Goal: Task Accomplishment & Management: Manage account settings

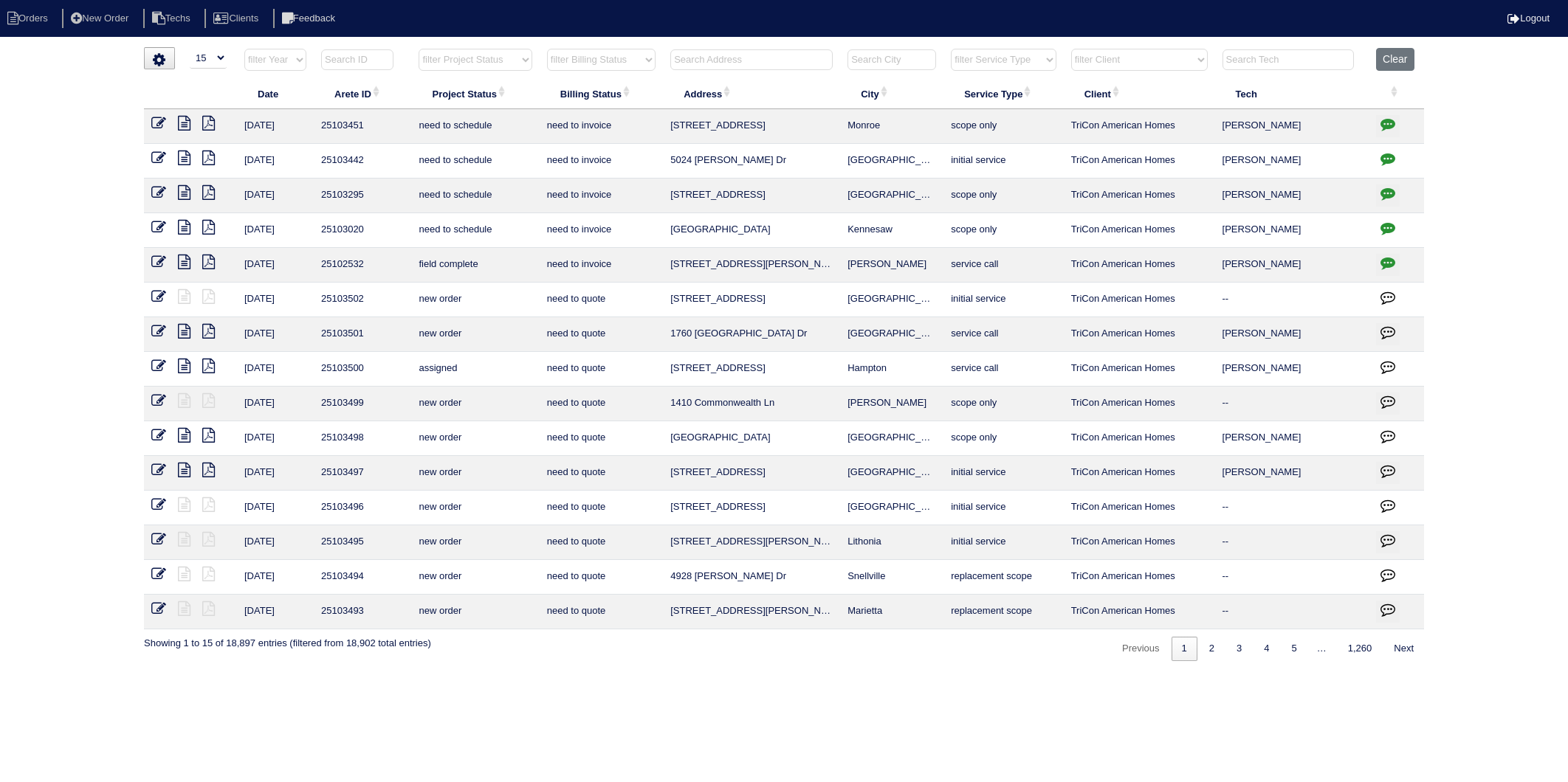
select select "15"
click at [691, 63] on input "text" at bounding box center [751, 60] width 163 height 21
type input "380"
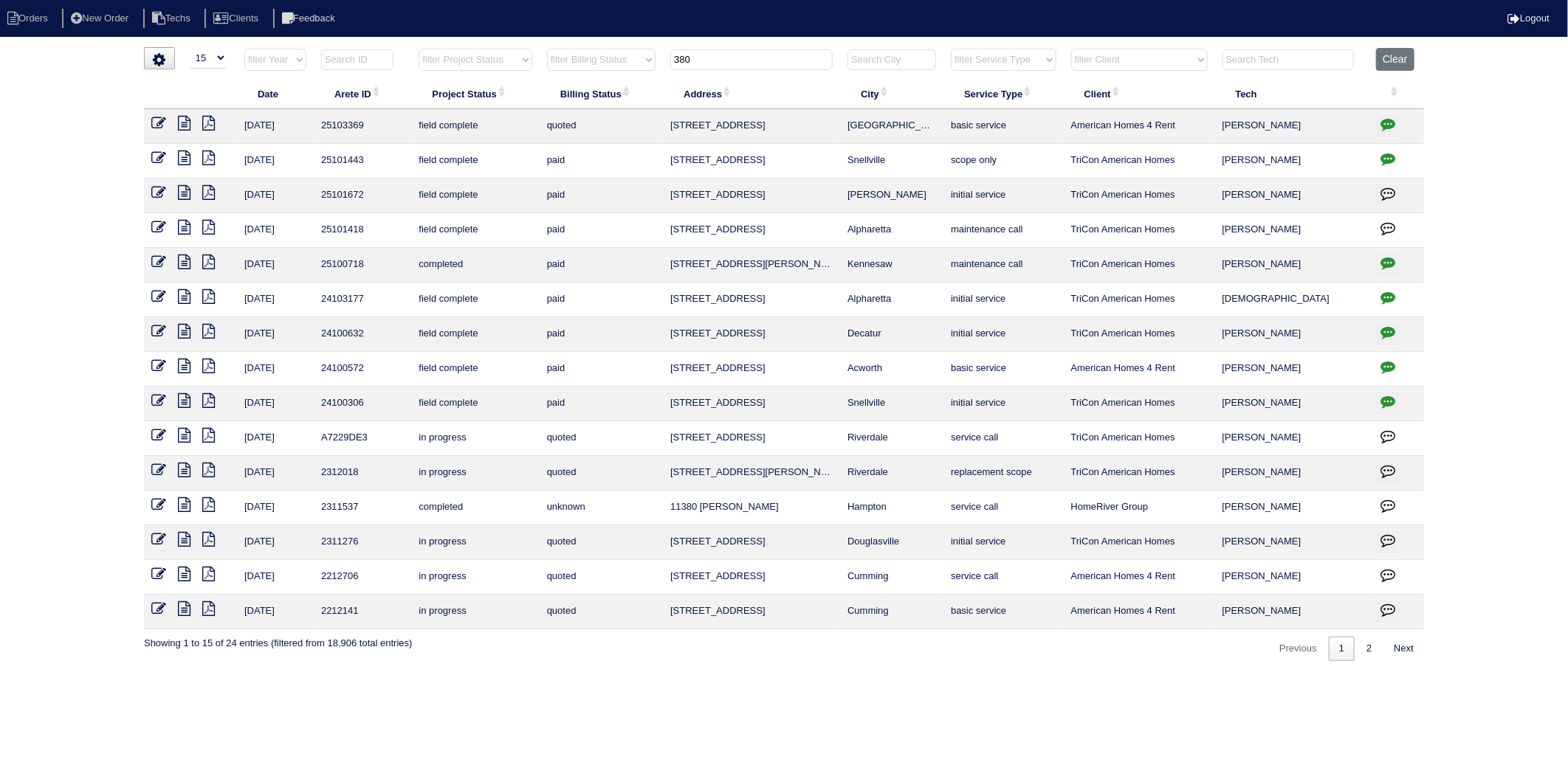
click at [161, 126] on icon at bounding box center [158, 122] width 15 height 15
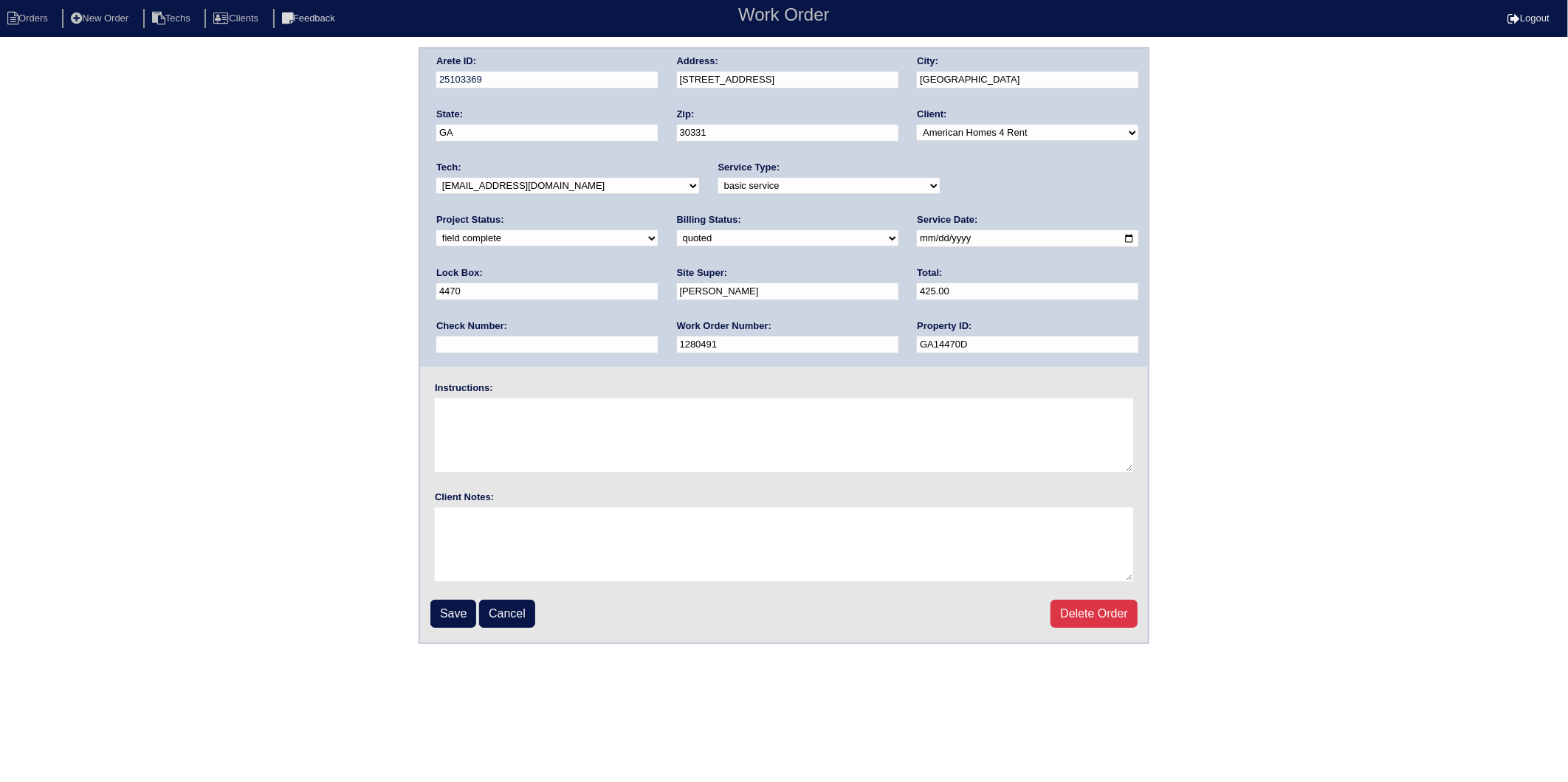
click at [677, 236] on select "need to quote quoted need to invoice invoiced paid warranty purchase order need…" at bounding box center [787, 238] width 222 height 16
select select "invoiced"
click at [677, 230] on select "need to quote quoted need to invoice invoiced paid warranty purchase order need…" at bounding box center [787, 238] width 222 height 16
click at [438, 608] on input "Save" at bounding box center [453, 613] width 45 height 28
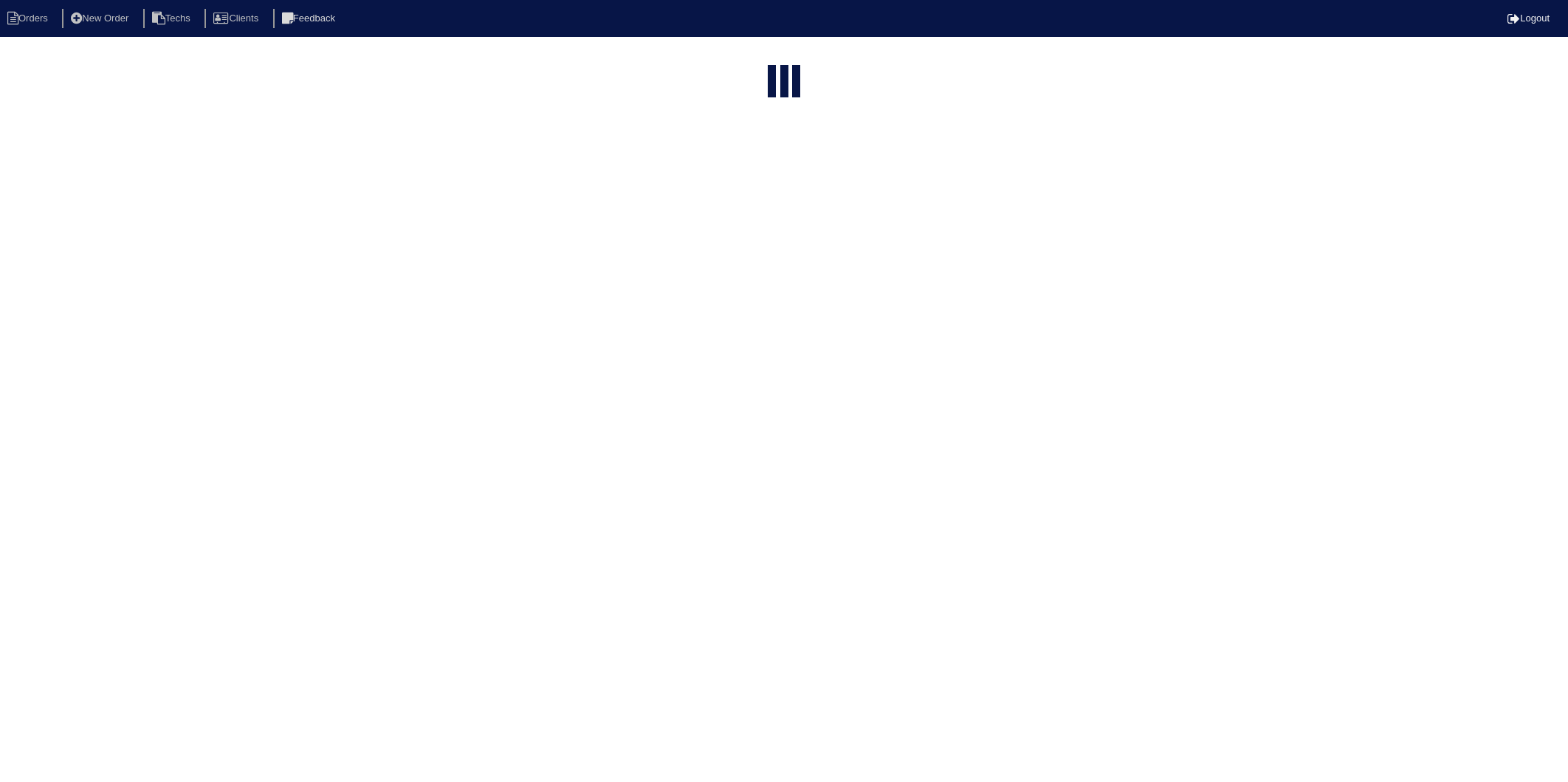
select select "15"
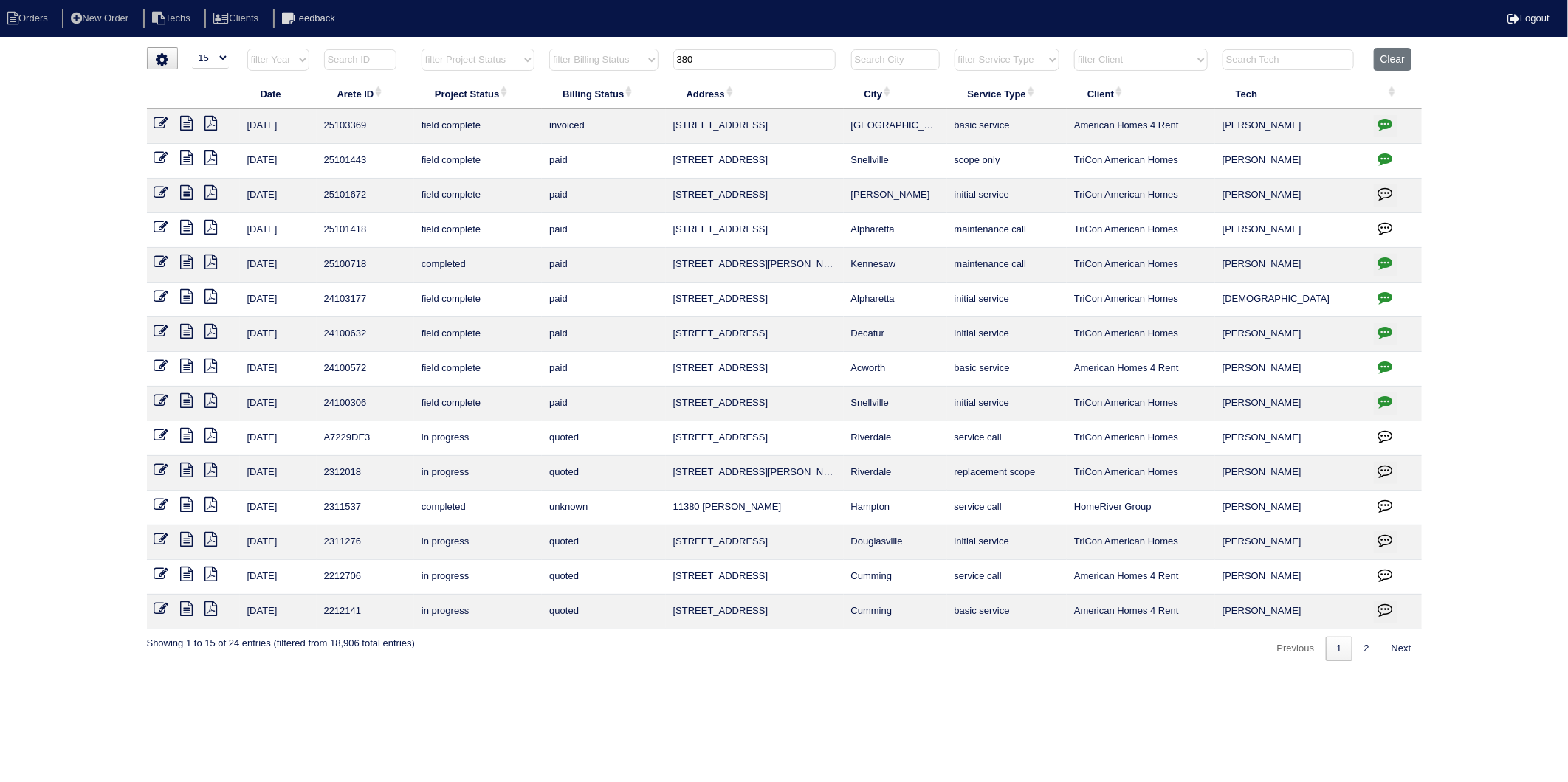
drag, startPoint x: 722, startPoint y: 61, endPoint x: 647, endPoint y: 75, distance: 76.3
click at [647, 75] on tr "filter Year -- Any Year -- 2025 2024 2023 2022 2021 2020 2019 filter Project St…" at bounding box center [785, 62] width 1275 height 30
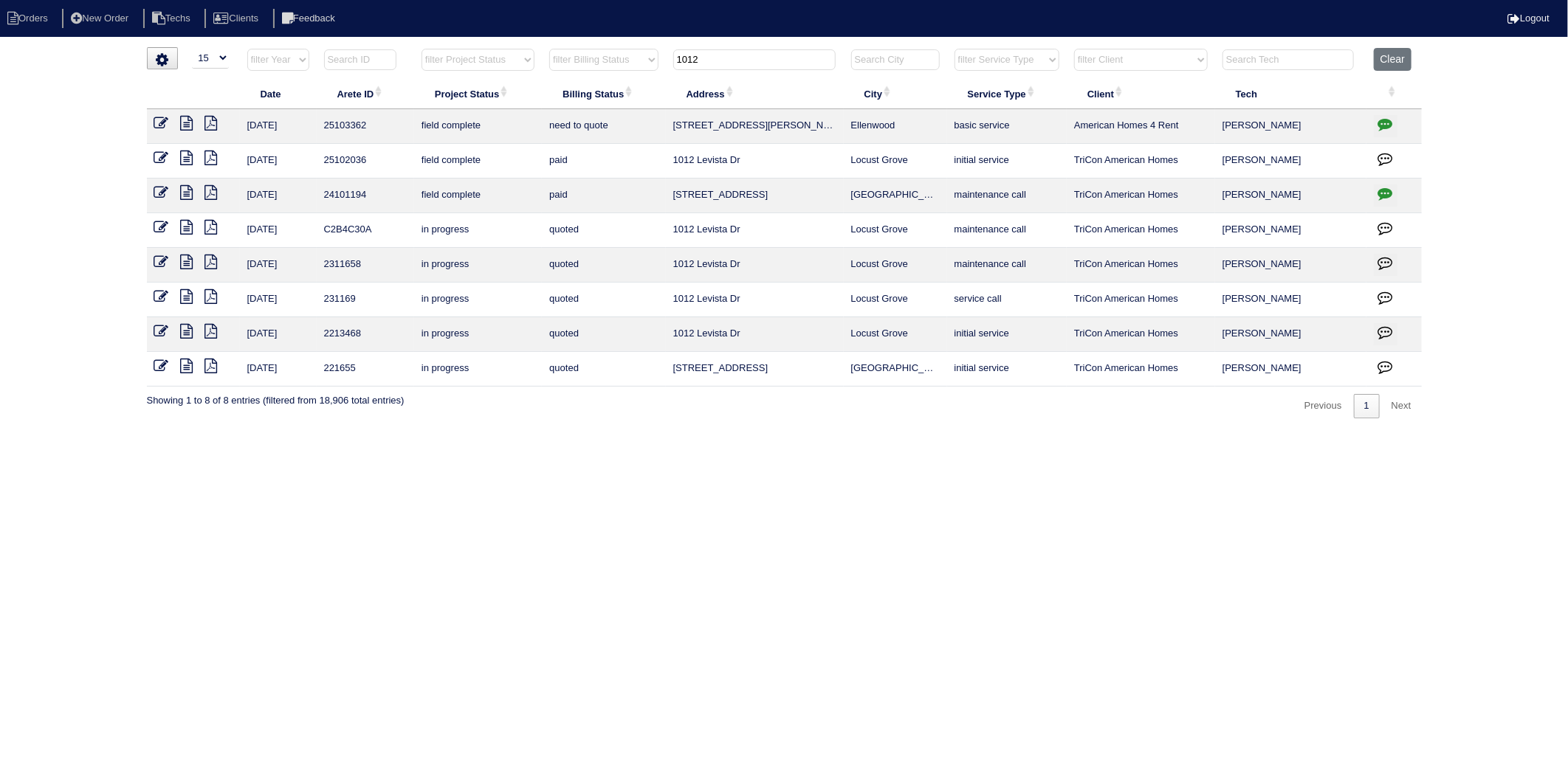
type input "1012"
click at [161, 123] on icon at bounding box center [161, 122] width 15 height 15
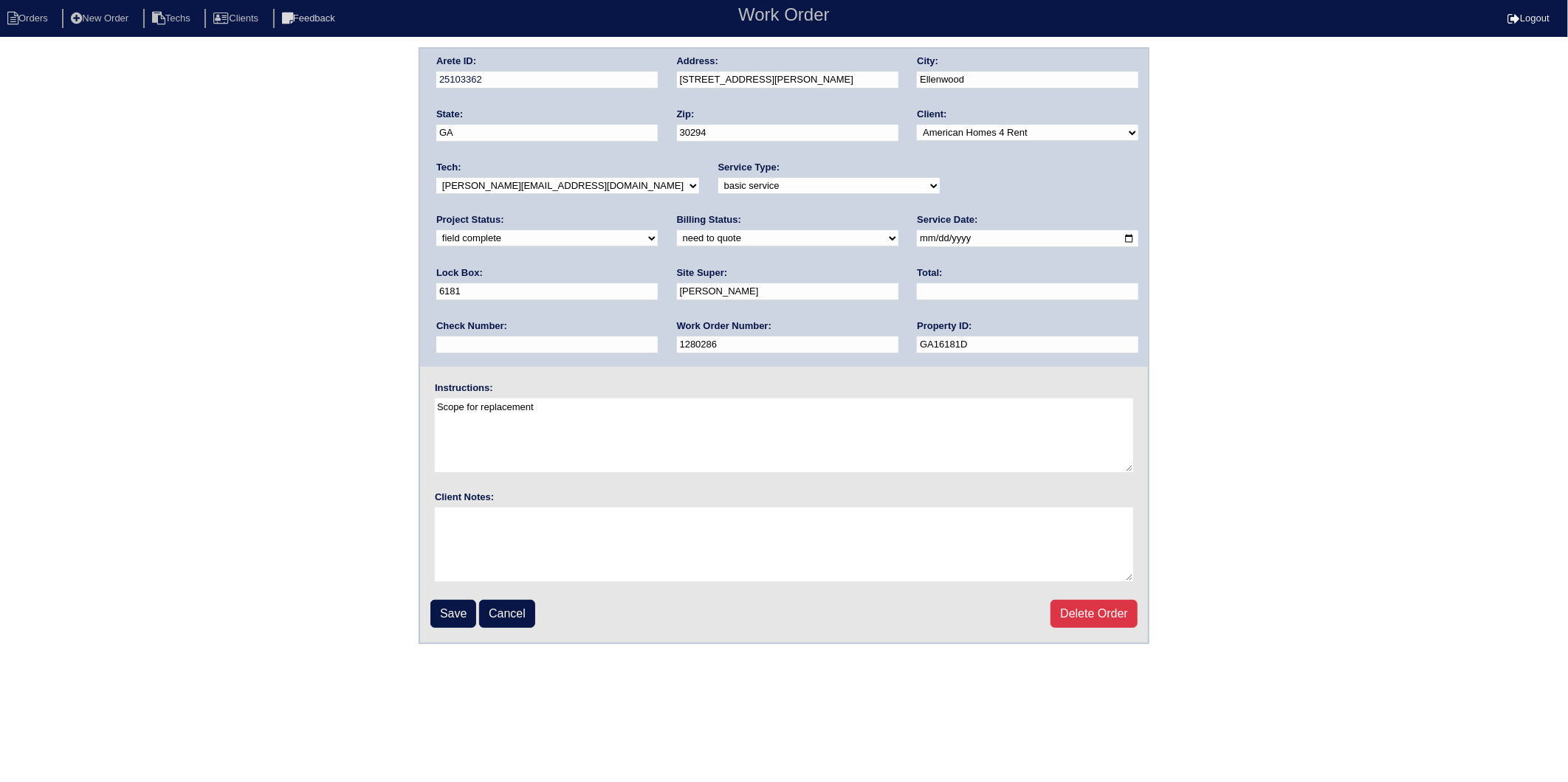
click at [340, 477] on div "Arete ID: 25103362 Address: 1012 Grace Marie Ln City: Ellenwood State: GA Zip: …" at bounding box center [784, 346] width 1568 height 597
click at [454, 602] on input "Save" at bounding box center [453, 613] width 45 height 28
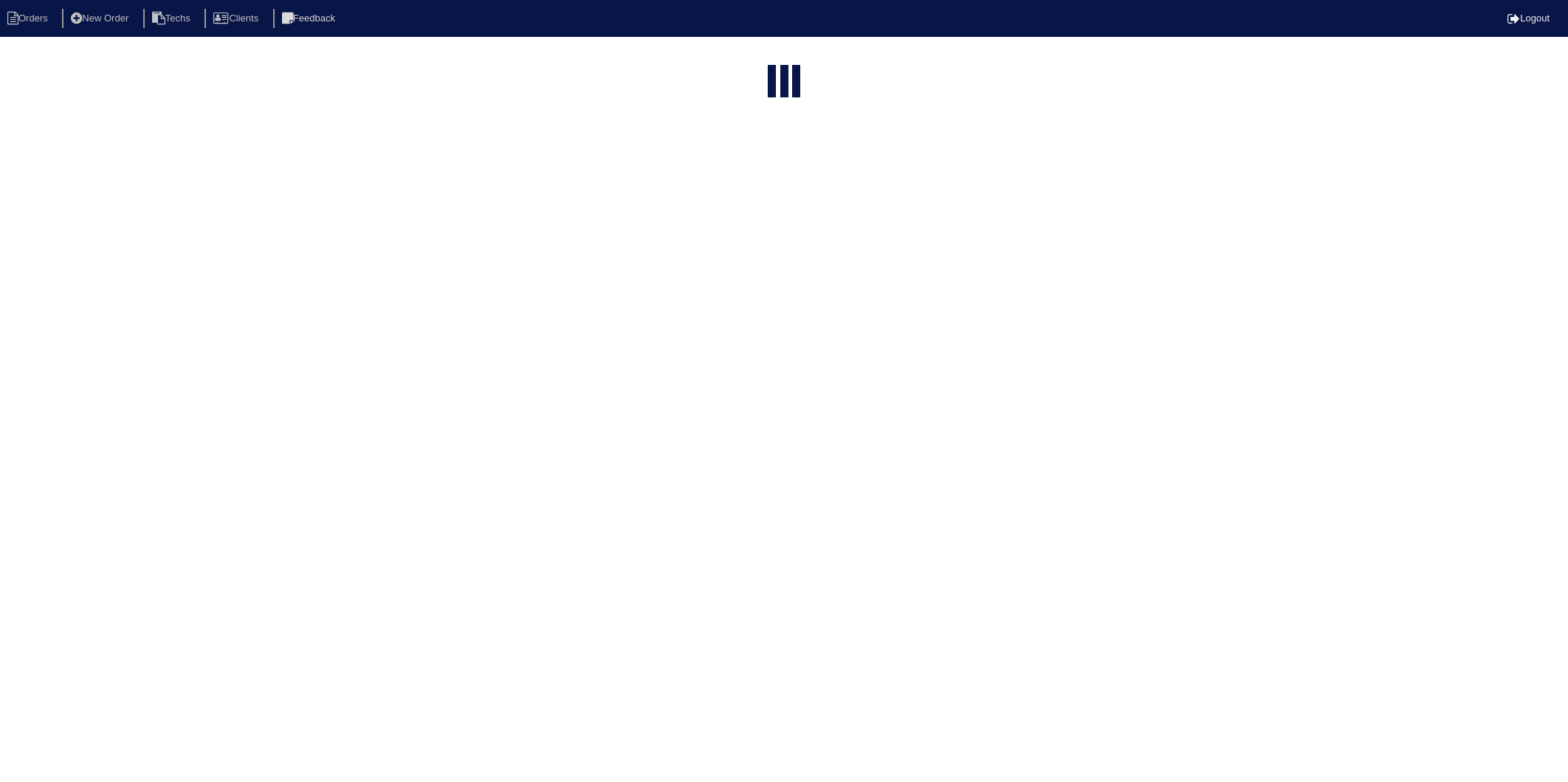
select select "15"
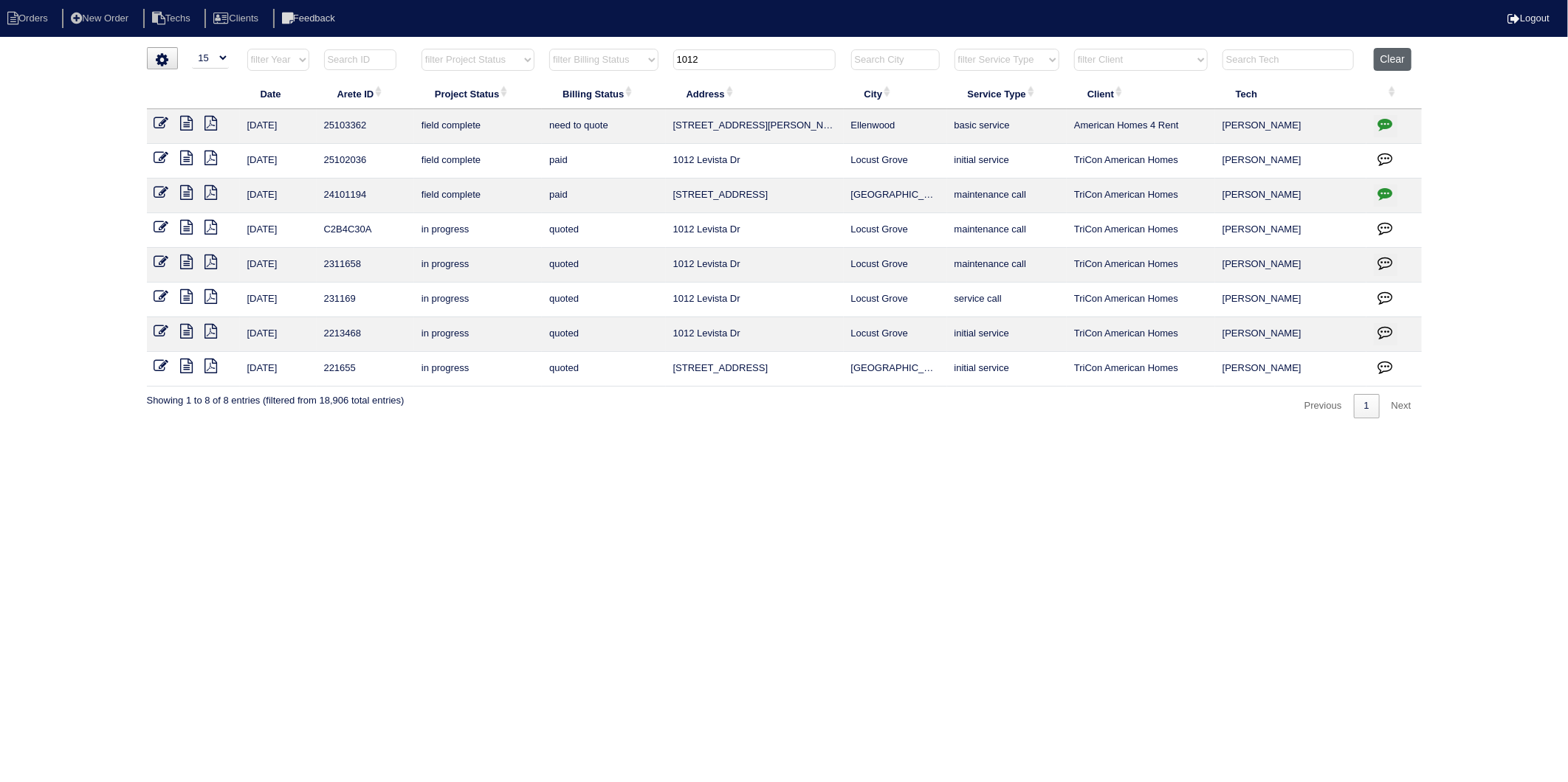
click at [1399, 56] on button "Clear" at bounding box center [1393, 59] width 38 height 23
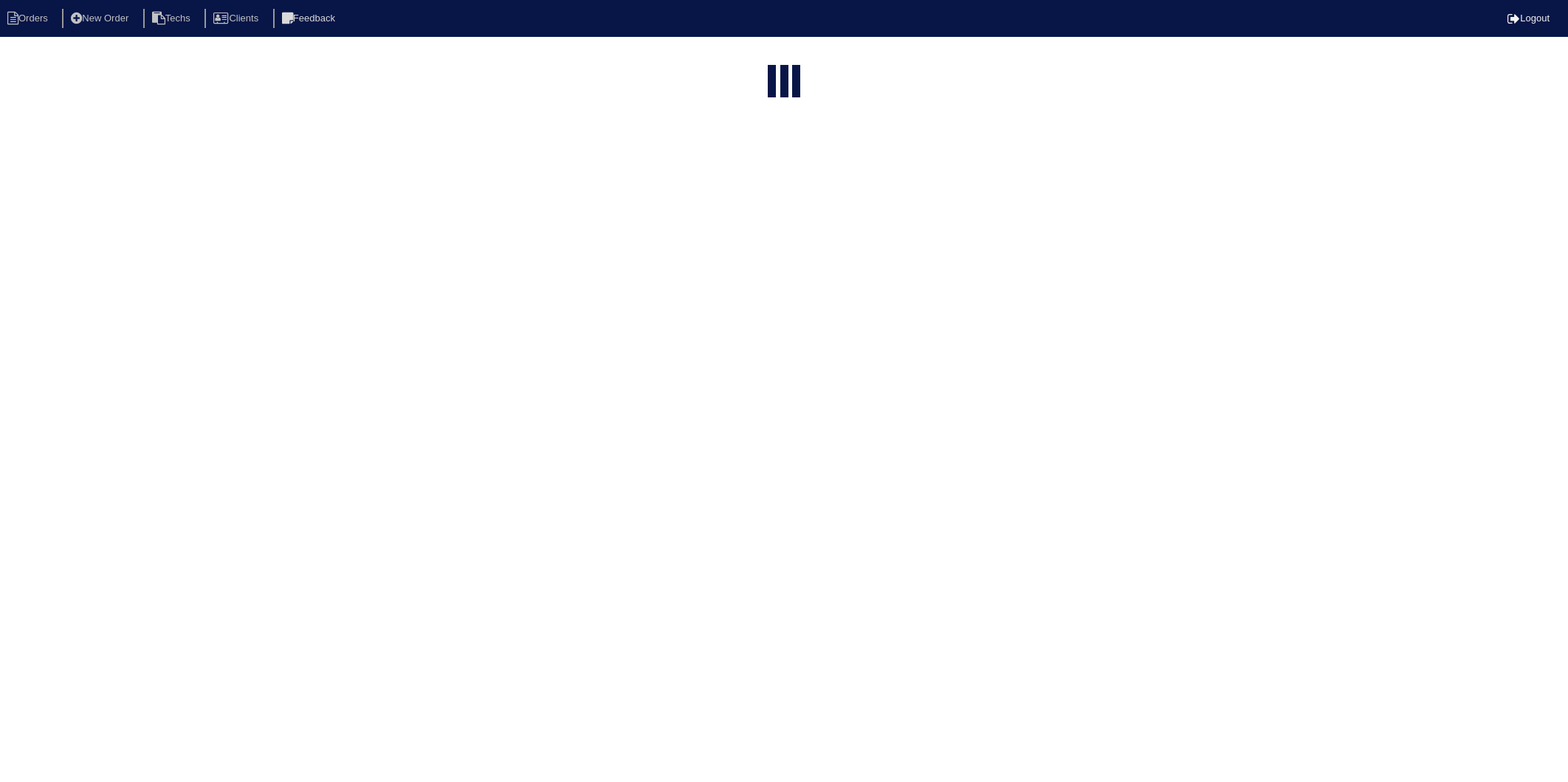
select select "15"
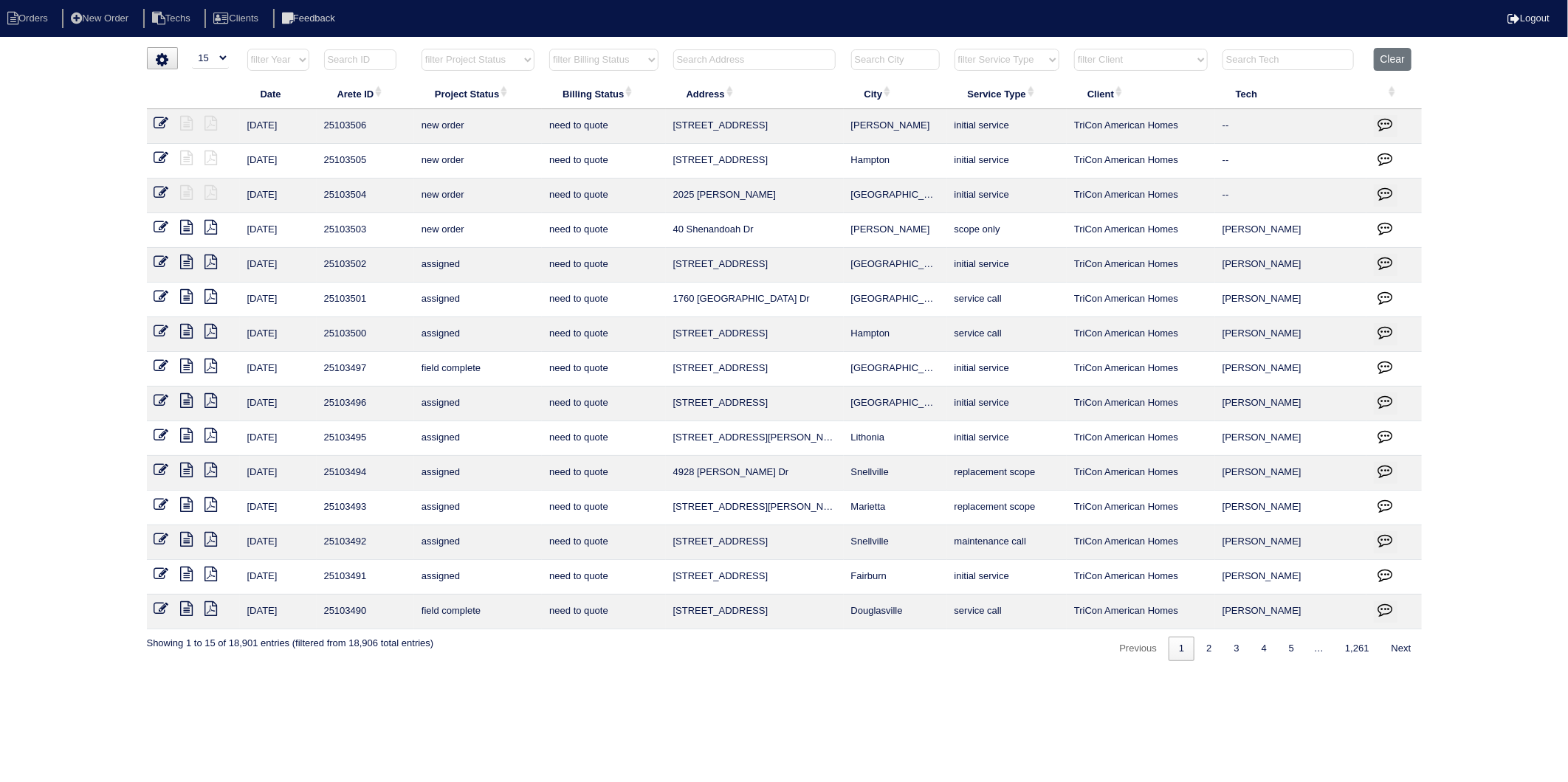
click at [718, 62] on input "text" at bounding box center [755, 60] width 163 height 21
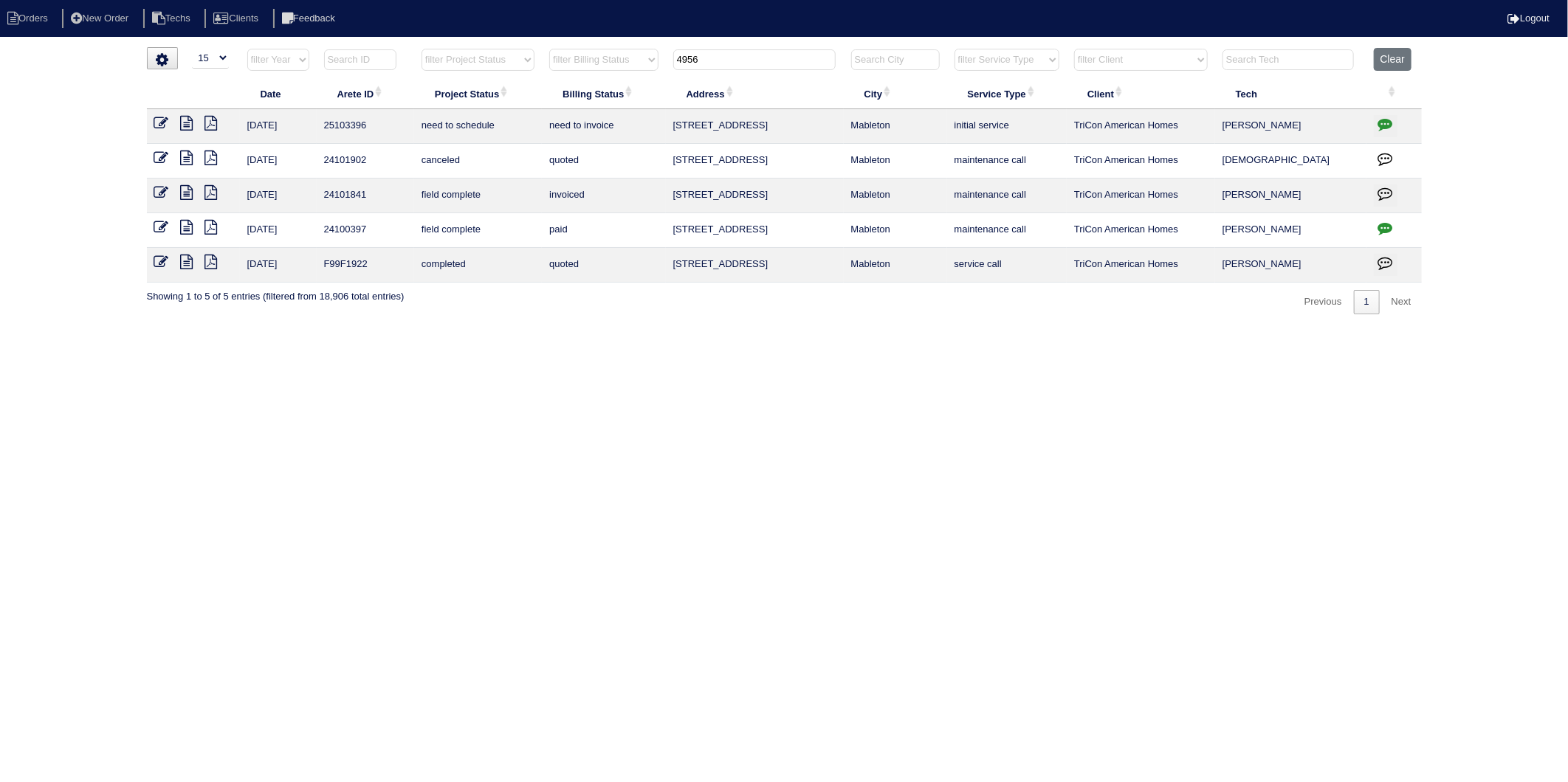
type input "4956"
click at [1381, 122] on icon "button" at bounding box center [1385, 123] width 15 height 15
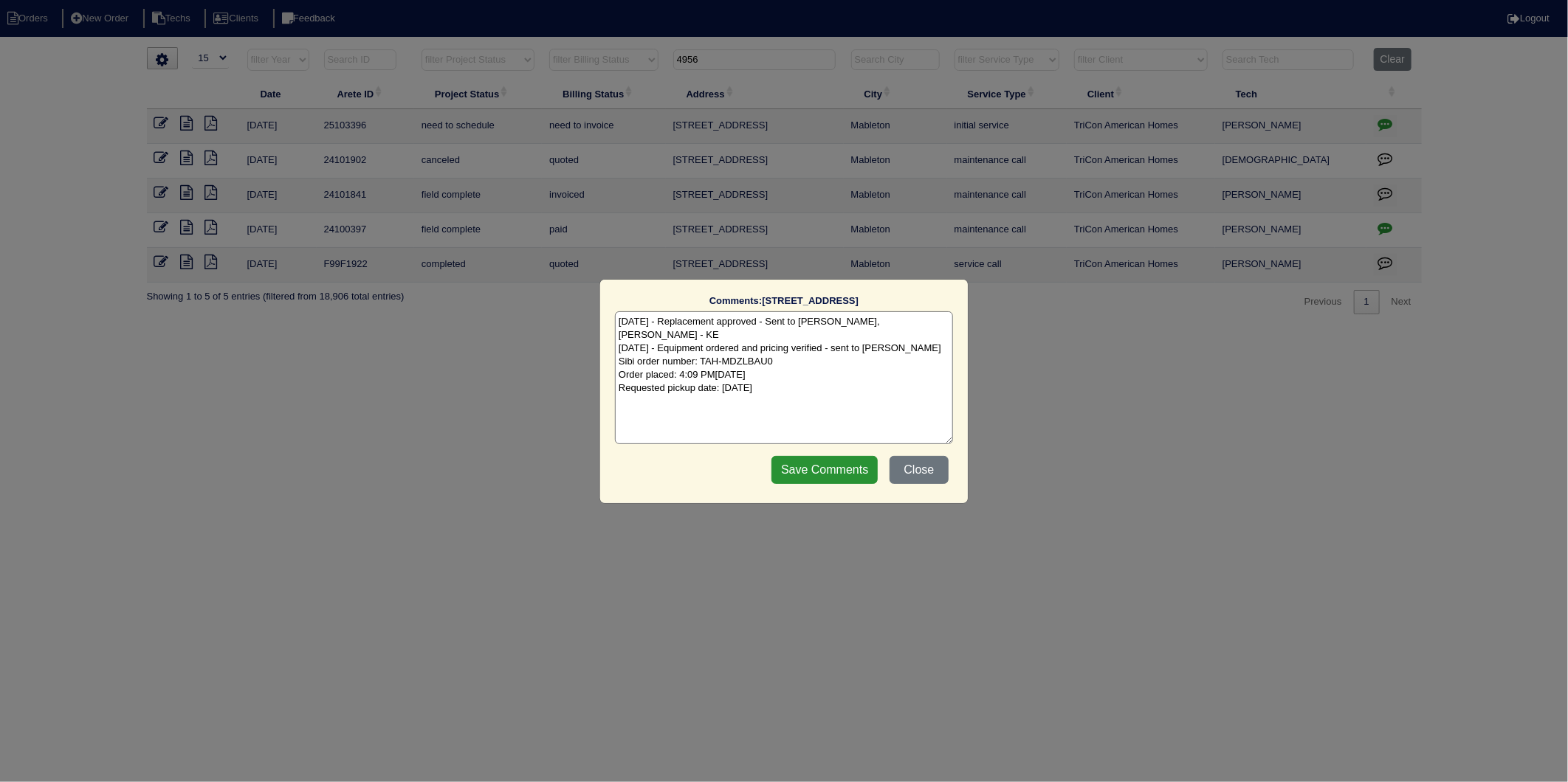
click at [824, 373] on textarea "9/18/25 - Replacement approved - Sent to Dan, Payton, Reeca - KE 9/18/25 - Equi…" at bounding box center [784, 377] width 338 height 133
type textarea "9/18/25 - Replacement approved - Sent to Dan, Payton, Reeca - KE 9/18/25 - Equi…"
click at [823, 475] on input "Save Comments" at bounding box center [824, 470] width 106 height 28
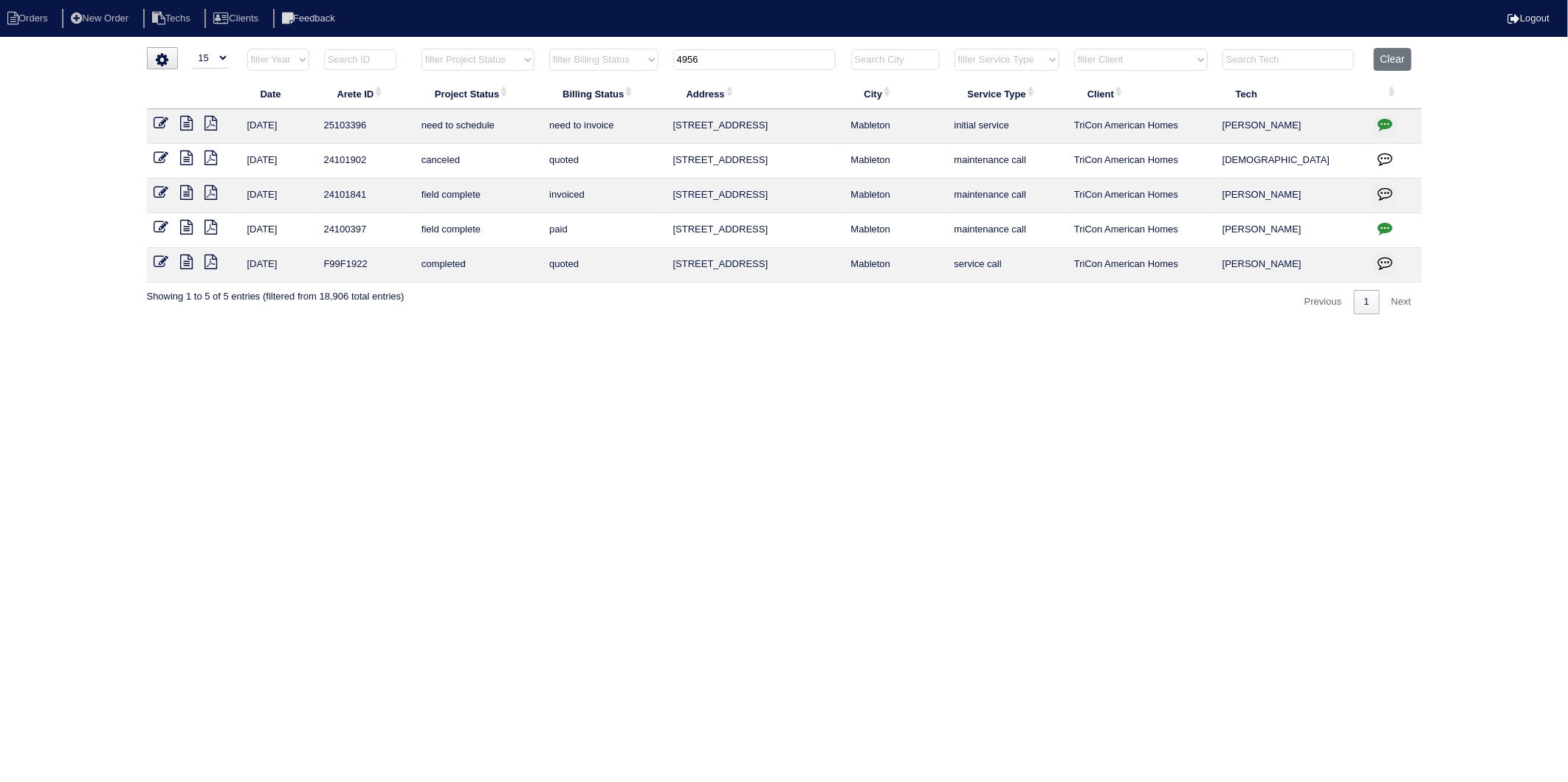
click at [161, 121] on icon at bounding box center [161, 122] width 15 height 15
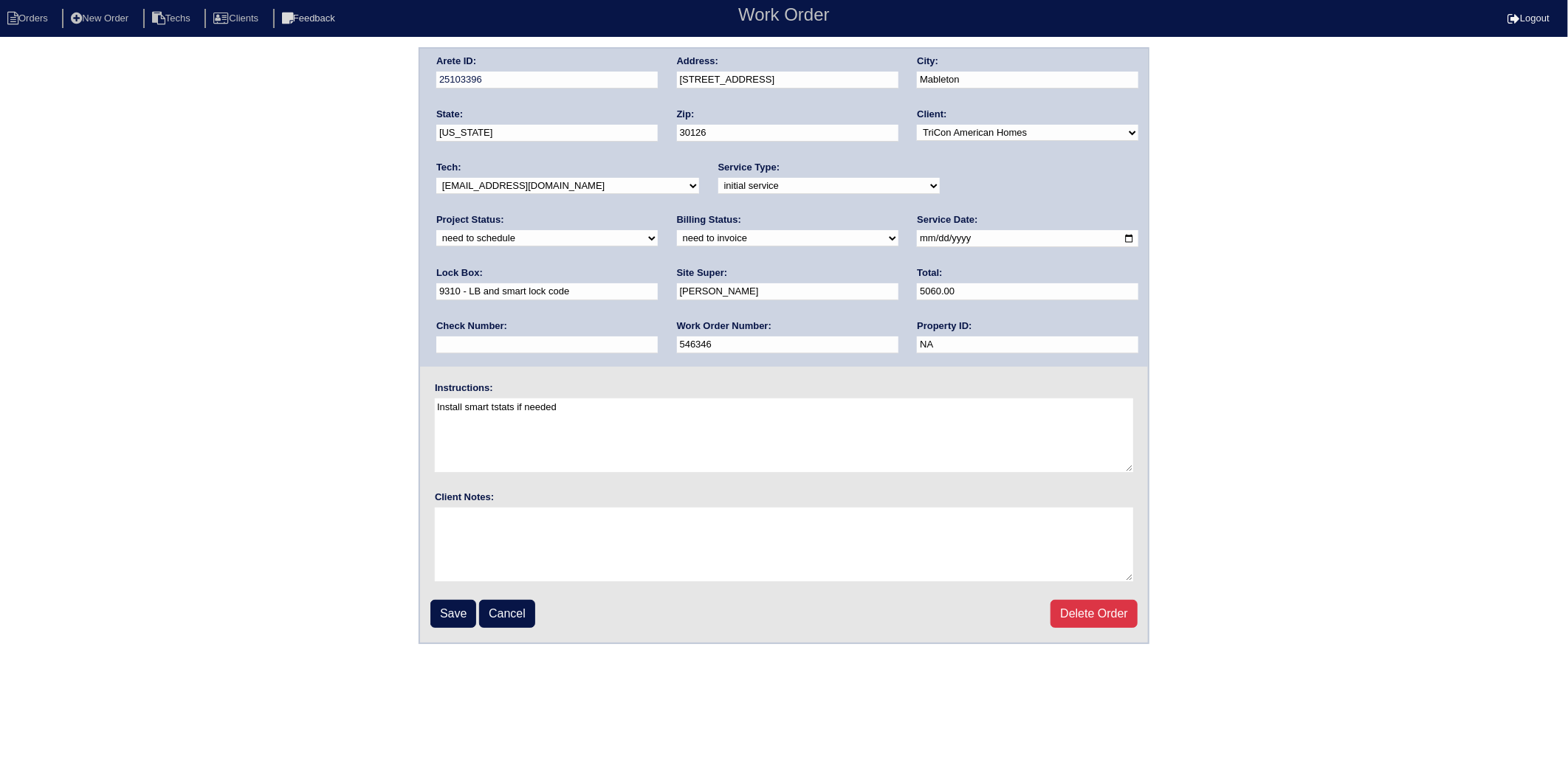
drag, startPoint x: 947, startPoint y: 183, endPoint x: 941, endPoint y: 191, distance: 10.0
click at [658, 230] on select "new order assigned in progress field complete need to schedule admin review arc…" at bounding box center [547, 238] width 222 height 16
select select "completed"
click at [658, 230] on select "new order assigned in progress field complete need to schedule admin review arc…" at bounding box center [547, 238] width 222 height 16
click at [677, 245] on div "Billing Status: need to quote quoted need to invoice invoiced paid warranty pur…" at bounding box center [787, 233] width 222 height 40
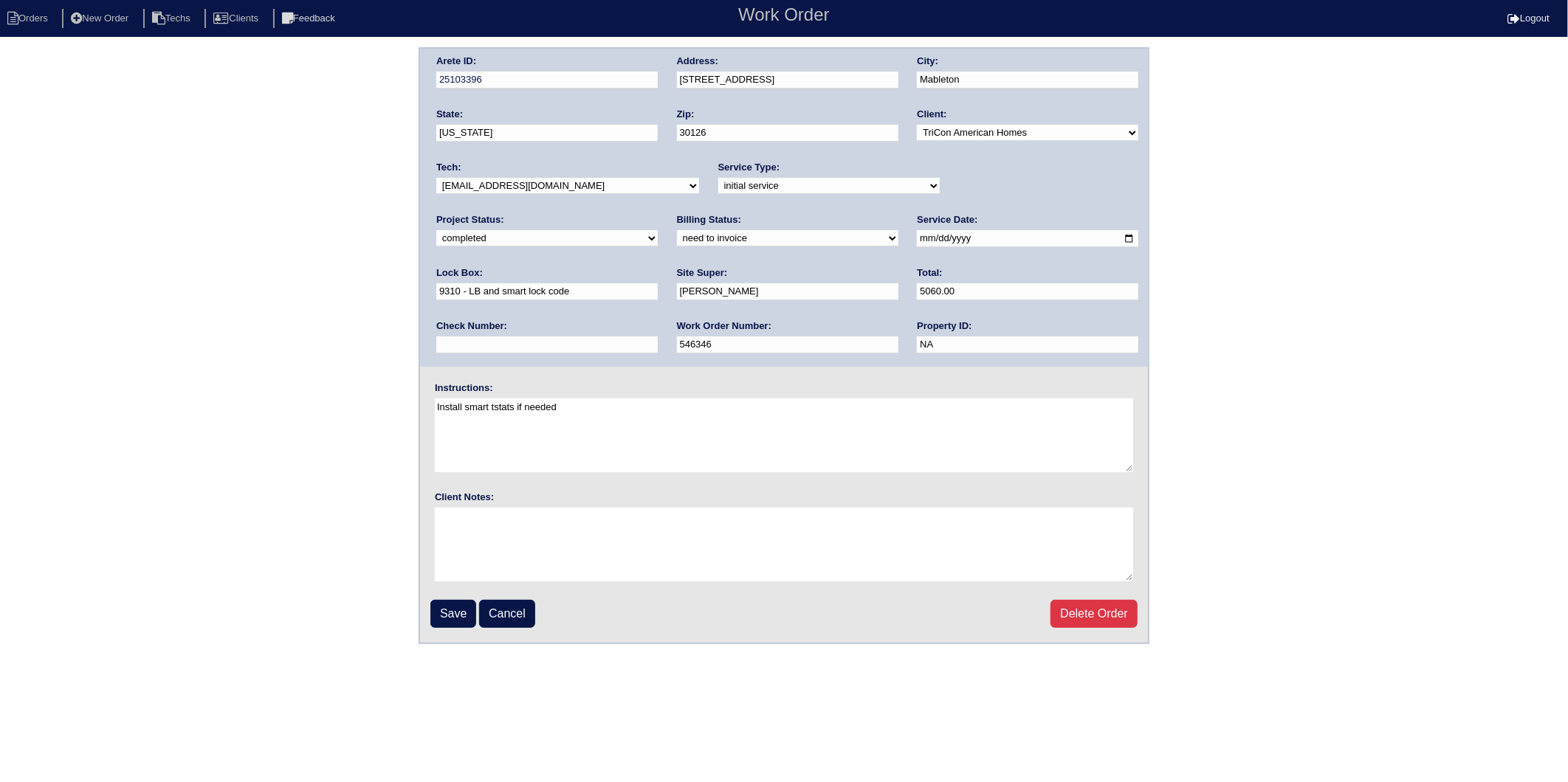
click at [677, 239] on select "need to quote quoted need to invoice invoiced paid warranty purchase order need…" at bounding box center [787, 238] width 222 height 16
select select "invoiced"
click at [677, 230] on select "need to quote quoted need to invoice invoiced paid warranty purchase order need…" at bounding box center [787, 238] width 222 height 16
drag, startPoint x: 460, startPoint y: 611, endPoint x: 85, endPoint y: 552, distance: 379.6
click at [460, 611] on input "Save" at bounding box center [453, 613] width 45 height 28
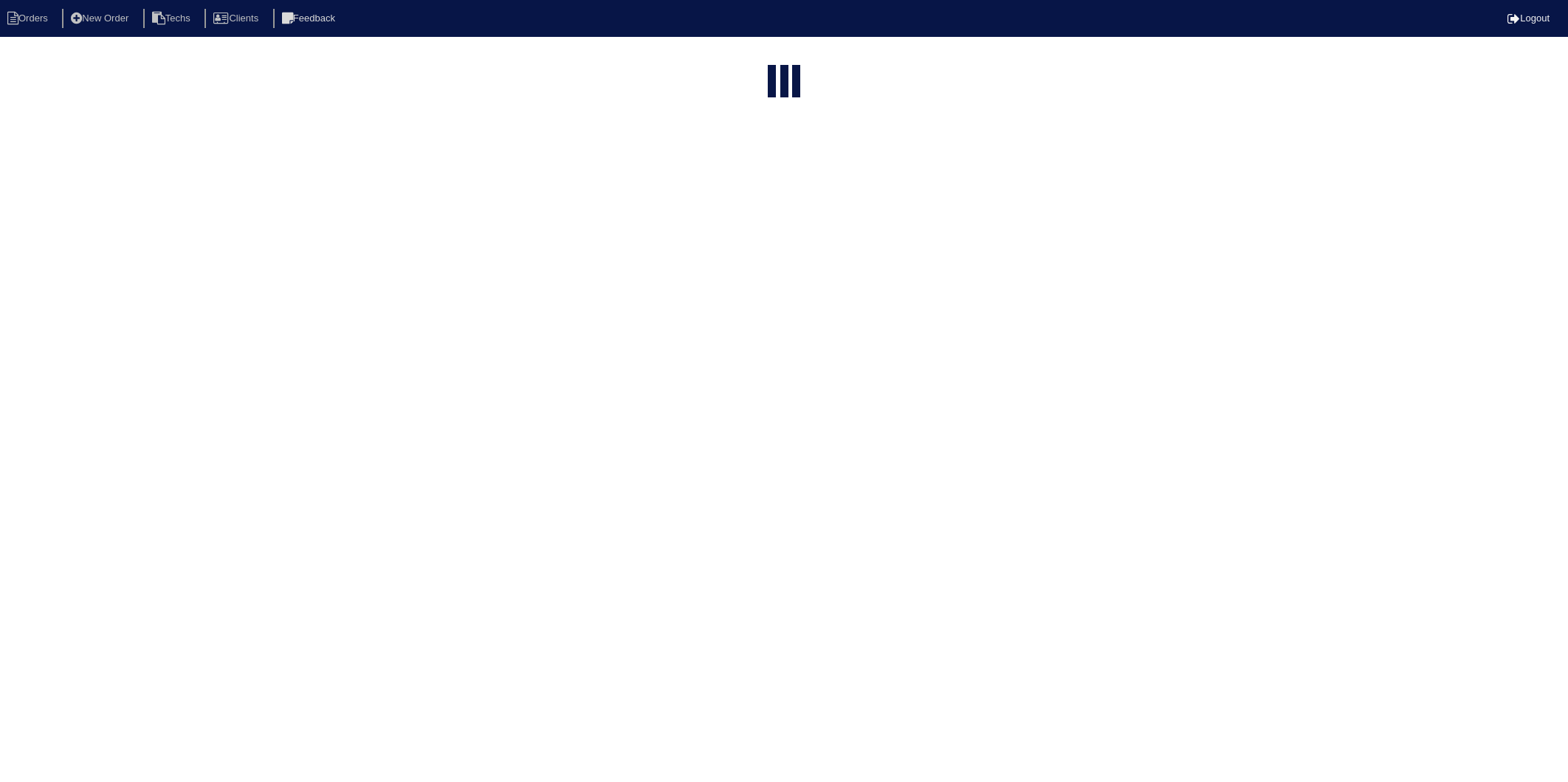
select select "15"
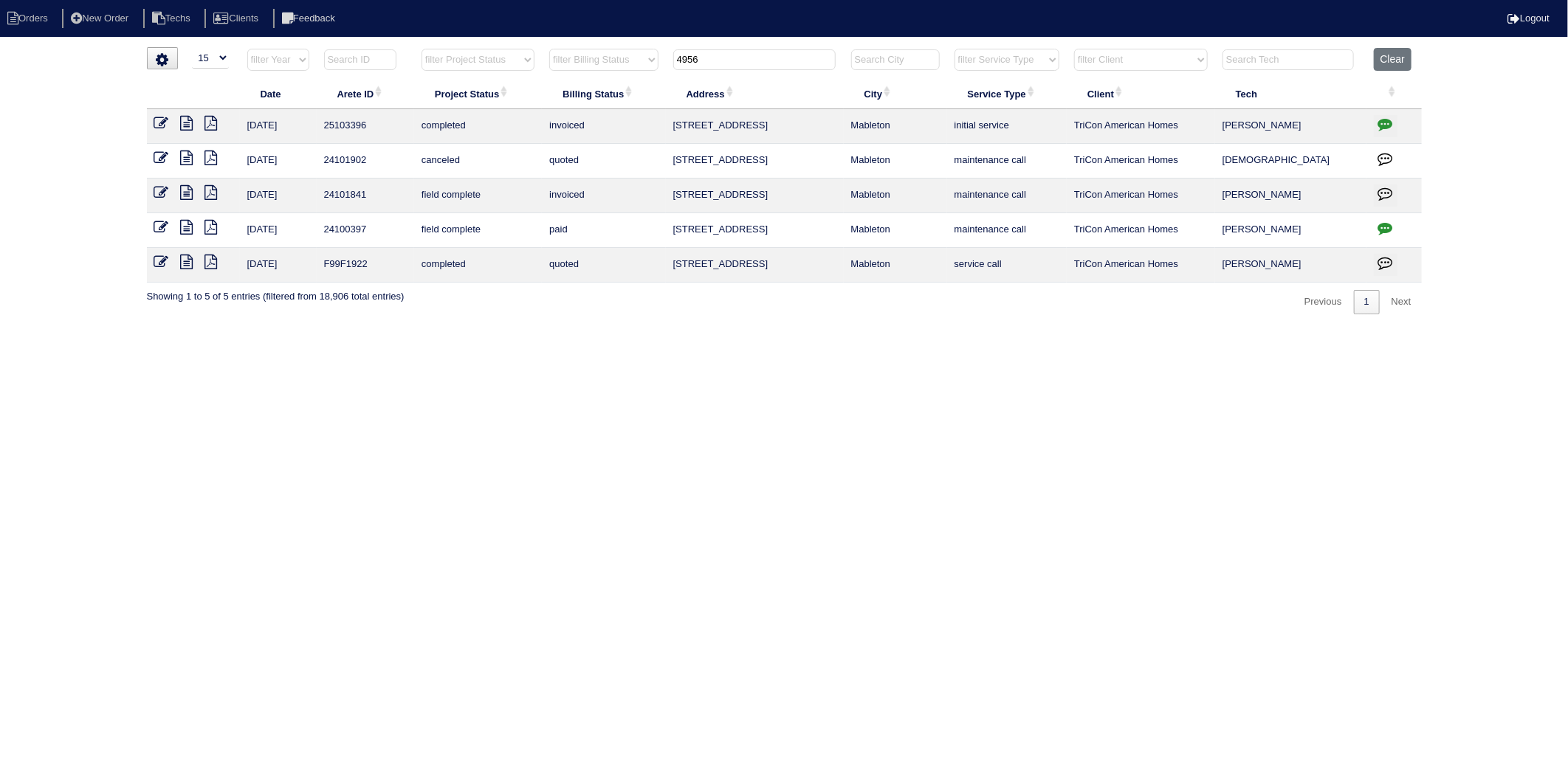
drag, startPoint x: 713, startPoint y: 65, endPoint x: 663, endPoint y: 71, distance: 50.4
click at [663, 71] on tr "filter Year -- Any Year -- 2025 2024 2023 2022 2021 2020 2019 filter Project St…" at bounding box center [785, 62] width 1275 height 30
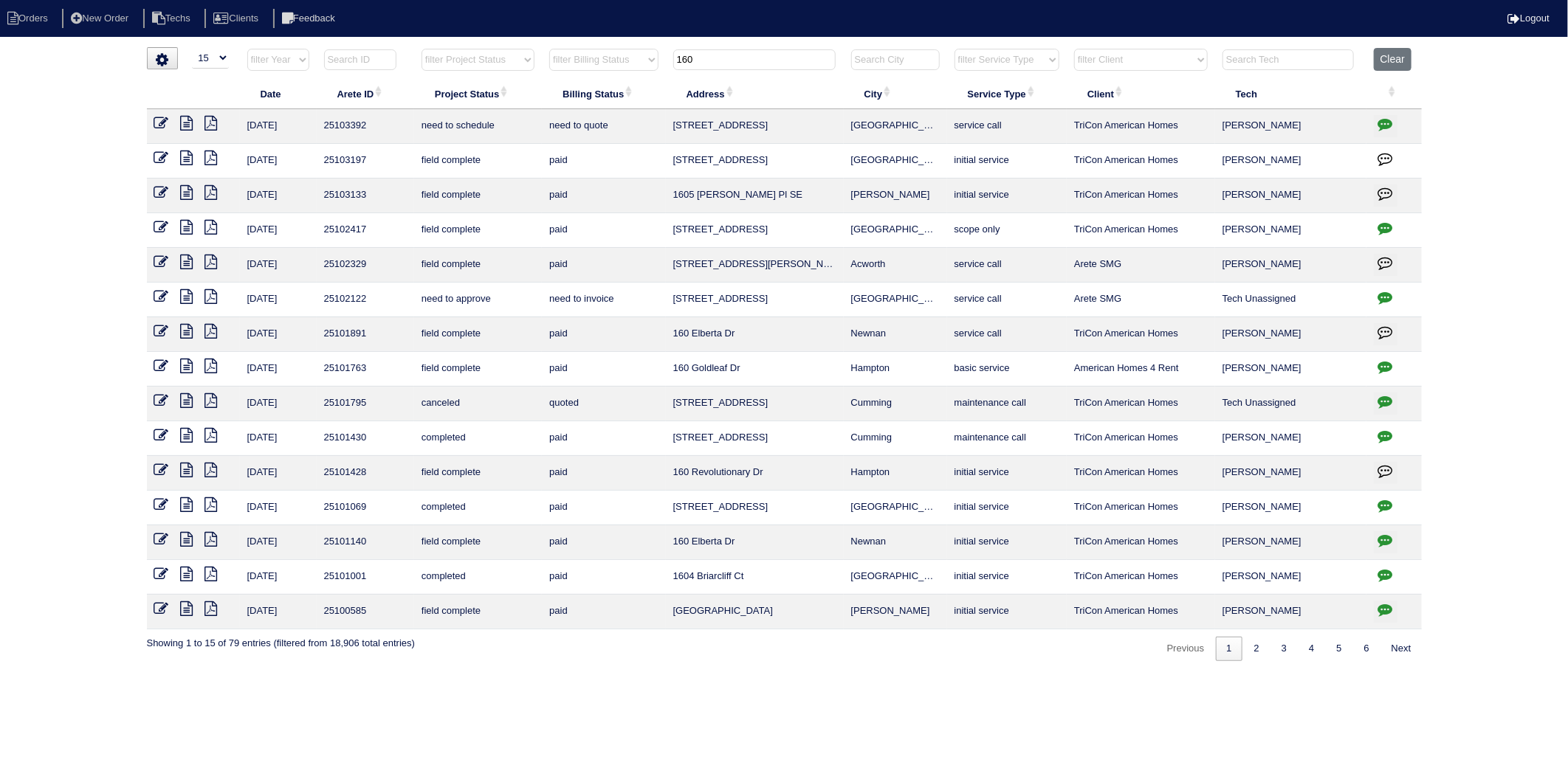
drag, startPoint x: 729, startPoint y: 50, endPoint x: 667, endPoint y: 55, distance: 62.2
click at [667, 55] on tr "filter Year -- Any Year -- 2025 2024 2023 2022 2021 2020 2019 filter Project St…" at bounding box center [785, 62] width 1275 height 30
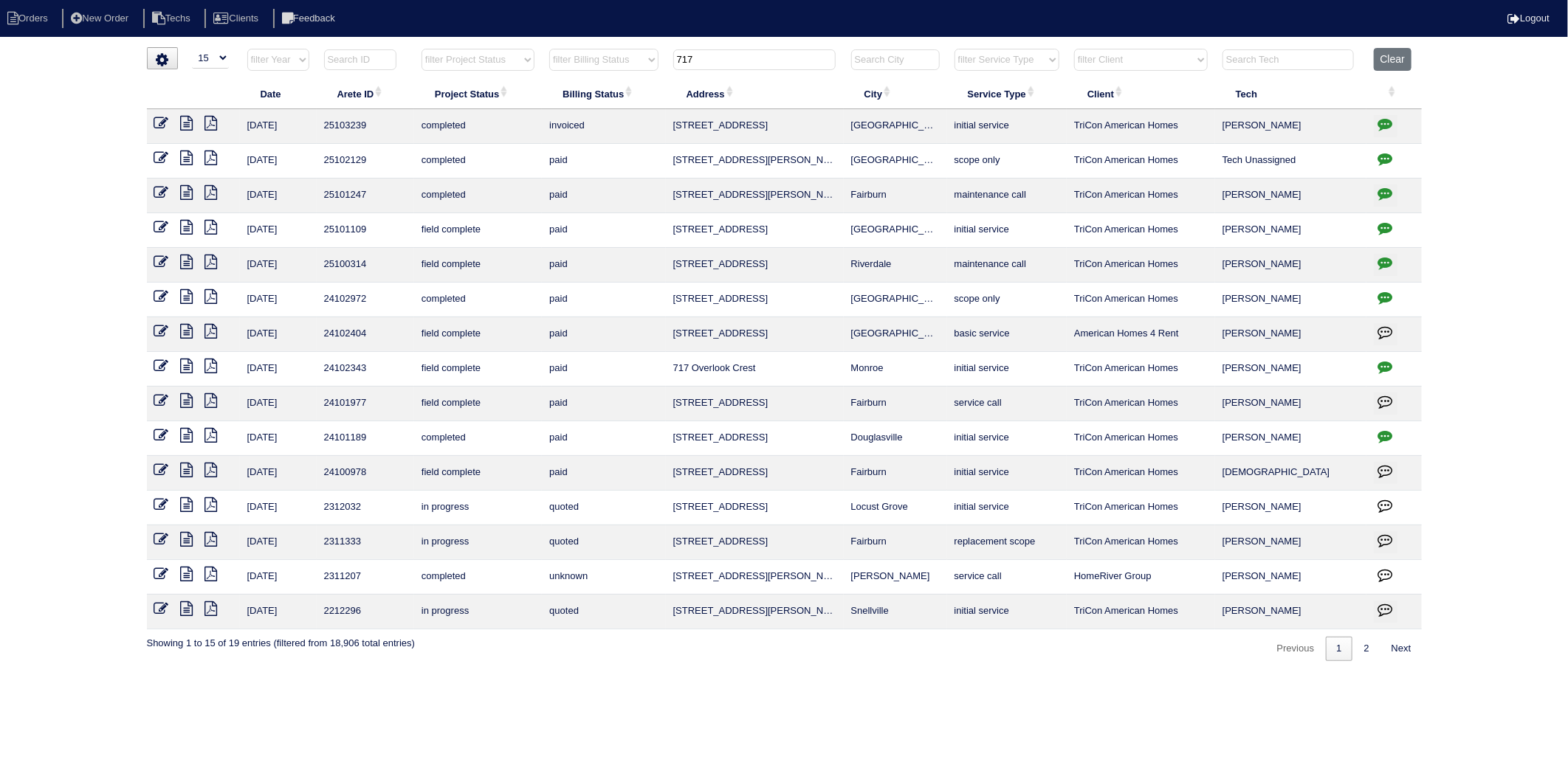
drag, startPoint x: 704, startPoint y: 59, endPoint x: 625, endPoint y: 69, distance: 79.6
click at [625, 69] on tr "filter Year -- Any Year -- 2025 2024 2023 2022 2021 2020 2019 filter Project St…" at bounding box center [785, 62] width 1275 height 30
type input "160"
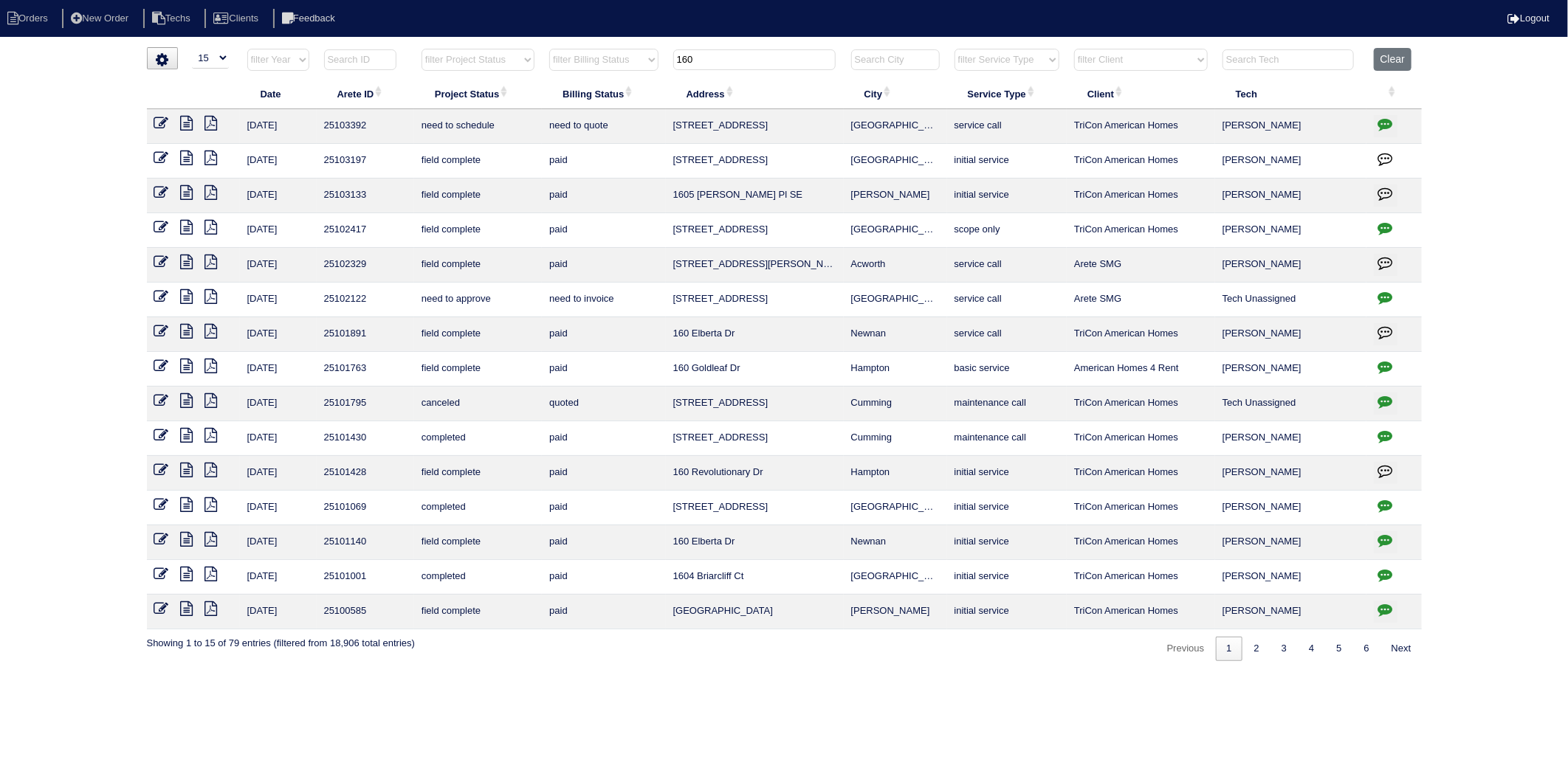
click at [1383, 127] on icon "button" at bounding box center [1385, 123] width 15 height 15
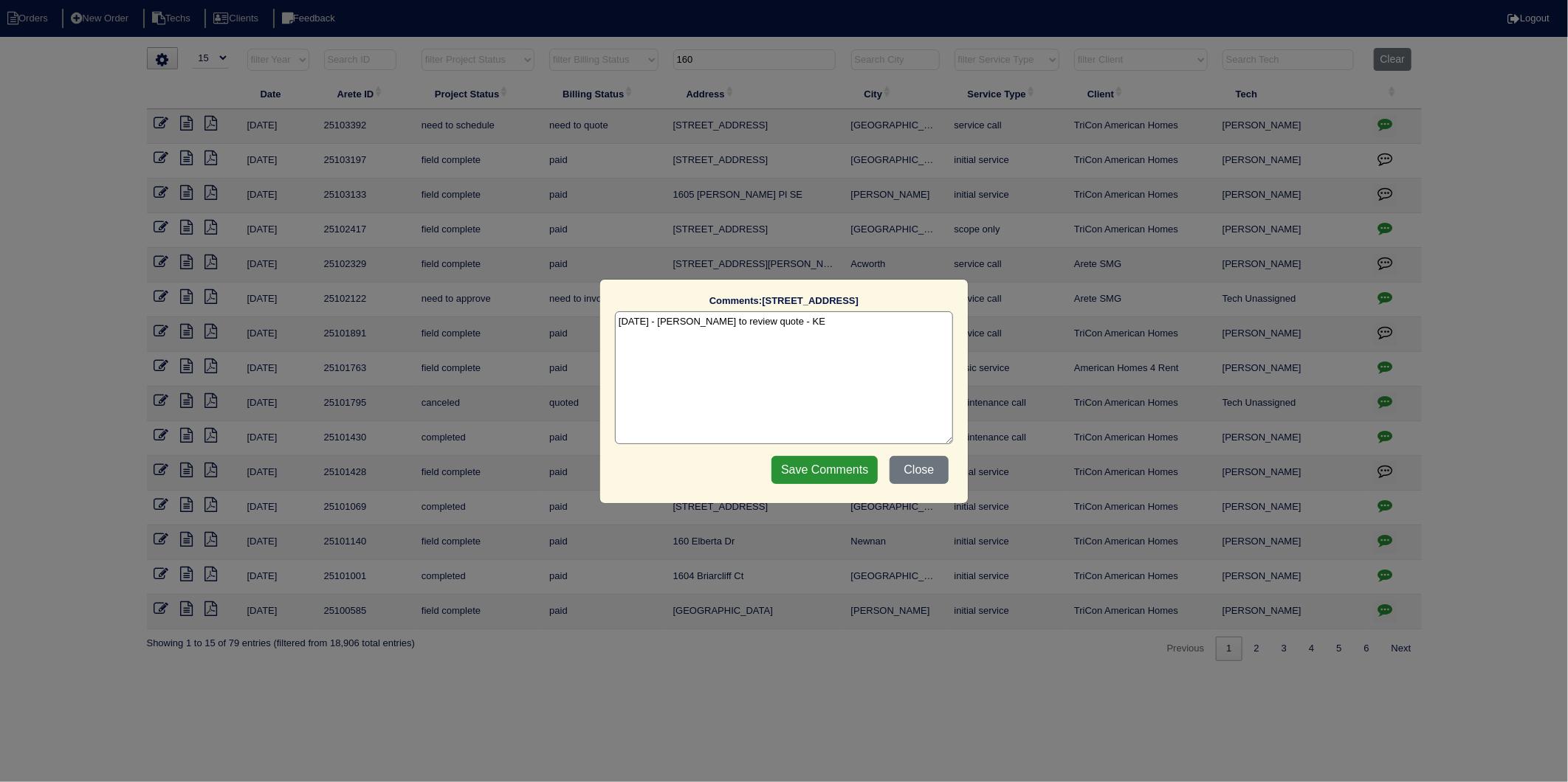
click at [822, 327] on textarea "9/16/25 - Dan to review quote - KE" at bounding box center [784, 377] width 338 height 133
type textarea "9/16/25 - Dan to review quote - KE 9/23/25 - install completed 9/22 - LP"
click at [831, 468] on input "Save Comments" at bounding box center [824, 470] width 106 height 28
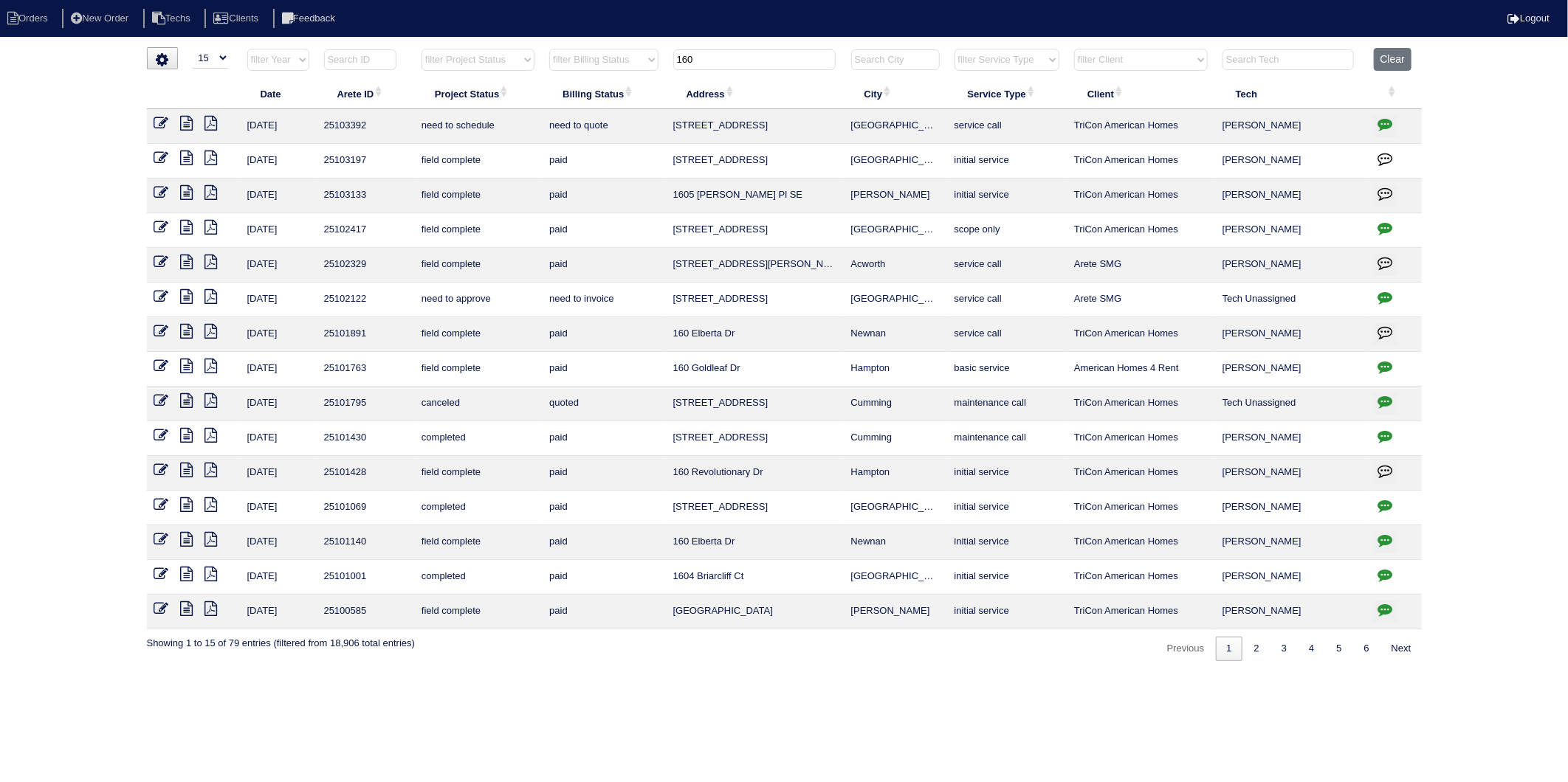
click at [166, 126] on icon at bounding box center [161, 122] width 15 height 15
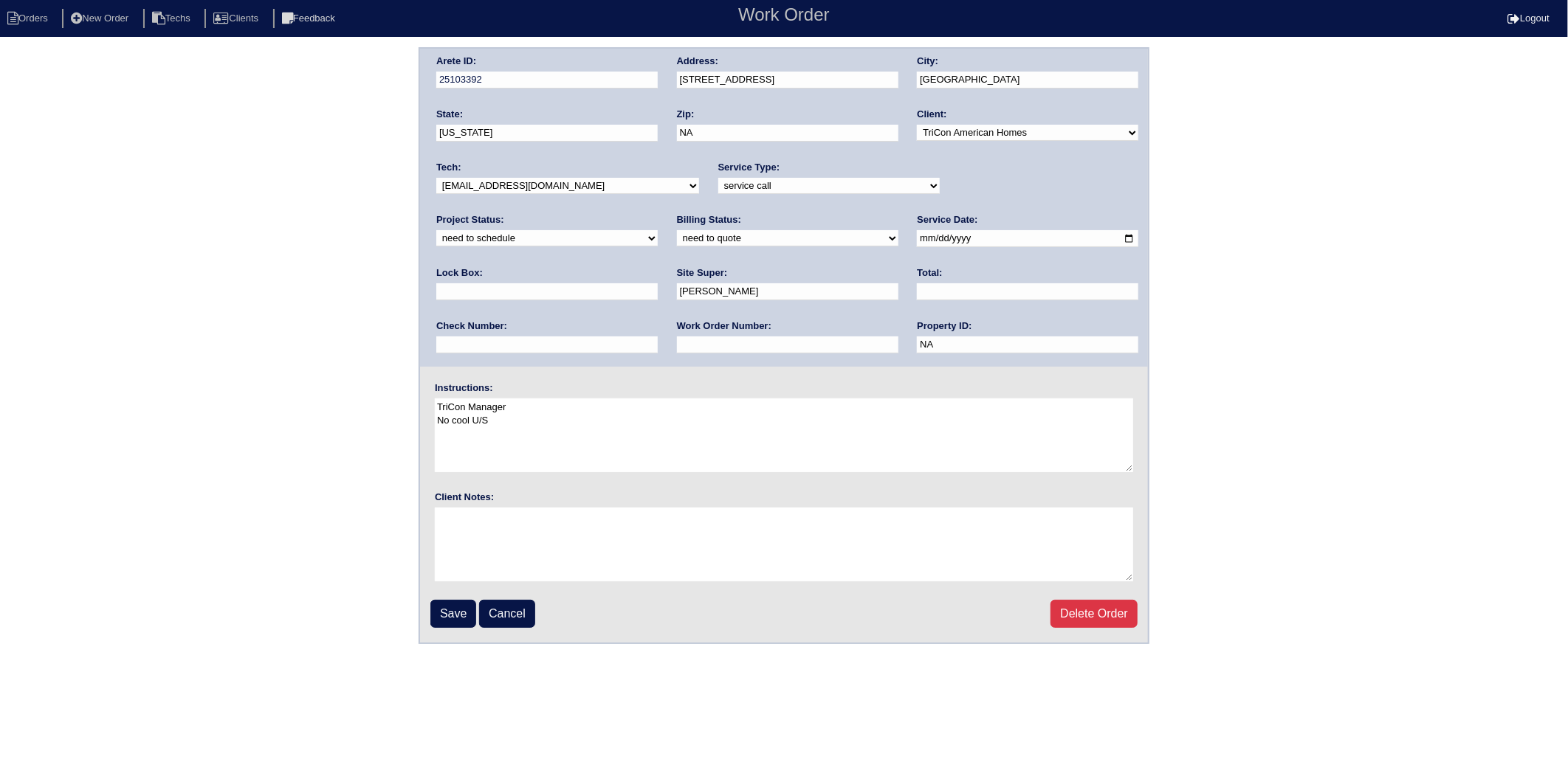
click at [658, 230] on select "new order assigned in progress field complete need to schedule admin review arc…" at bounding box center [547, 238] width 222 height 16
select select "completed"
click at [658, 230] on select "new order assigned in progress field complete need to schedule admin review arc…" at bounding box center [547, 238] width 222 height 16
drag, startPoint x: 293, startPoint y: 330, endPoint x: 318, endPoint y: 456, distance: 128.5
click at [293, 330] on div "Arete ID: 25103392 Address: 160 Bellemeade Court City: Fayetteville State: Geor…" at bounding box center [784, 346] width 1568 height 597
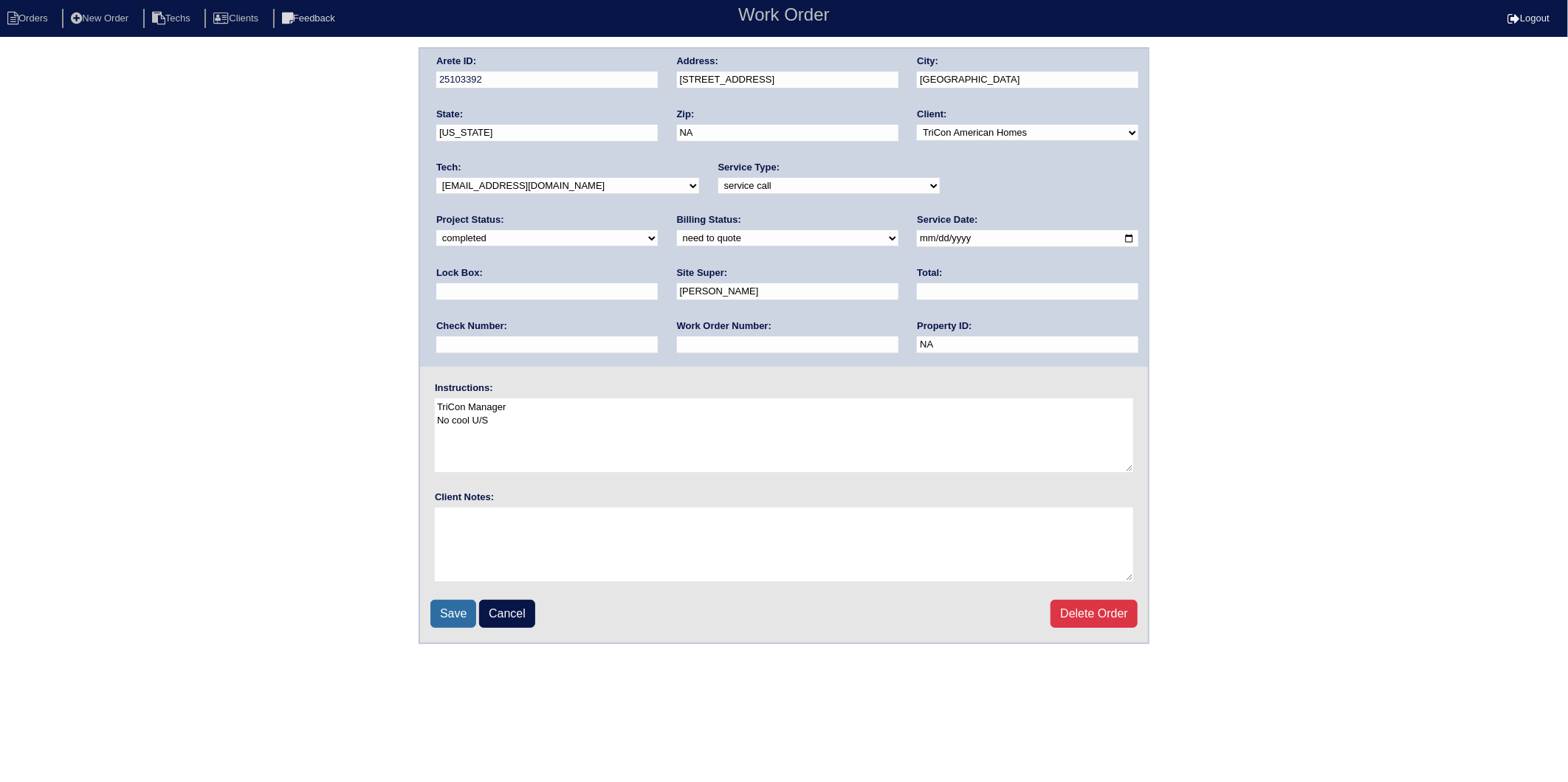
click at [463, 606] on input "Save" at bounding box center [453, 613] width 45 height 28
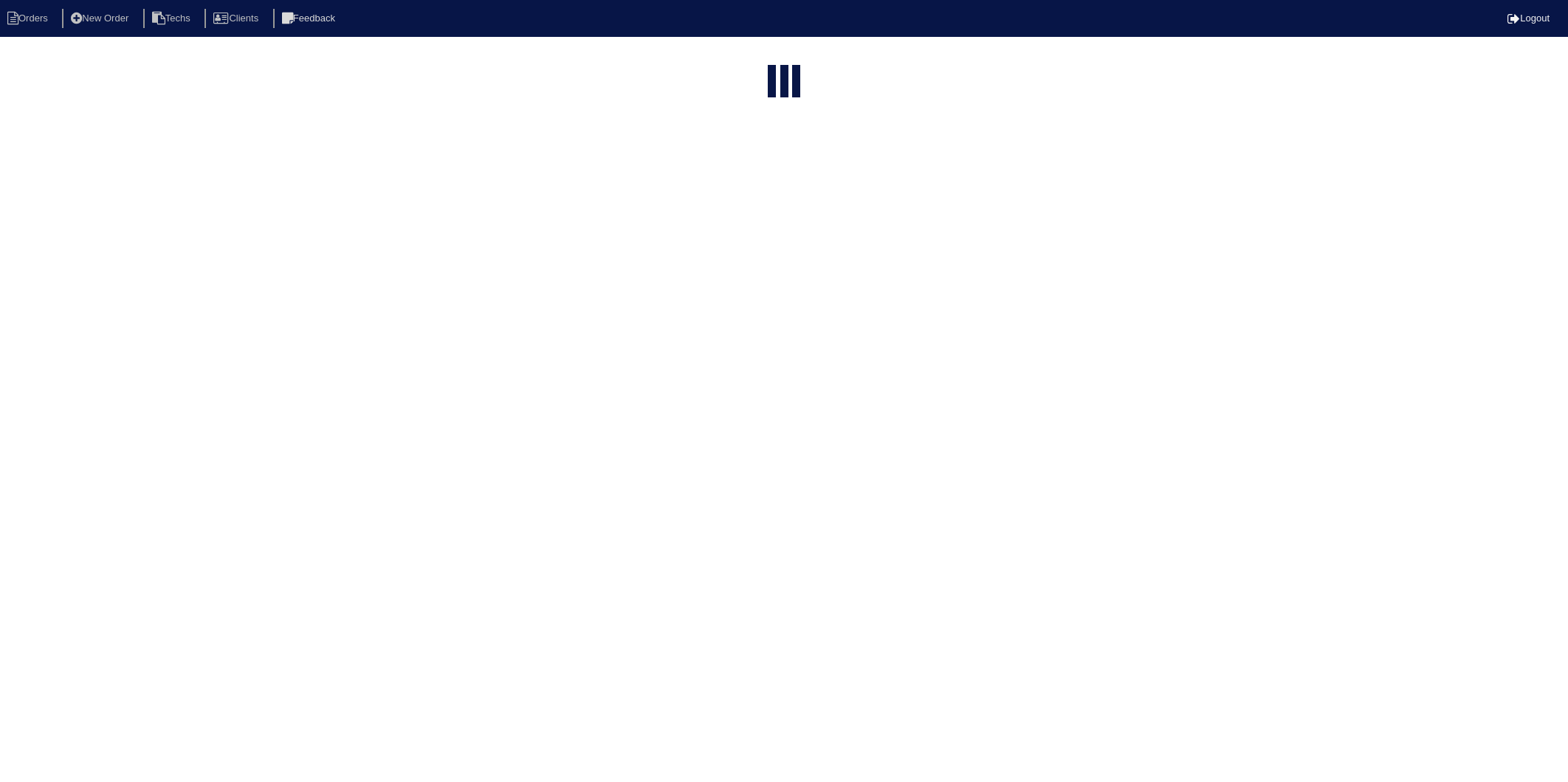
select select "15"
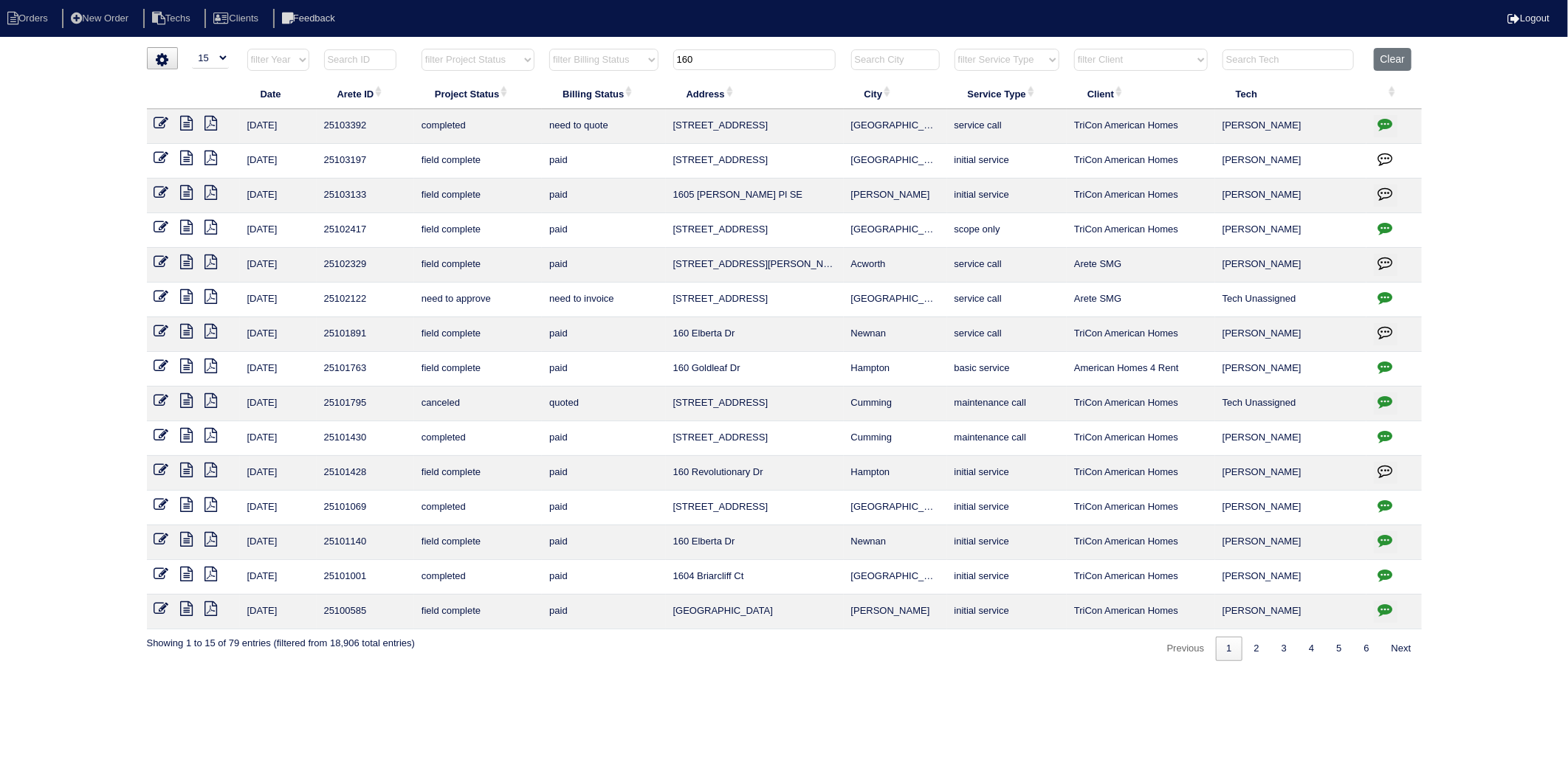
drag, startPoint x: 728, startPoint y: 53, endPoint x: 621, endPoint y: 80, distance: 110.4
click at [621, 80] on table "Date Arete ID Project Status Billing Status Address City Service Type Client Te…" at bounding box center [785, 339] width 1275 height 582
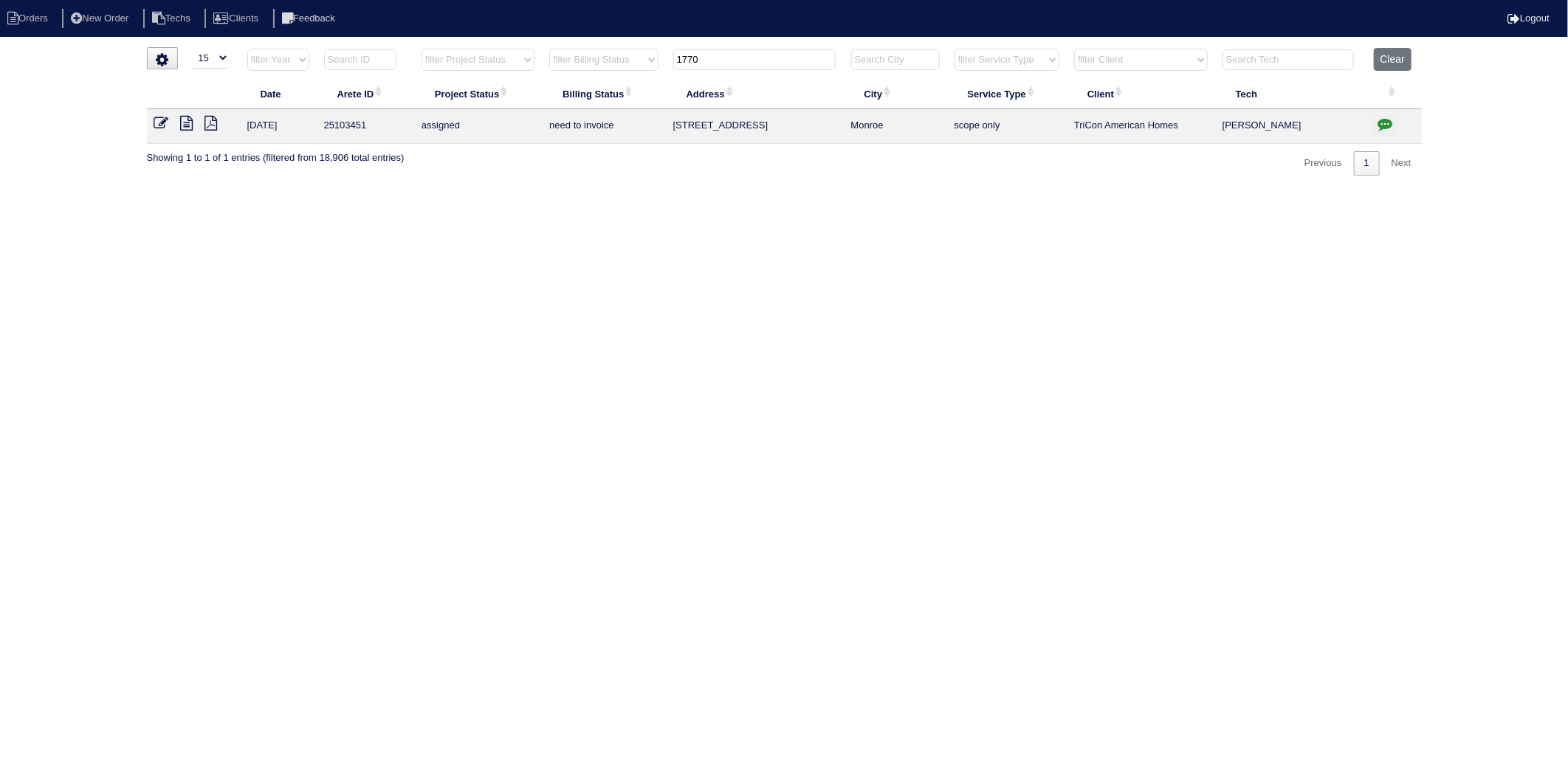
drag, startPoint x: 739, startPoint y: 64, endPoint x: 594, endPoint y: 202, distance: 200.2
click at [616, 98] on table "Date Arete ID Project Status Billing Status Address City Service Type Client Te…" at bounding box center [785, 96] width 1275 height 96
type input "4286"
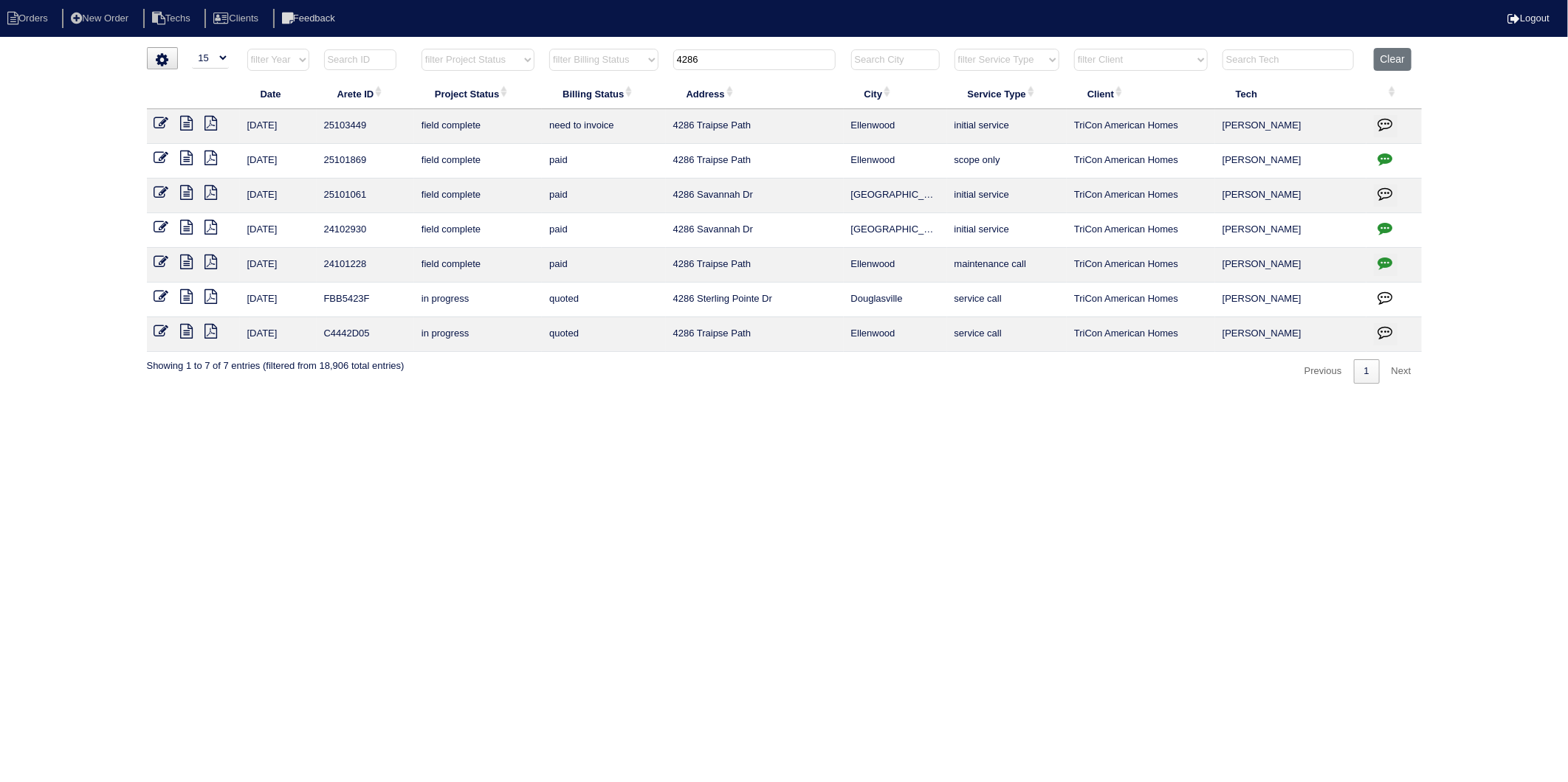
click at [161, 124] on icon at bounding box center [161, 122] width 15 height 15
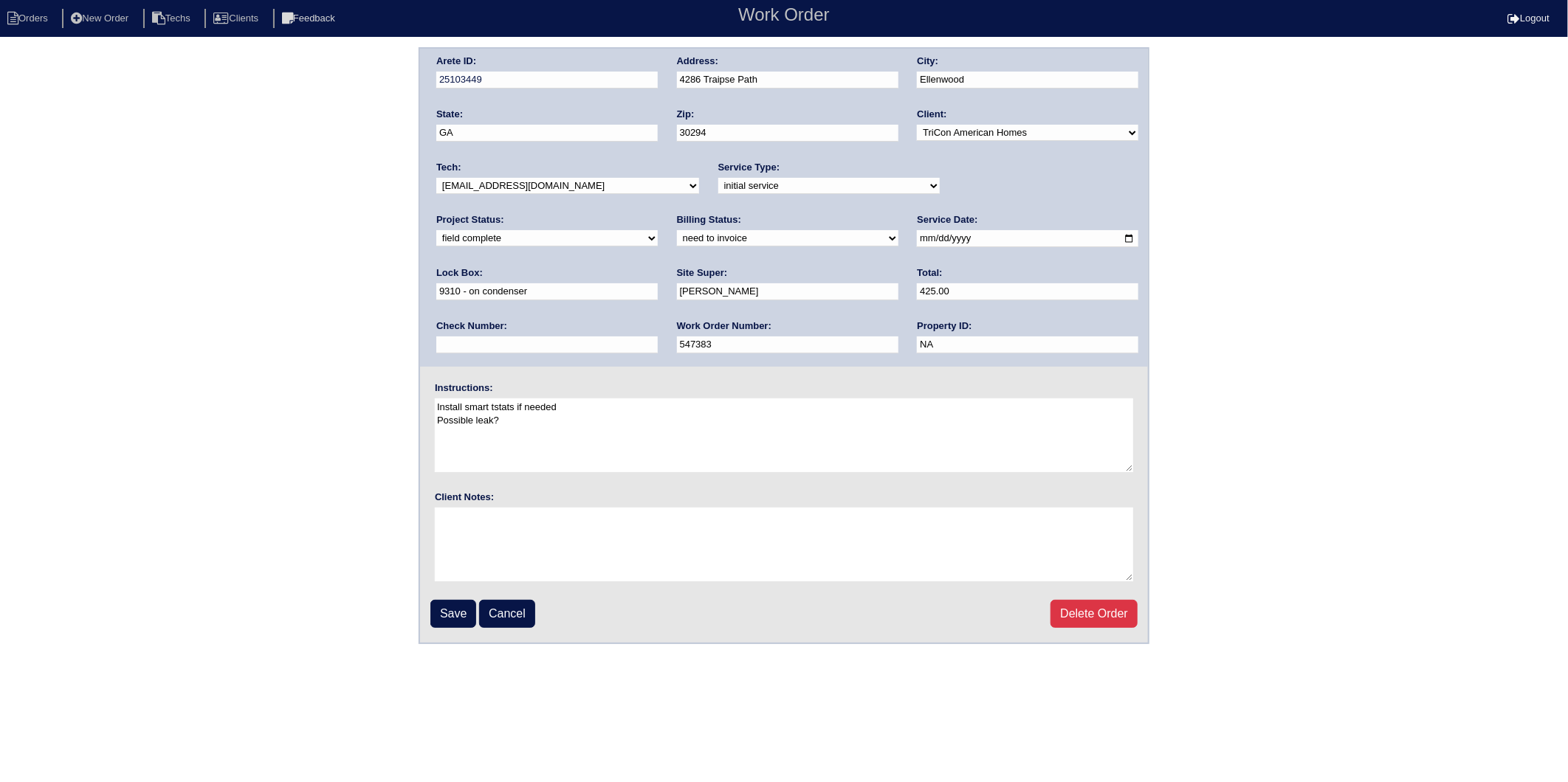
drag, startPoint x: 466, startPoint y: 238, endPoint x: 462, endPoint y: 246, distance: 8.9
click at [677, 238] on select "need to quote quoted need to invoice invoiced paid warranty purchase order need…" at bounding box center [787, 238] width 222 height 16
select select "invoiced"
click at [677, 230] on select "need to quote quoted need to invoice invoiced paid warranty purchase order need…" at bounding box center [787, 238] width 222 height 16
drag, startPoint x: 456, startPoint y: 604, endPoint x: 550, endPoint y: 343, distance: 277.4
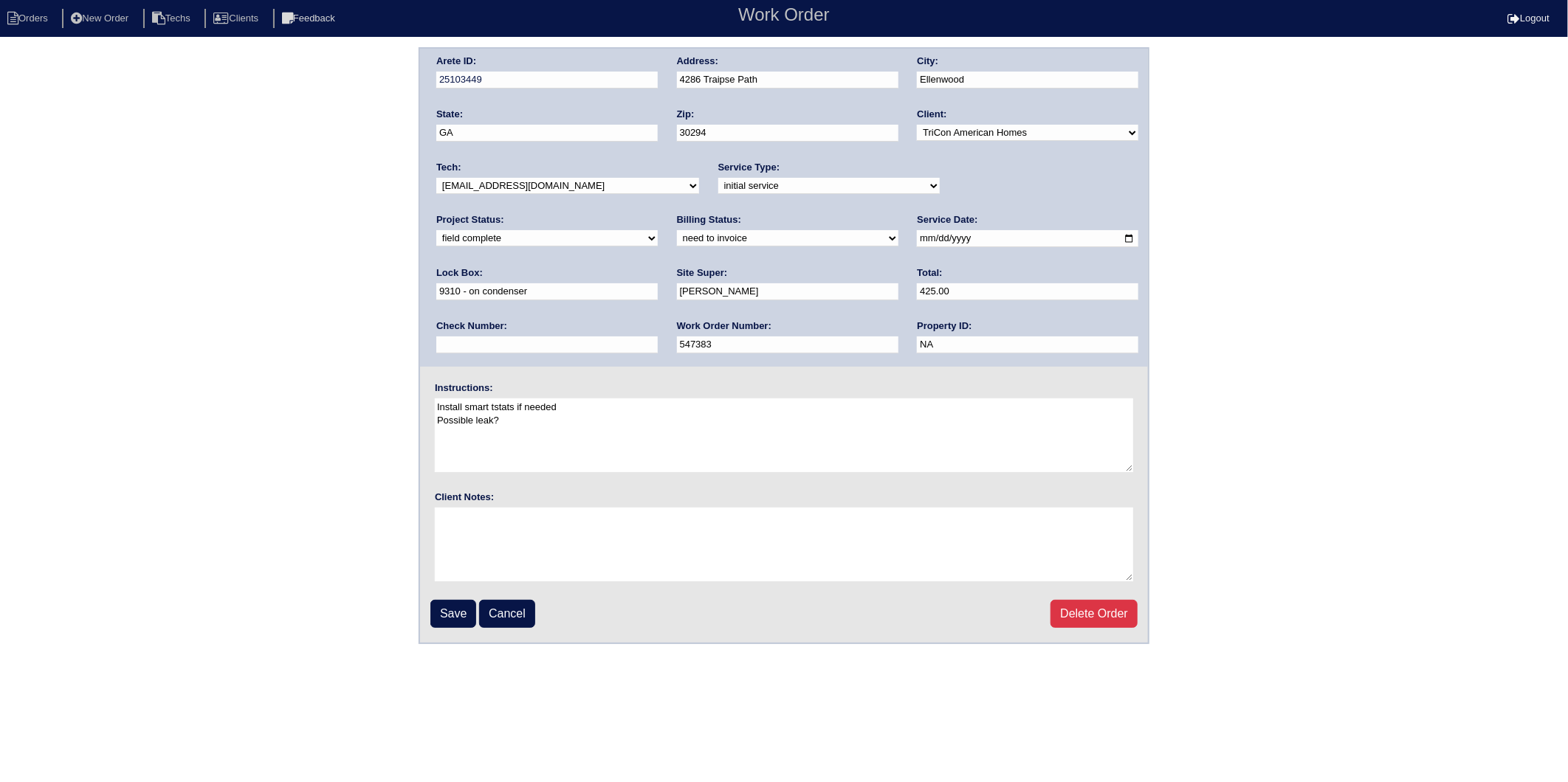
click at [456, 605] on input "Save" at bounding box center [453, 613] width 45 height 28
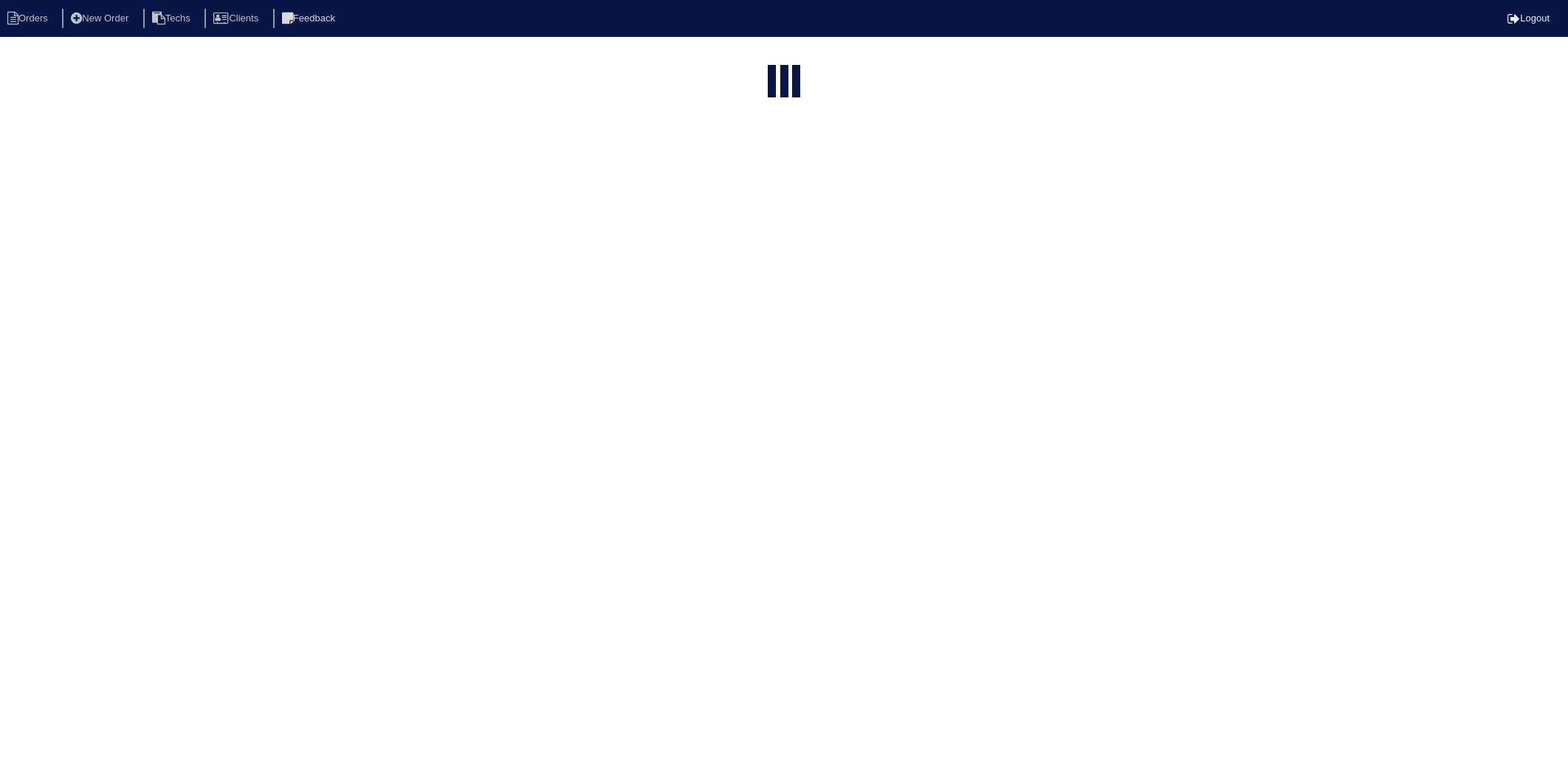
select select "15"
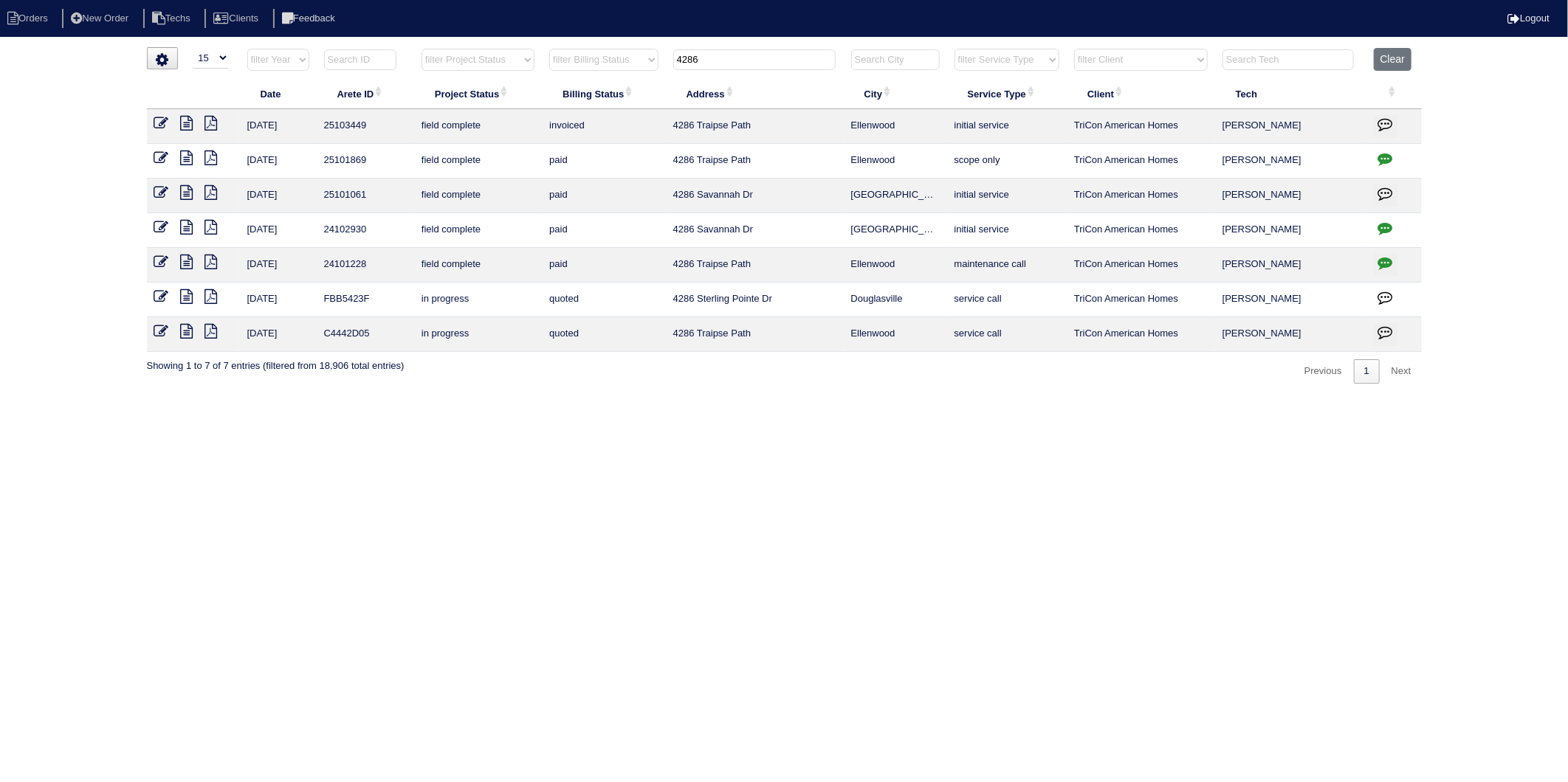
drag, startPoint x: 728, startPoint y: 65, endPoint x: 674, endPoint y: 80, distance: 56.0
click at [674, 80] on table "Date Arete ID Project Status Billing Status Address City Service Type Client Te…" at bounding box center [785, 199] width 1275 height 304
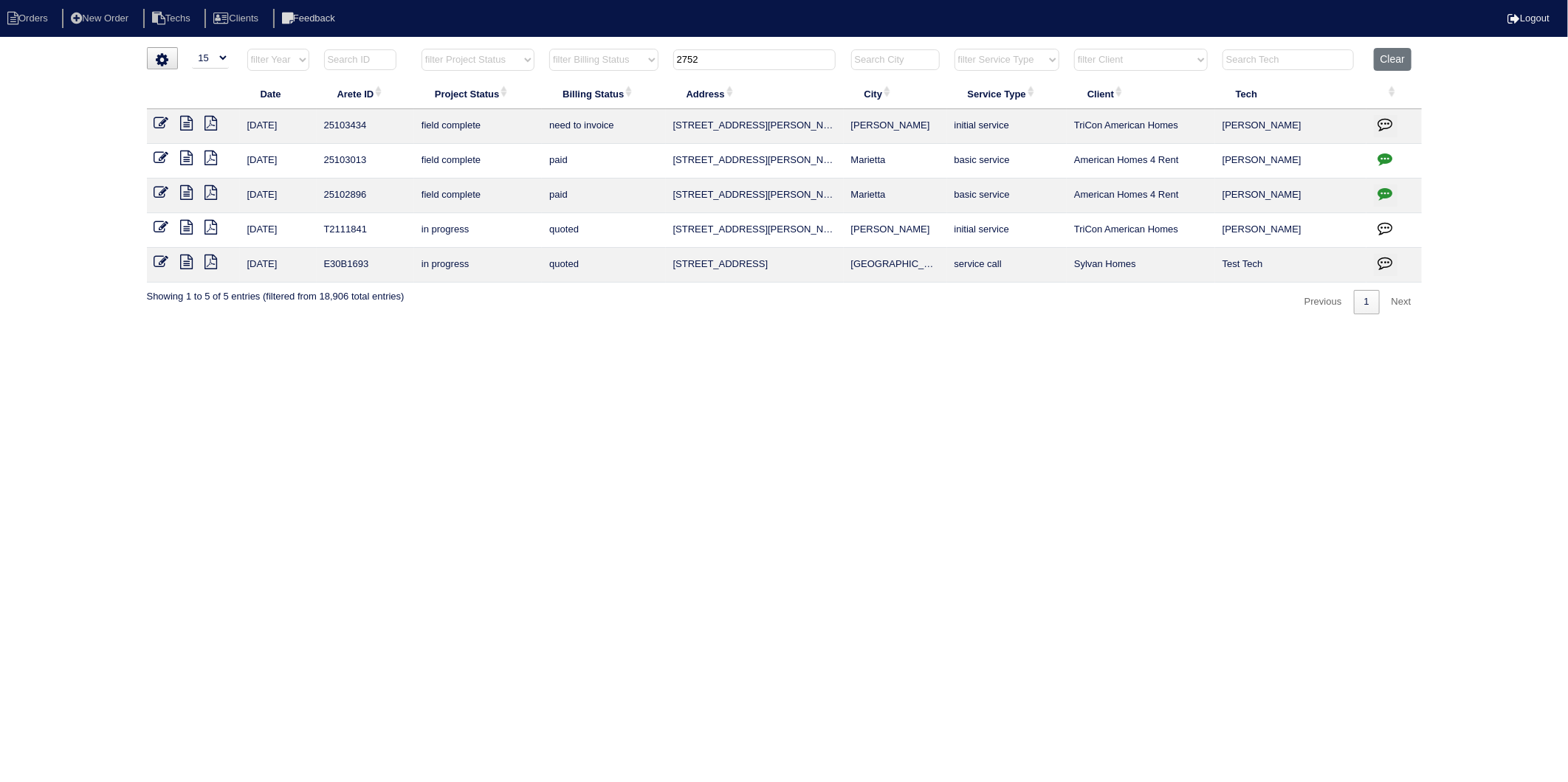
type input "2752"
click at [166, 123] on icon at bounding box center [161, 122] width 15 height 15
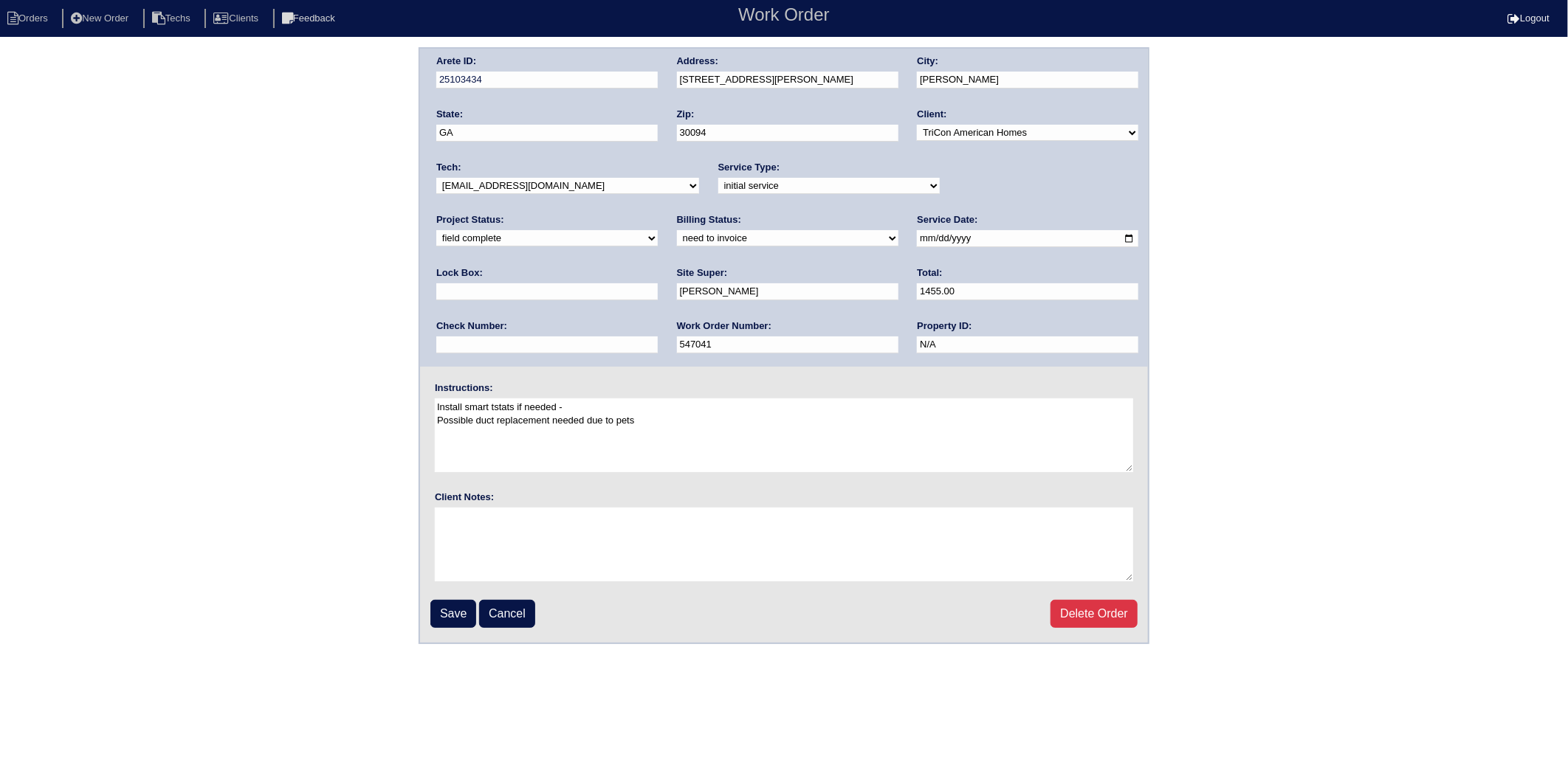
click at [677, 239] on select "need to quote quoted need to invoice invoiced paid warranty purchase order need…" at bounding box center [787, 238] width 222 height 16
select select "invoiced"
click at [677, 230] on select "need to quote quoted need to invoice invoiced paid warranty purchase order need…" at bounding box center [787, 238] width 222 height 16
click at [447, 607] on input "Save" at bounding box center [453, 613] width 45 height 28
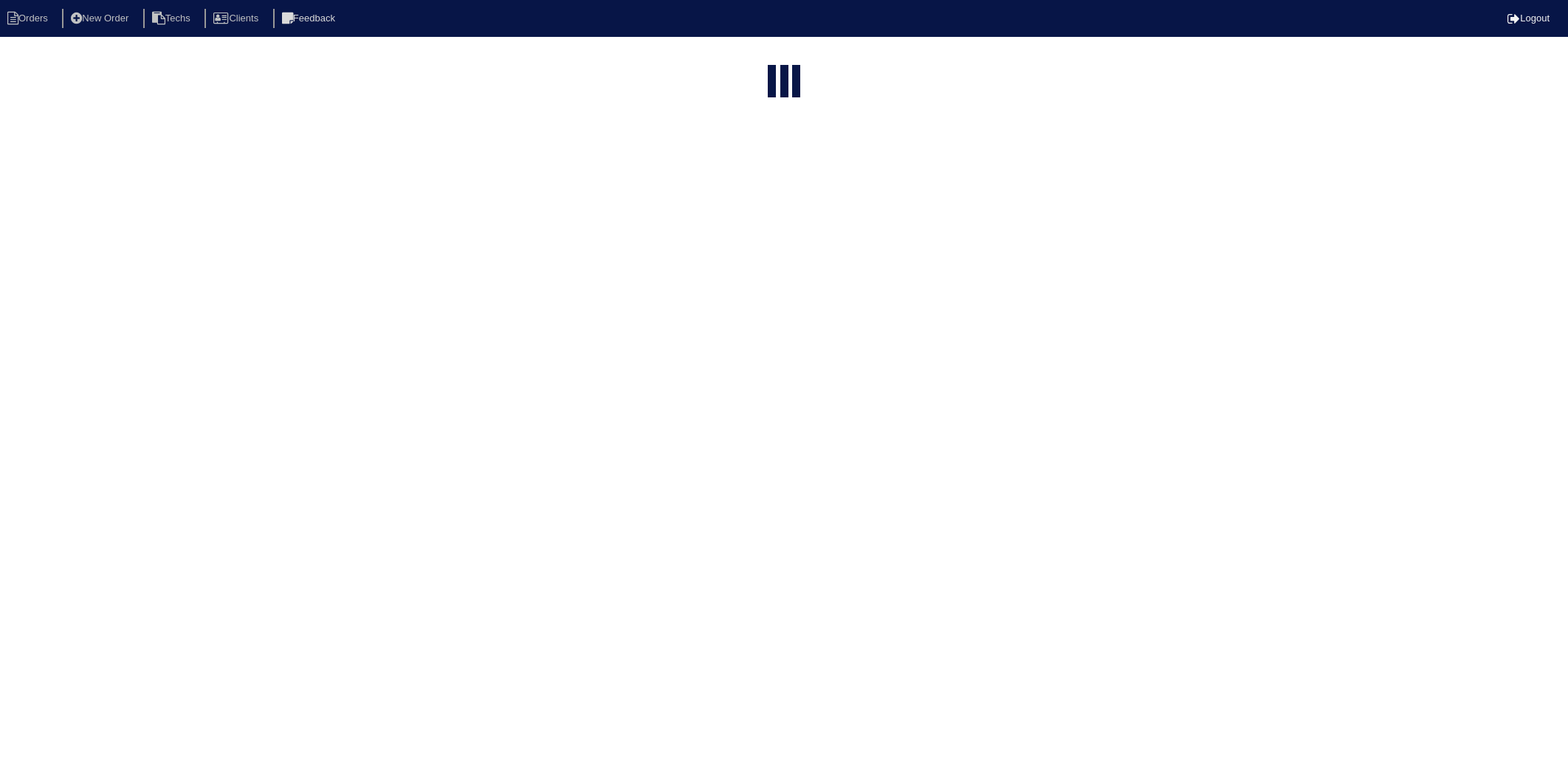
select select "15"
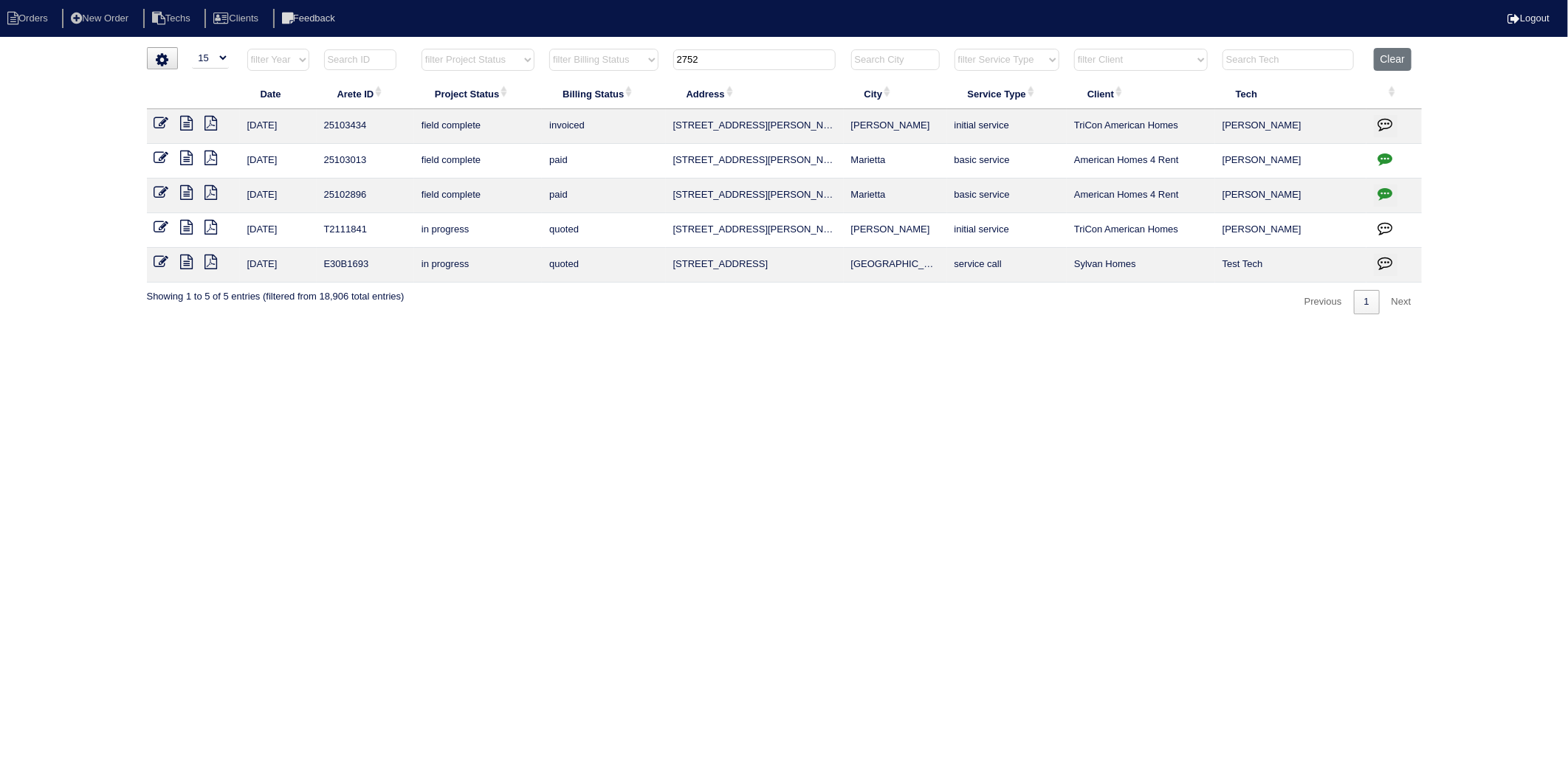
drag, startPoint x: 733, startPoint y: 56, endPoint x: 655, endPoint y: 69, distance: 79.1
click at [655, 69] on tr "filter Year -- Any Year -- 2025 2024 2023 2022 2021 2020 2019 filter Project St…" at bounding box center [785, 62] width 1275 height 30
type input "1840"
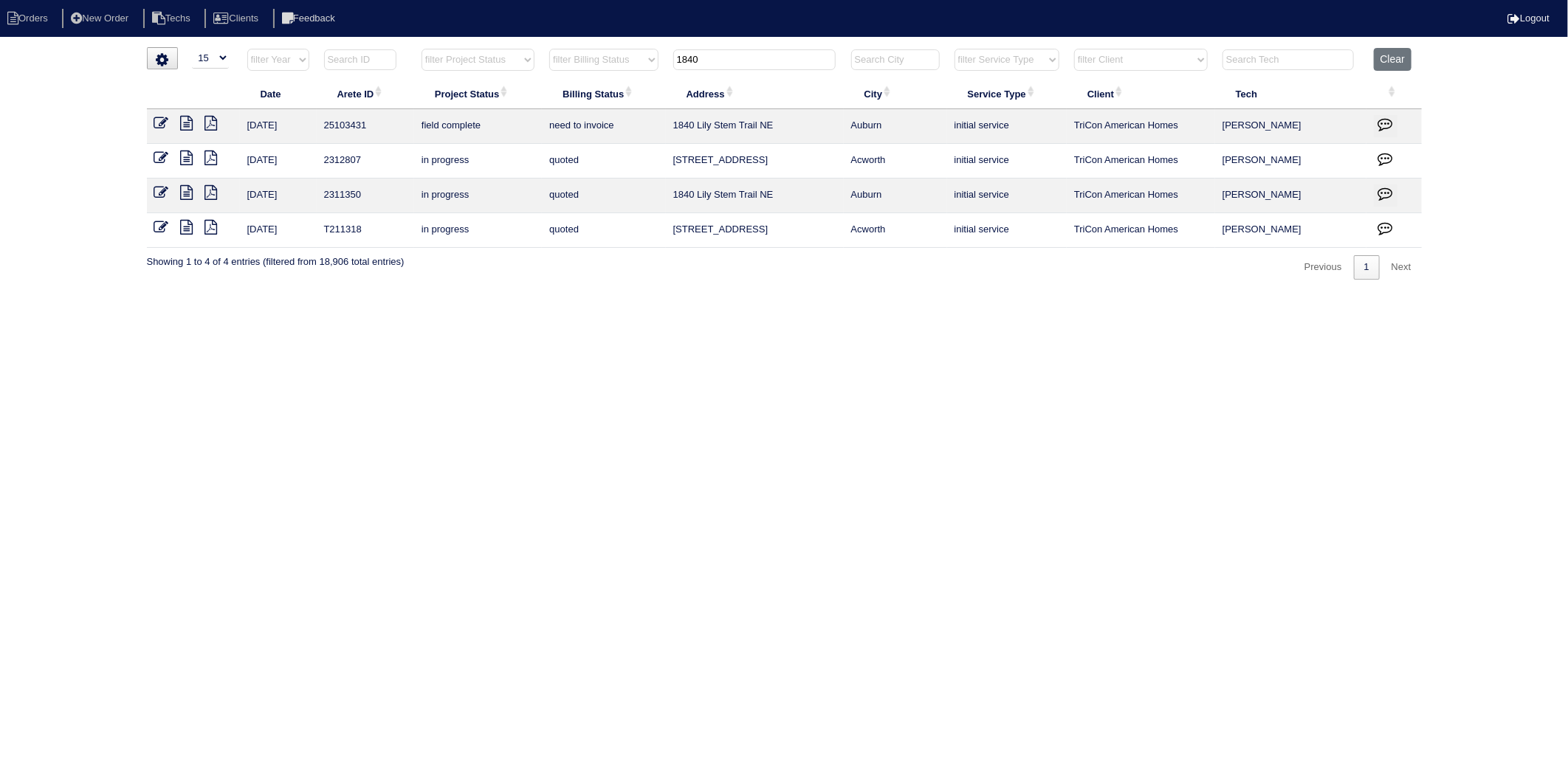
click at [159, 126] on icon at bounding box center [161, 122] width 15 height 15
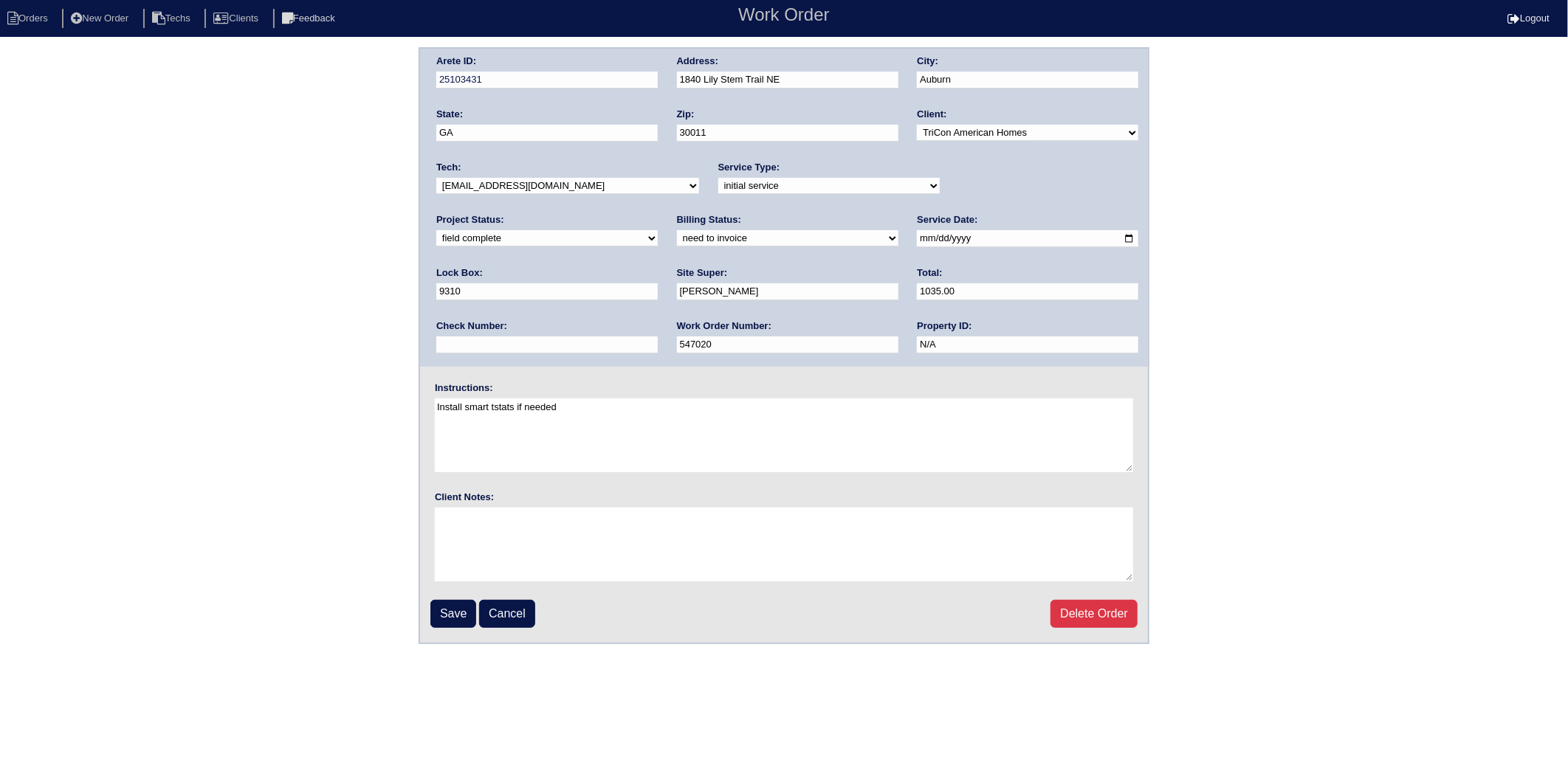
click at [677, 239] on select "need to quote quoted need to invoice invoiced paid warranty purchase order need…" at bounding box center [787, 238] width 222 height 16
select select "invoiced"
click at [677, 230] on select "need to quote quoted need to invoice invoiced paid warranty purchase order need…" at bounding box center [787, 238] width 222 height 16
click at [453, 615] on input "Save" at bounding box center [453, 613] width 45 height 28
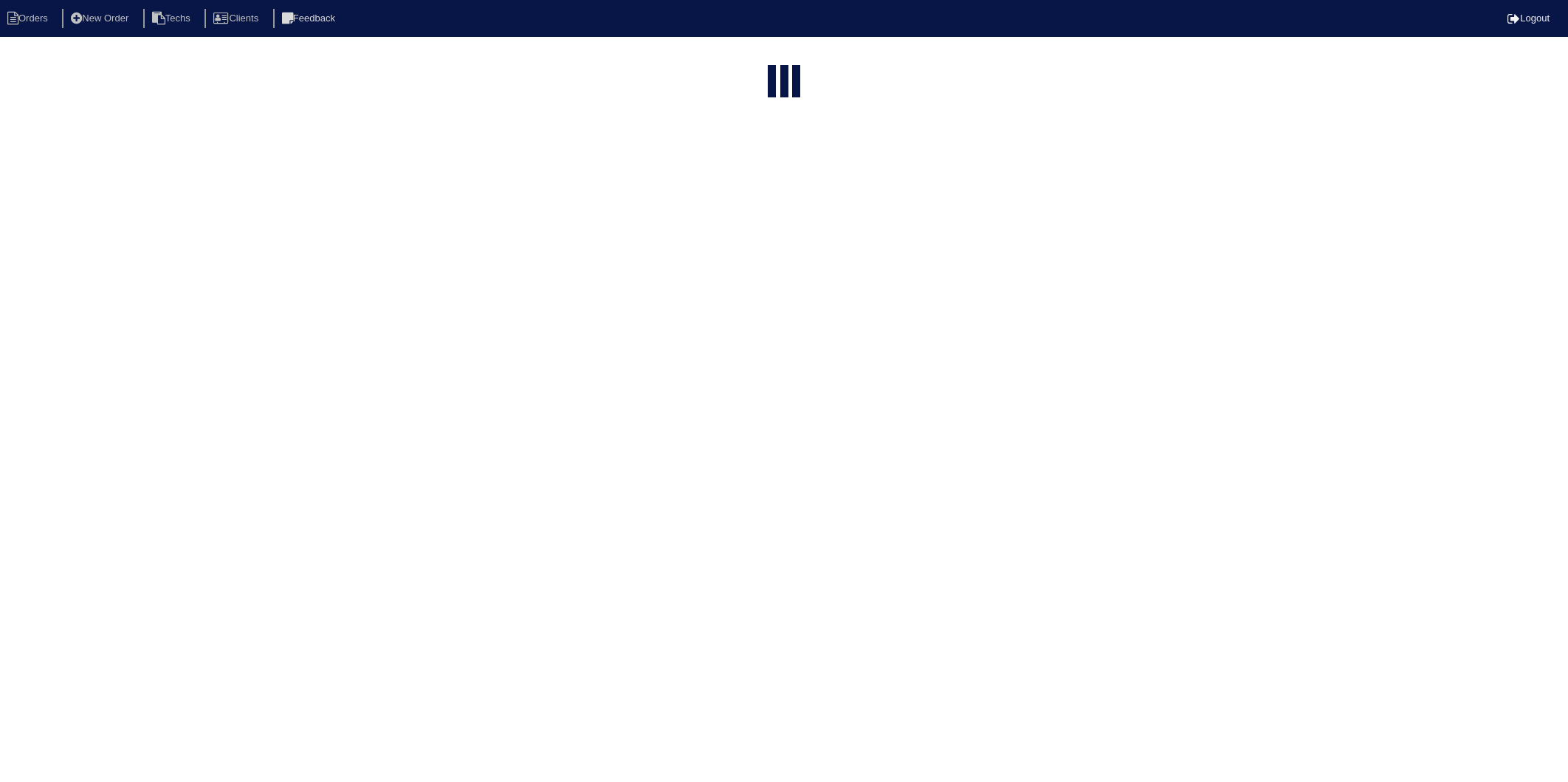
select select "15"
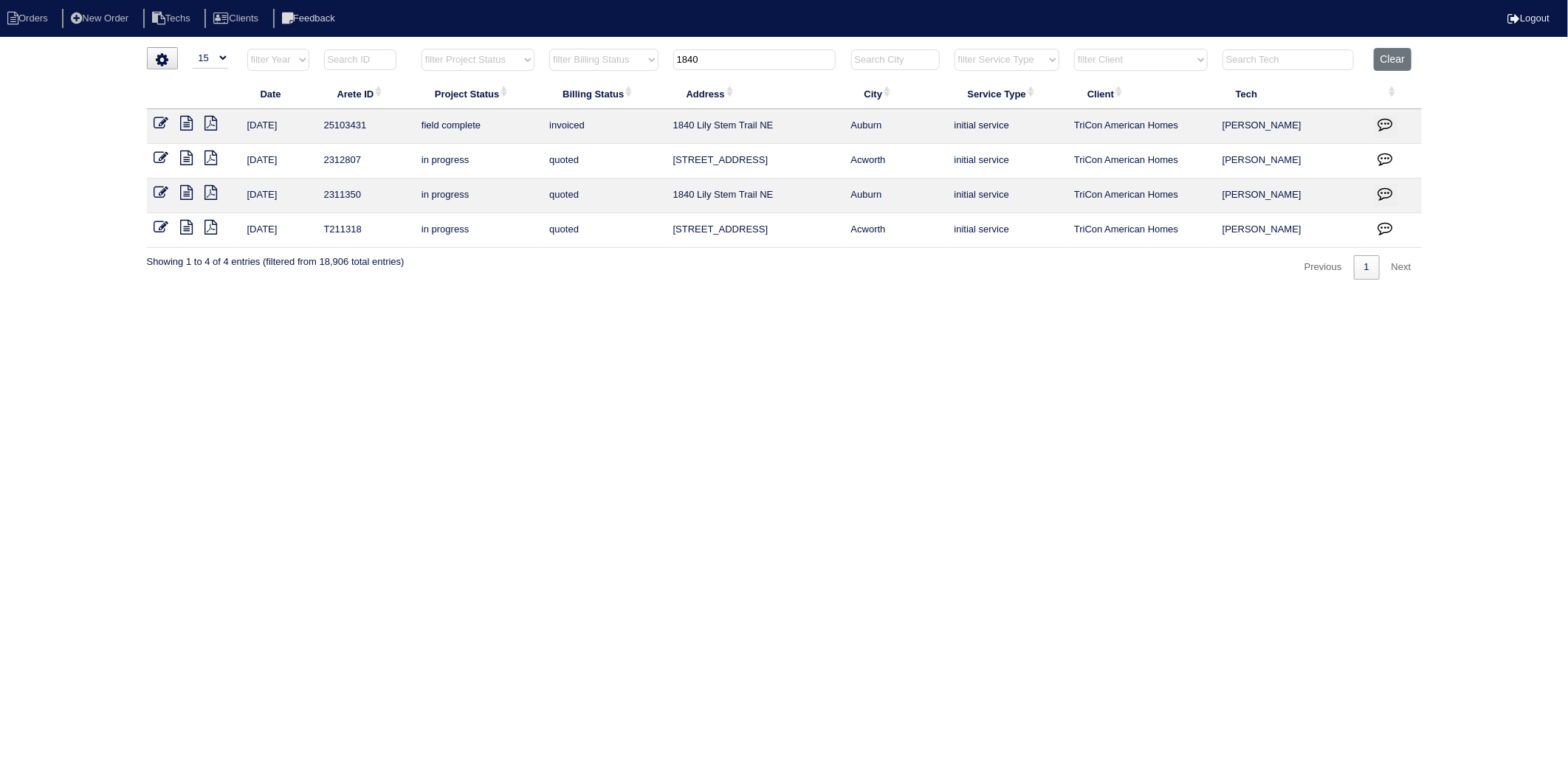
drag, startPoint x: 742, startPoint y: 54, endPoint x: 630, endPoint y: 84, distance: 115.9
click at [630, 84] on table "Date Arete ID Project Status Billing Status Address City Service Type Client Te…" at bounding box center [785, 148] width 1275 height 200
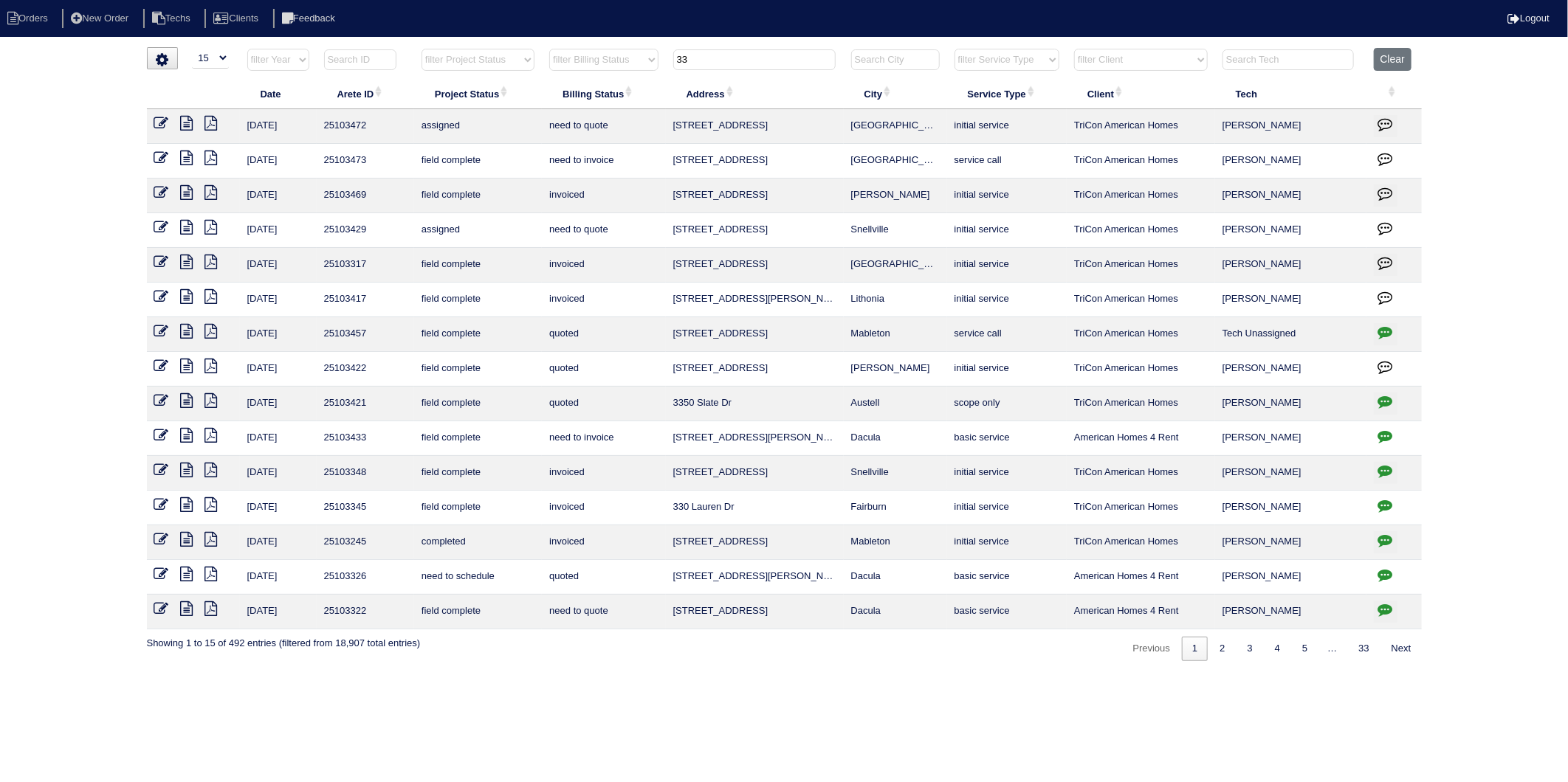
drag, startPoint x: 709, startPoint y: 62, endPoint x: 627, endPoint y: 79, distance: 83.7
click at [627, 79] on table "Date Arete ID Project Status Billing Status Address City Service Type Client Te…" at bounding box center [785, 339] width 1275 height 582
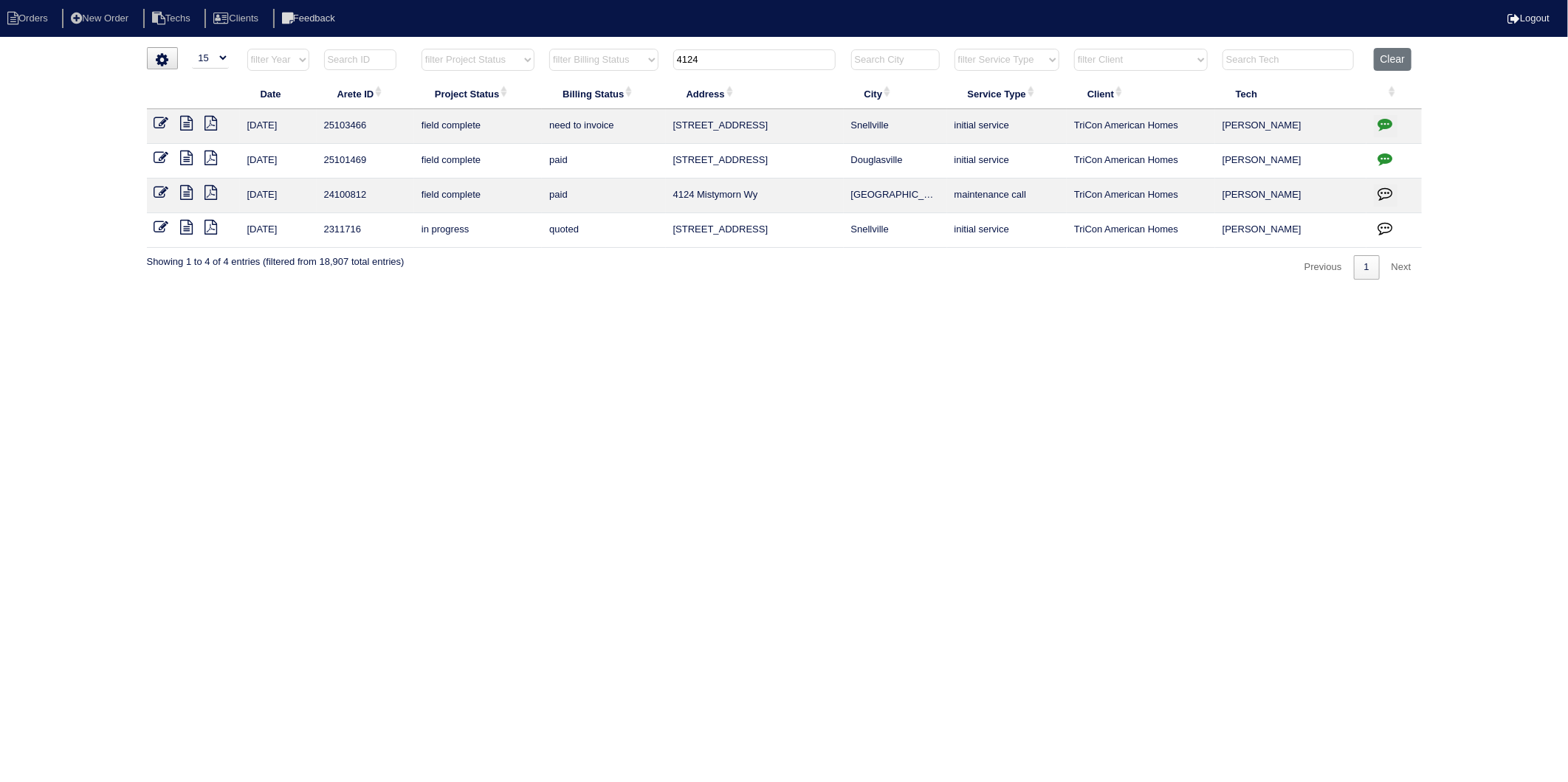
drag, startPoint x: 710, startPoint y: 65, endPoint x: 635, endPoint y: 80, distance: 76.5
click at [635, 80] on table "Date Arete ID Project Status Billing Status Address City Service Type Client Te…" at bounding box center [785, 148] width 1275 height 200
type input "33"
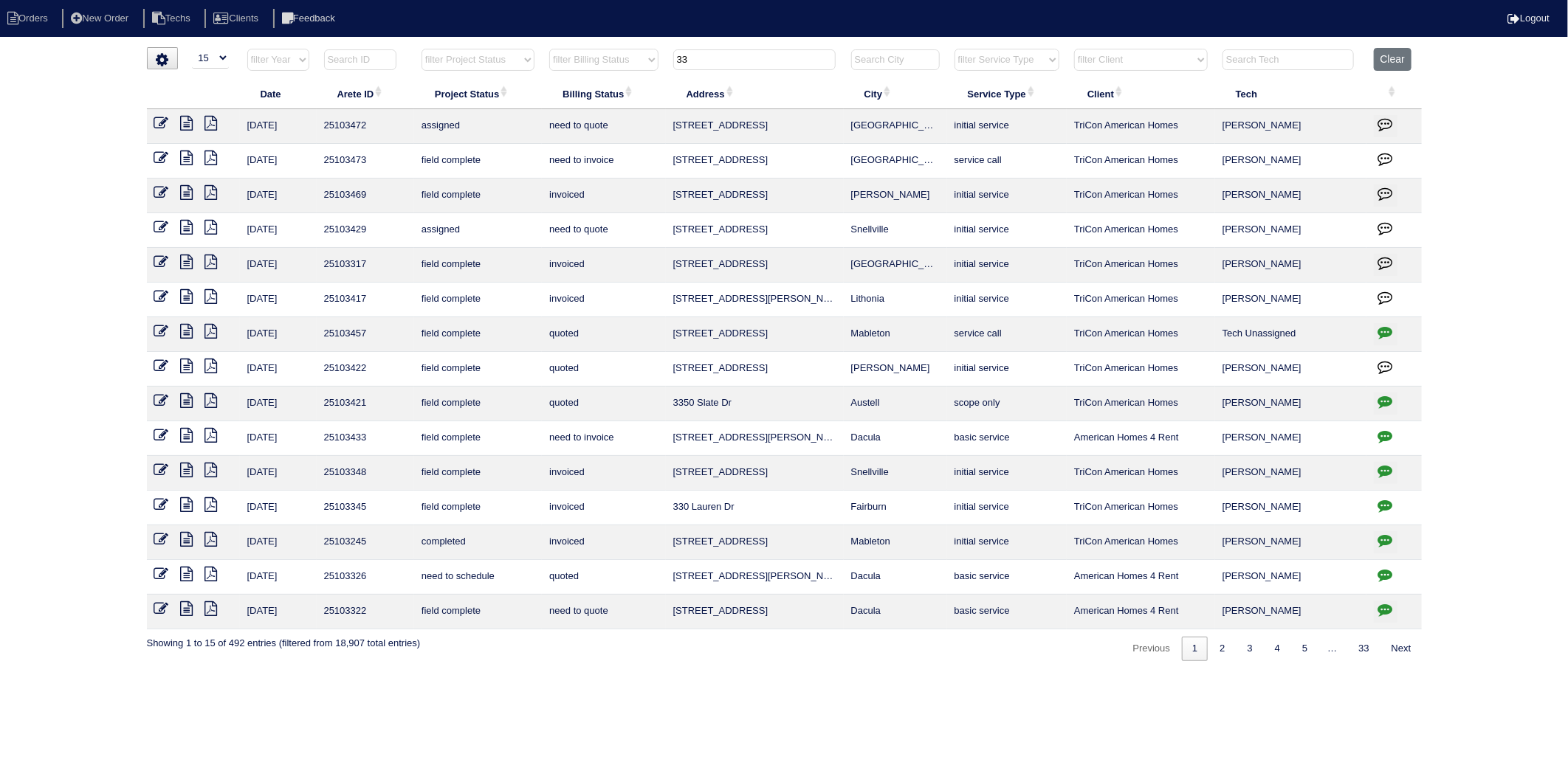
click at [161, 157] on icon at bounding box center [161, 157] width 15 height 15
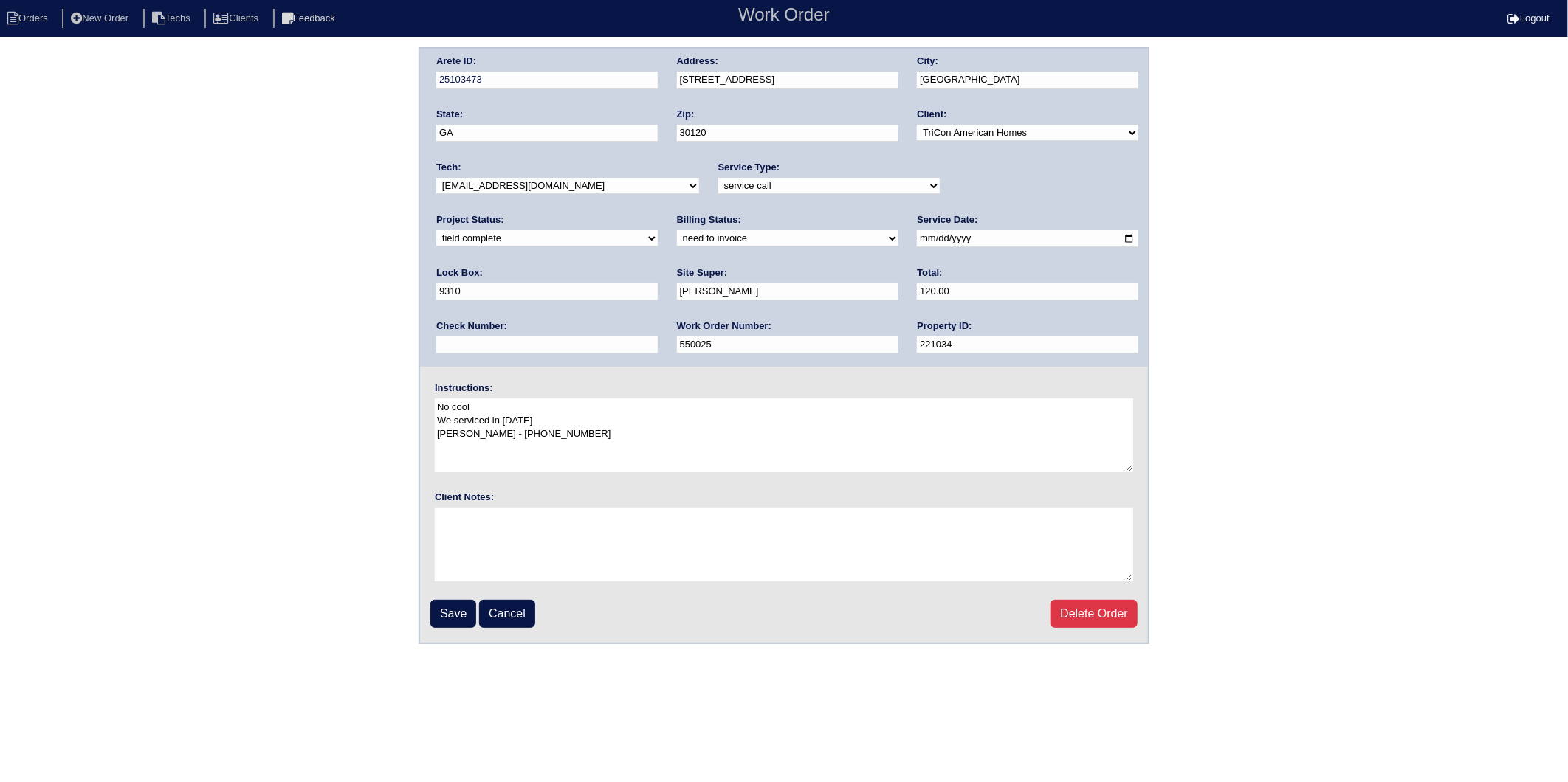
click at [677, 238] on select "need to quote quoted need to invoice invoiced paid warranty purchase order need…" at bounding box center [787, 238] width 222 height 16
select select "invoiced"
click at [677, 230] on select "need to quote quoted need to invoice invoiced paid warranty purchase order need…" at bounding box center [787, 238] width 222 height 16
click at [445, 600] on input "Save" at bounding box center [453, 613] width 45 height 28
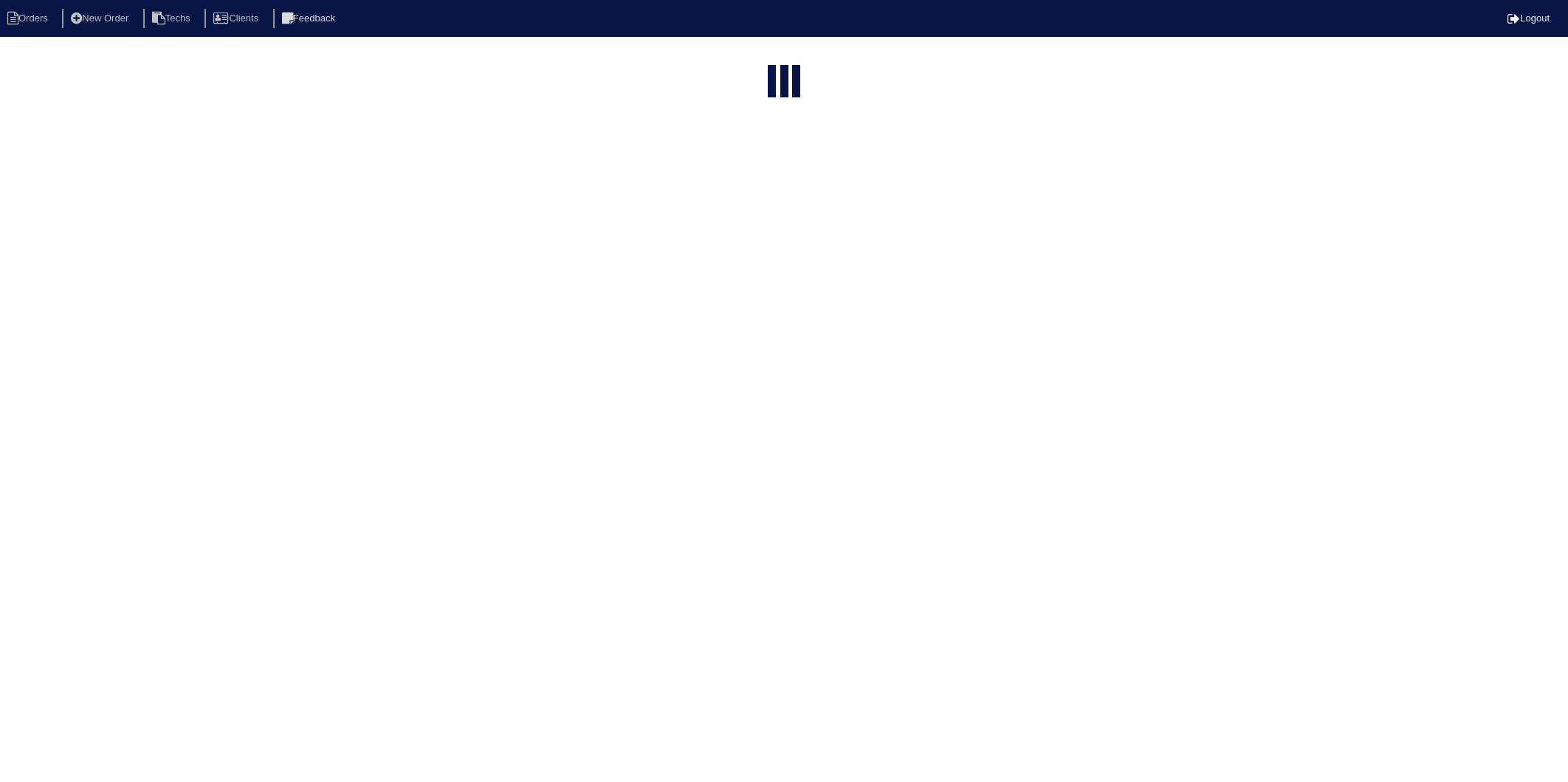
select select "15"
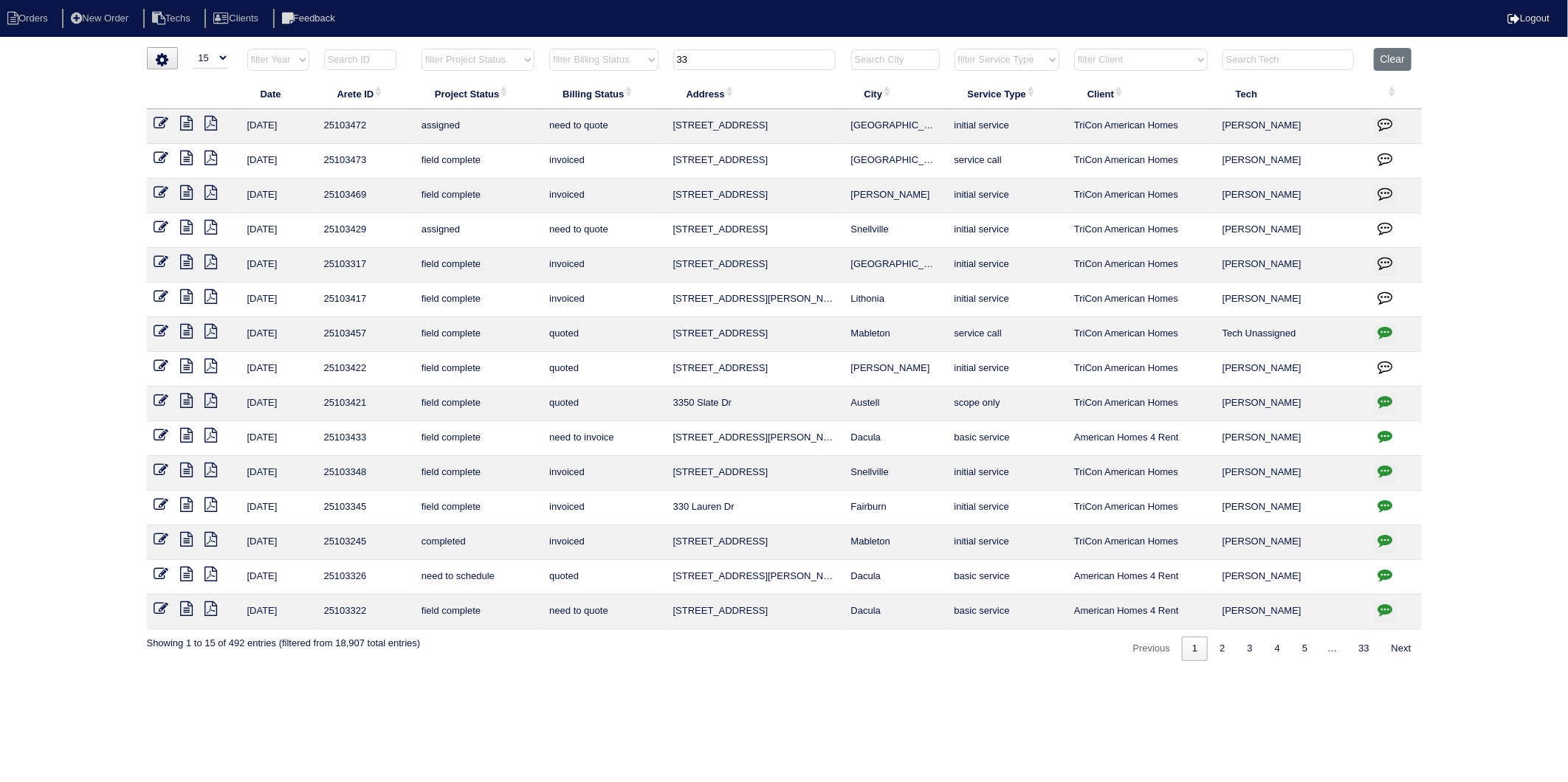
drag, startPoint x: 692, startPoint y: 62, endPoint x: 576, endPoint y: 89, distance: 119.1
click at [577, 89] on table "Date Arete ID Project Status Billing Status Address City Service Type Client Te…" at bounding box center [785, 339] width 1275 height 582
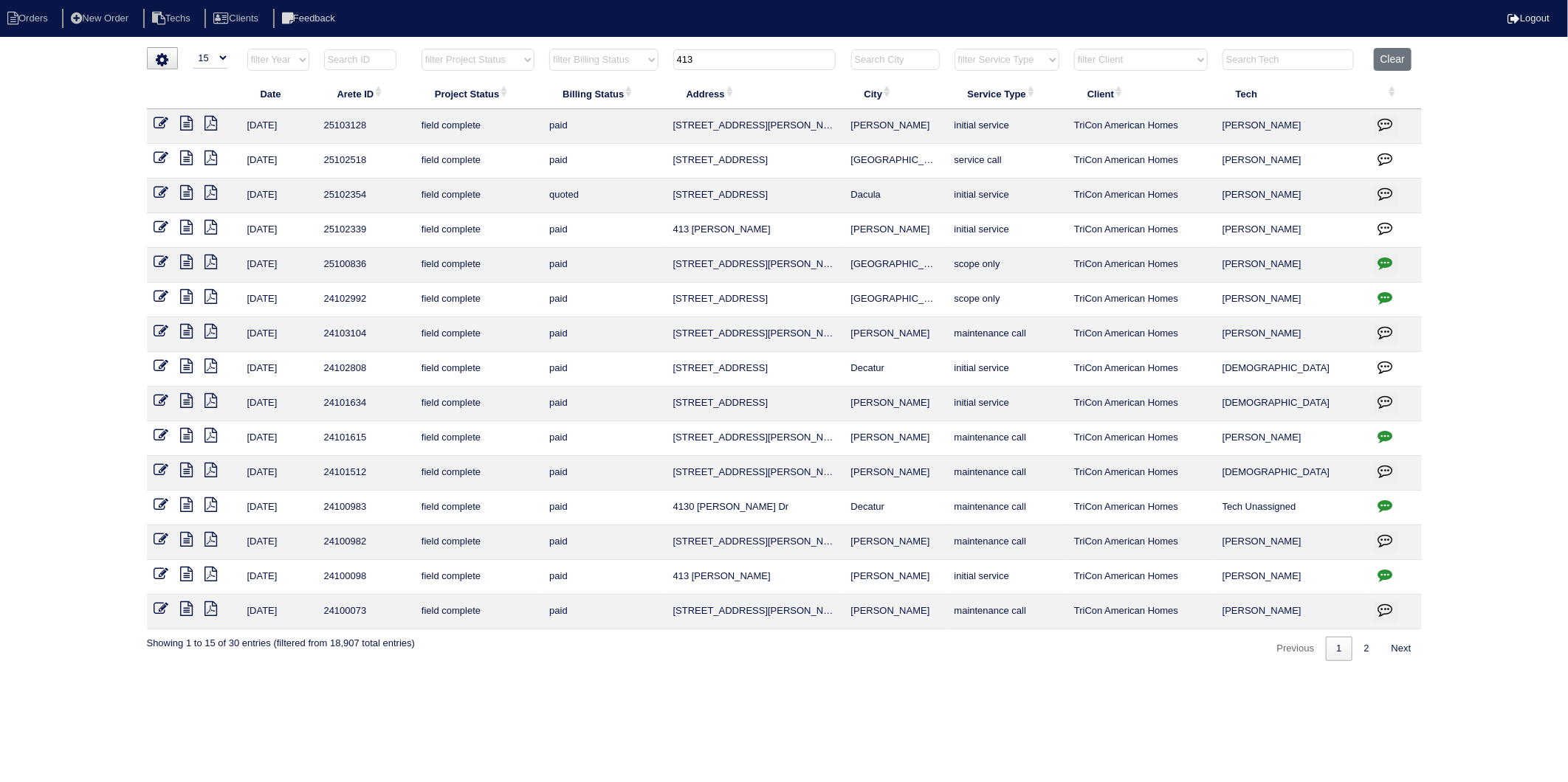
drag, startPoint x: 721, startPoint y: 56, endPoint x: 650, endPoint y: 78, distance: 74.3
click at [650, 78] on tr "filter Year -- Any Year -- 2025 2024 2023 2022 2021 2020 2019 filter Project St…" at bounding box center [785, 62] width 1275 height 30
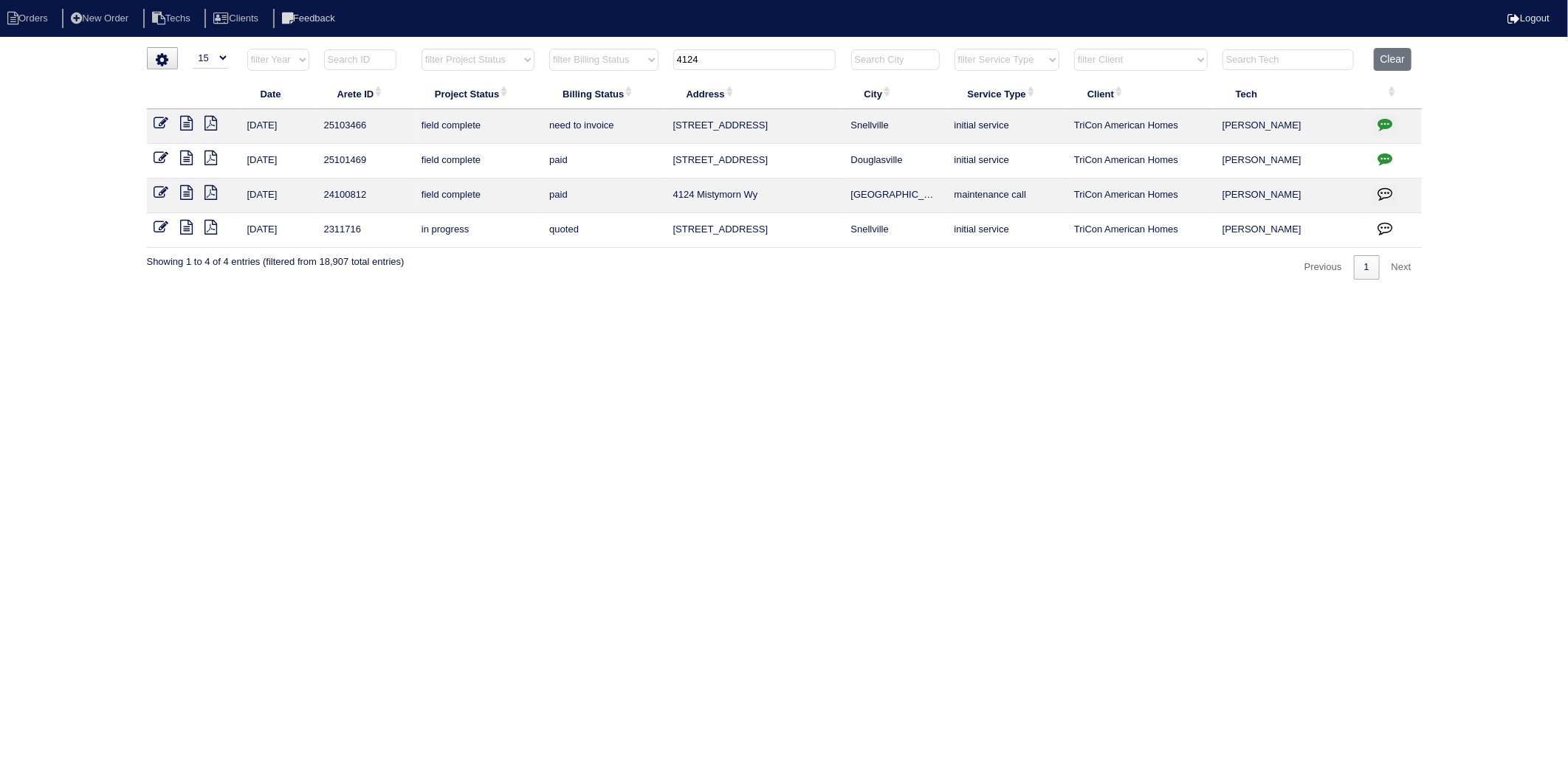
type input "4124"
click at [157, 124] on icon at bounding box center [161, 122] width 15 height 15
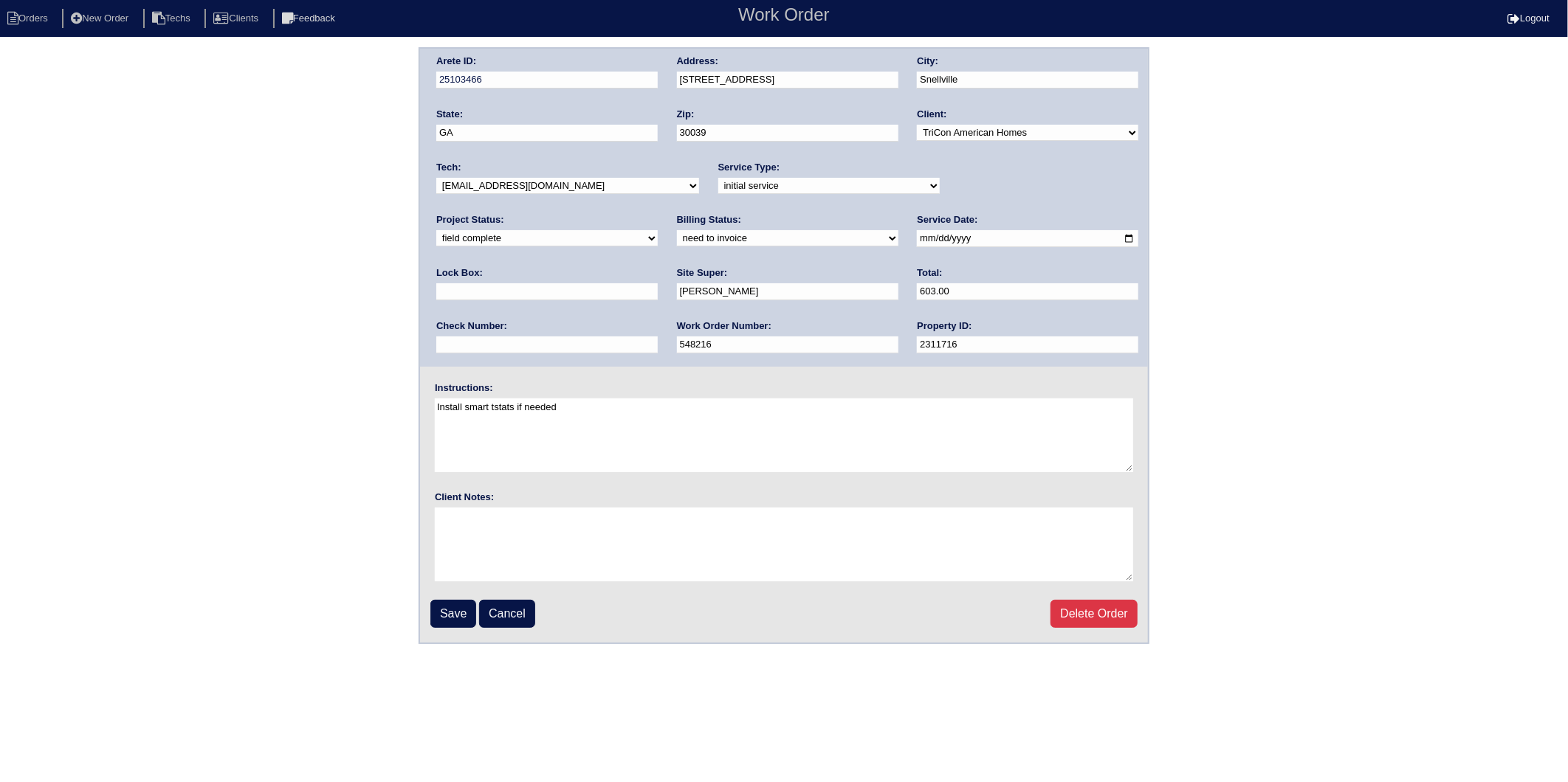
click at [677, 237] on select "need to quote quoted need to invoice invoiced paid warranty purchase order need…" at bounding box center [787, 238] width 222 height 16
select select "invoiced"
click at [677, 230] on select "need to quote quoted need to invoice invoiced paid warranty purchase order need…" at bounding box center [787, 238] width 222 height 16
click at [444, 606] on input "Save" at bounding box center [453, 613] width 45 height 28
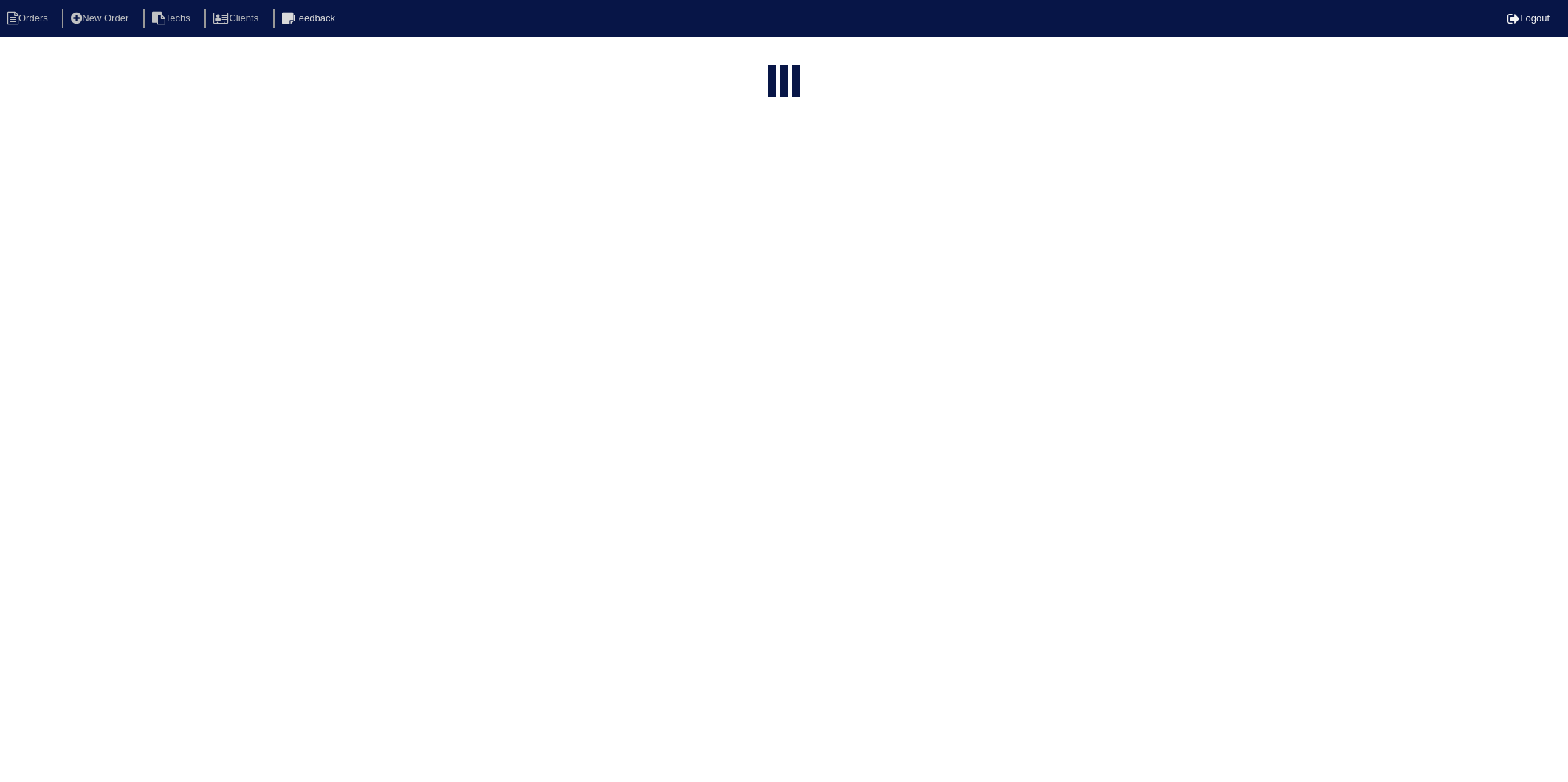
select select "15"
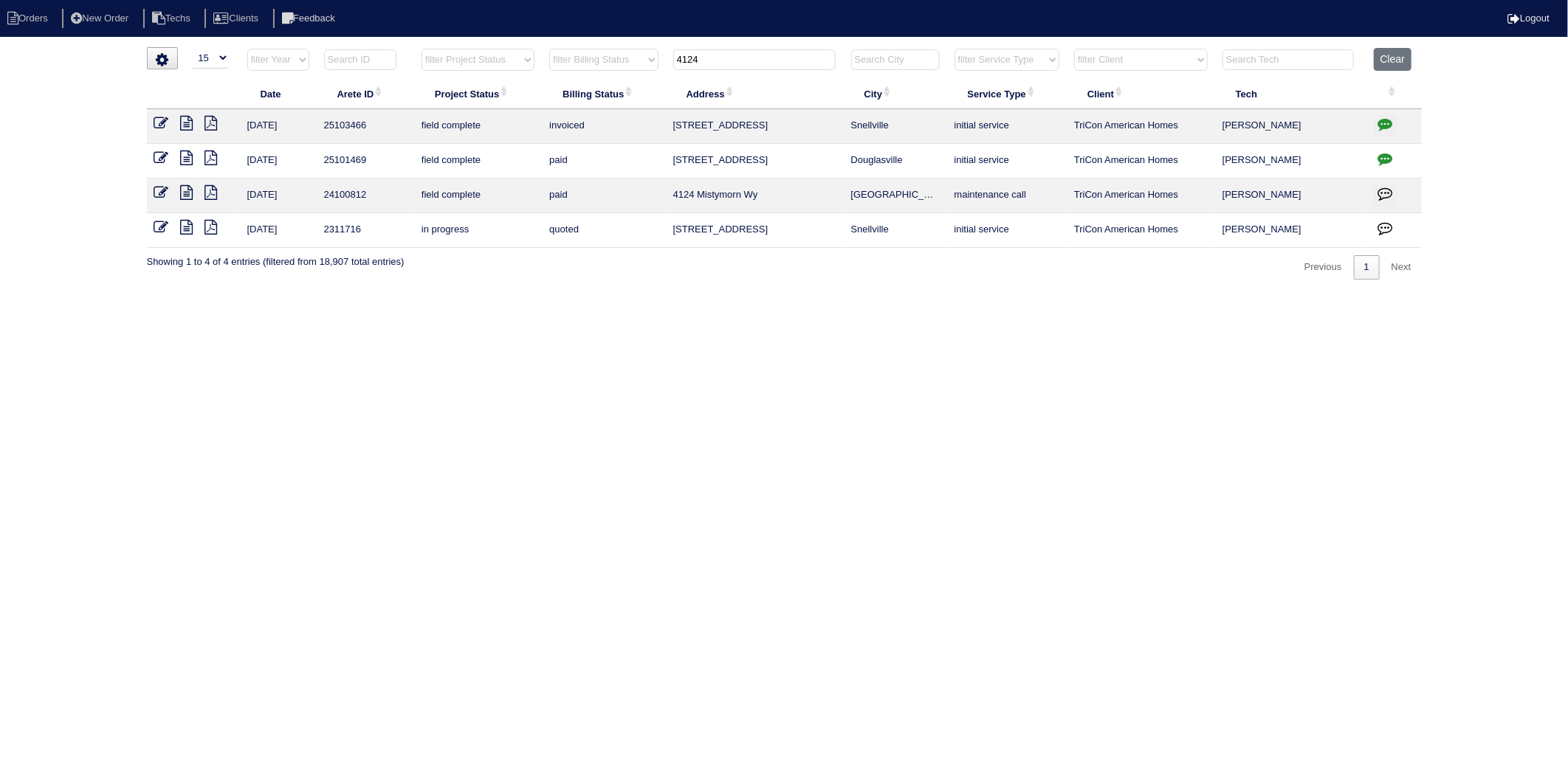
drag, startPoint x: 681, startPoint y: 62, endPoint x: 657, endPoint y: 65, distance: 24.2
click at [657, 65] on tr "filter Year -- Any Year -- 2025 2024 2023 2022 2021 2020 2019 filter Project St…" at bounding box center [785, 62] width 1275 height 30
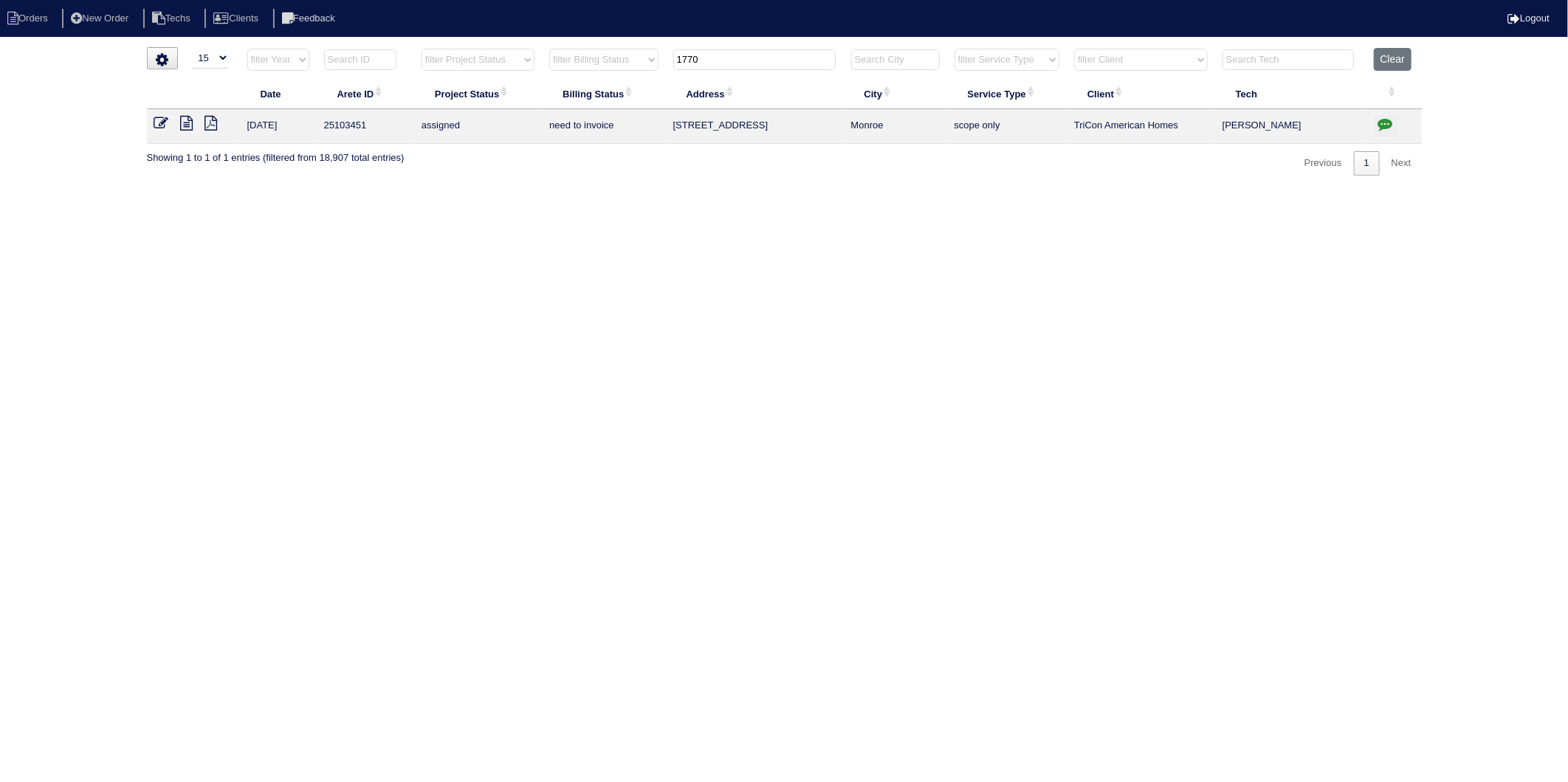
drag, startPoint x: 723, startPoint y: 54, endPoint x: 592, endPoint y: 96, distance: 137.6
click at [592, 96] on table "Date Arete ID Project Status Billing Status Address City Service Type Client Te…" at bounding box center [785, 96] width 1275 height 96
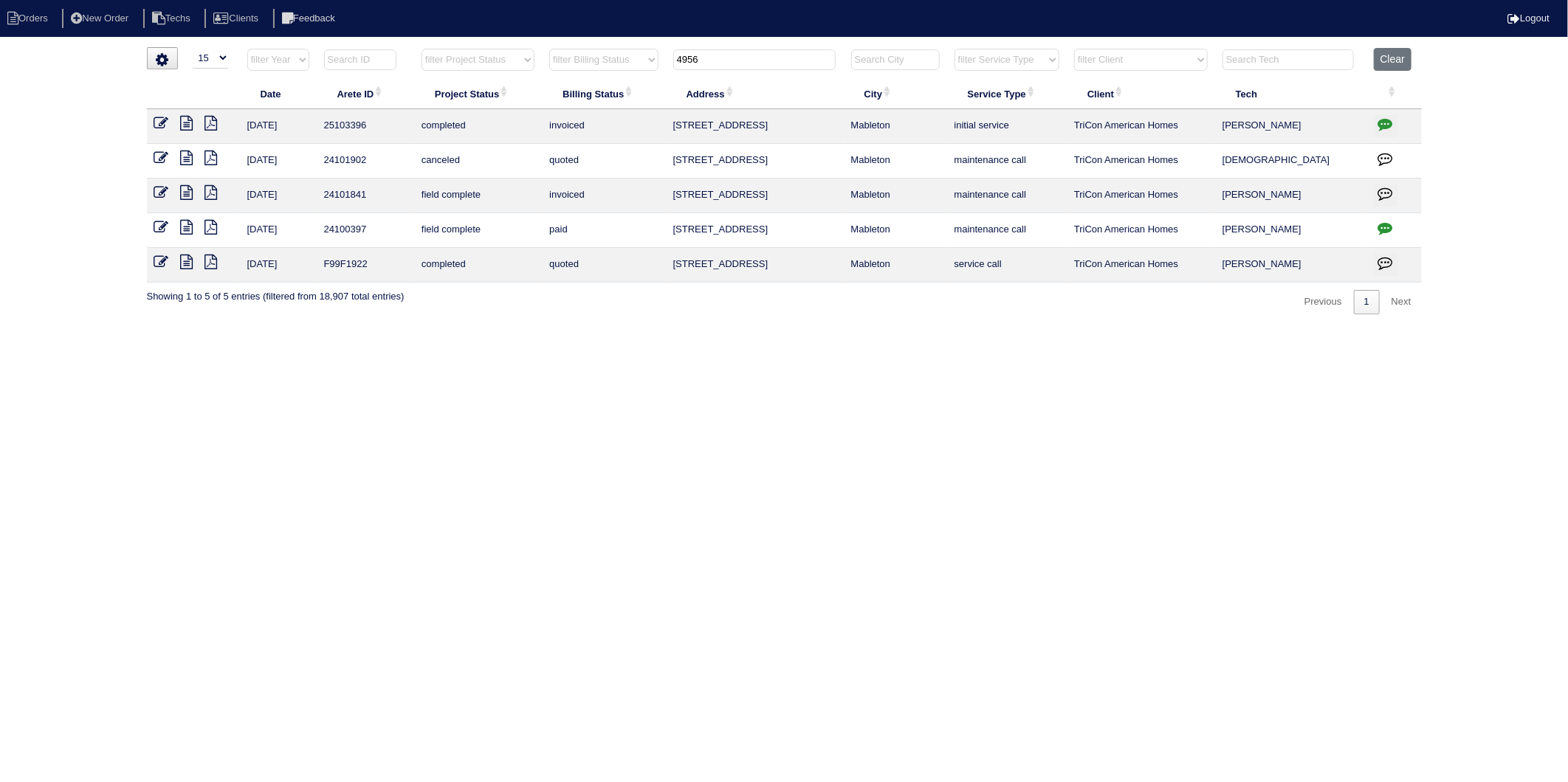
drag, startPoint x: 739, startPoint y: 62, endPoint x: 622, endPoint y: 79, distance: 118.2
click at [622, 79] on table "Date Arete ID Project Status Billing Status Address City Service Type Client Te…" at bounding box center [785, 165] width 1275 height 234
type input "125"
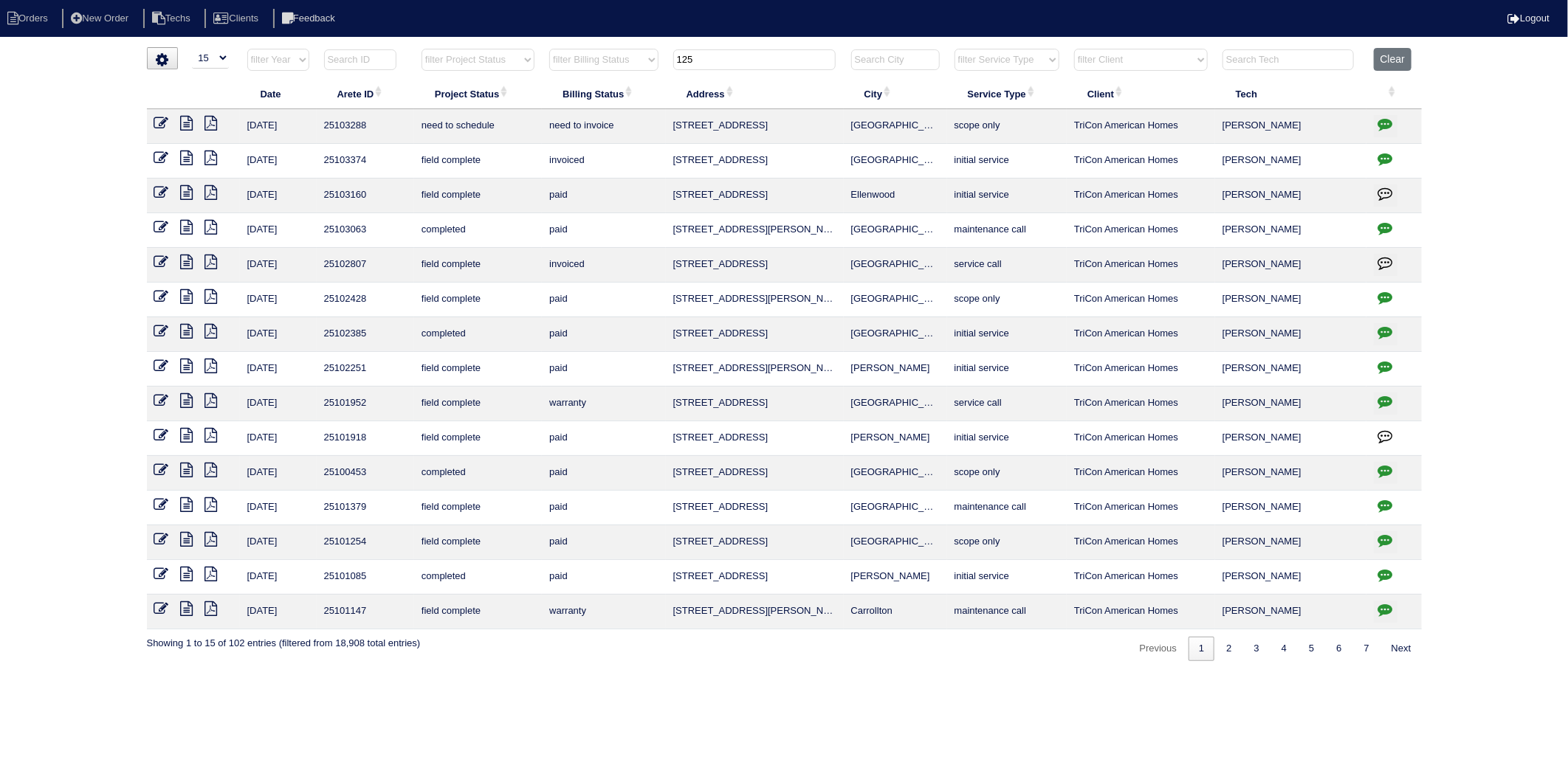
click at [1387, 122] on icon "button" at bounding box center [1385, 123] width 15 height 15
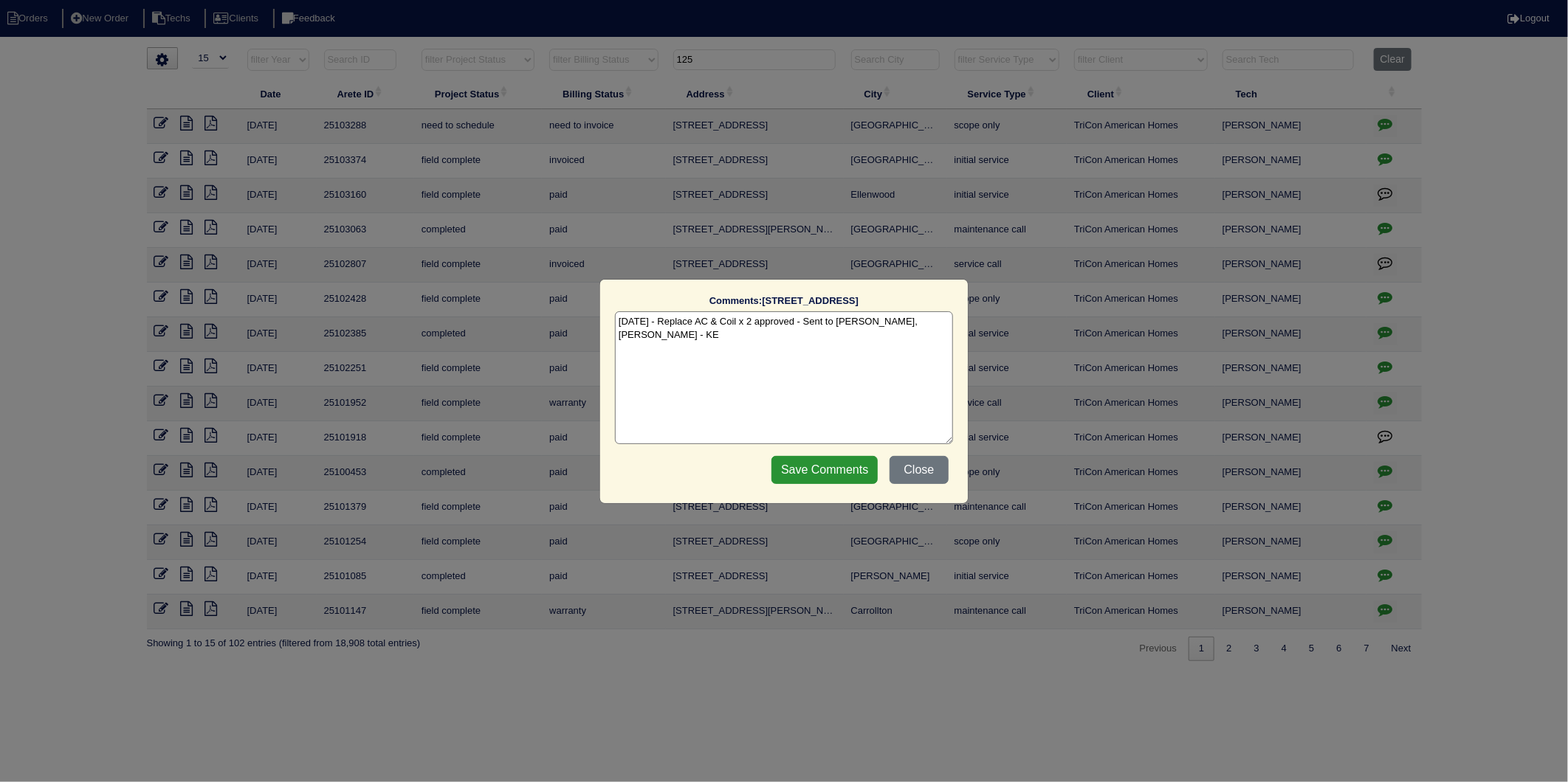
click at [632, 341] on textarea "9/19/25 - Replace AC & Coil x 2 approved - Sent to Dan, Payton, Reeca - KE" at bounding box center [784, 377] width 338 height 133
click at [621, 340] on textarea "9/19/25 - Replace AC & Coil x 2 approved - Sent to Dan, Payton, Reeca - KE" at bounding box center [784, 377] width 338 height 133
click at [945, 323] on textarea "9/19/25 - Replace AC & Coil x 2 approved - Sent to Dan, Payton, Reeca - KE" at bounding box center [784, 377] width 338 height 133
type textarea "9/19/25 - Replace AC & Coil x 2 approved - Sent to Dan, Payton, Reeca - KE 9/23…"
click at [858, 461] on input "Save Comments" at bounding box center [824, 470] width 106 height 28
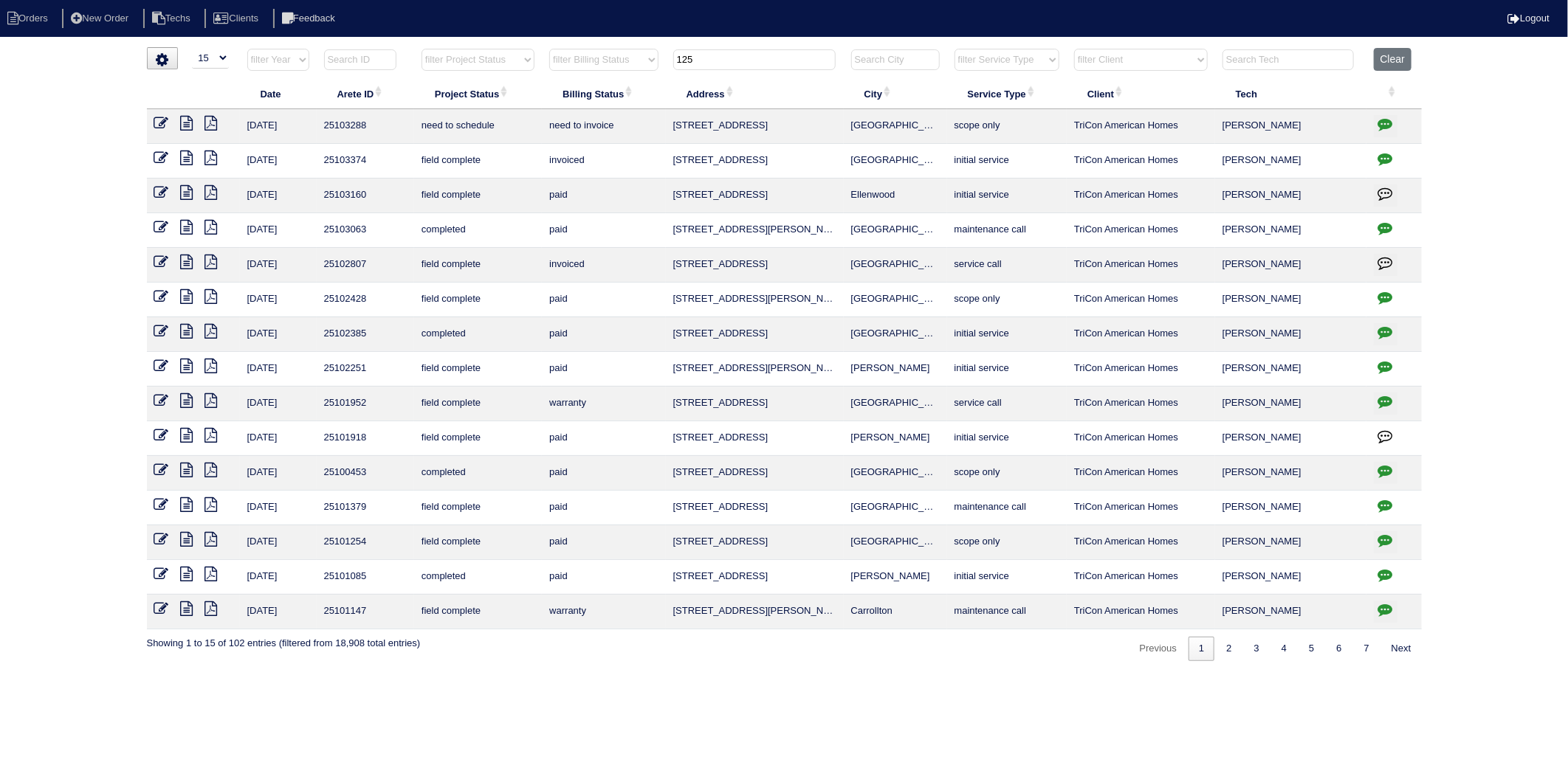
drag, startPoint x: 159, startPoint y: 121, endPoint x: 262, endPoint y: 169, distance: 113.6
click at [159, 121] on icon at bounding box center [161, 122] width 15 height 15
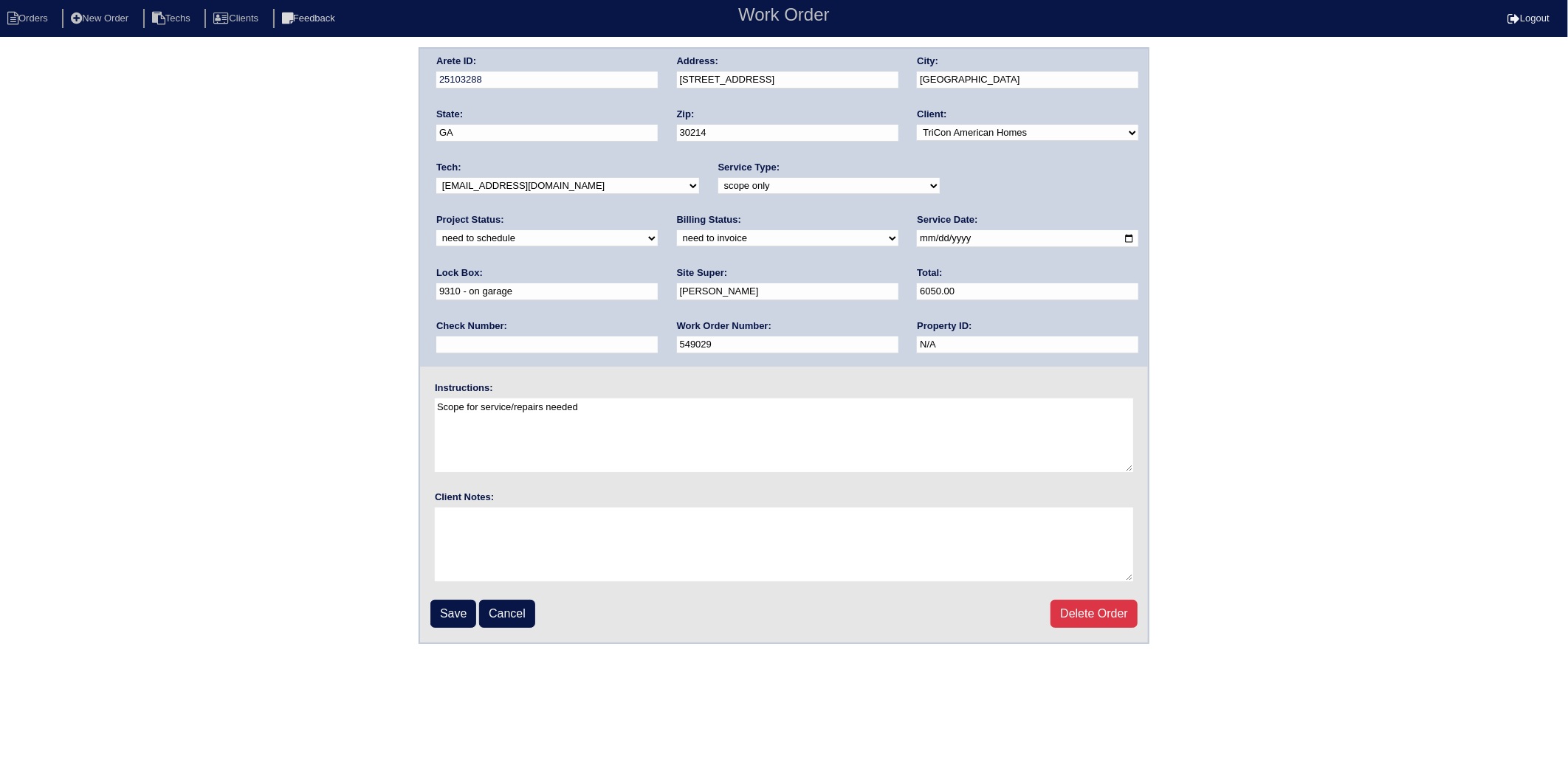
click at [658, 230] on select "new order assigned in progress field complete need to schedule admin review arc…" at bounding box center [547, 238] width 222 height 16
select select "completed"
click at [658, 230] on select "new order assigned in progress field complete need to schedule admin review arc…" at bounding box center [547, 238] width 222 height 16
click at [677, 234] on select "need to quote quoted need to invoice invoiced paid warranty purchase order need…" at bounding box center [787, 238] width 222 height 16
select select "invoiced"
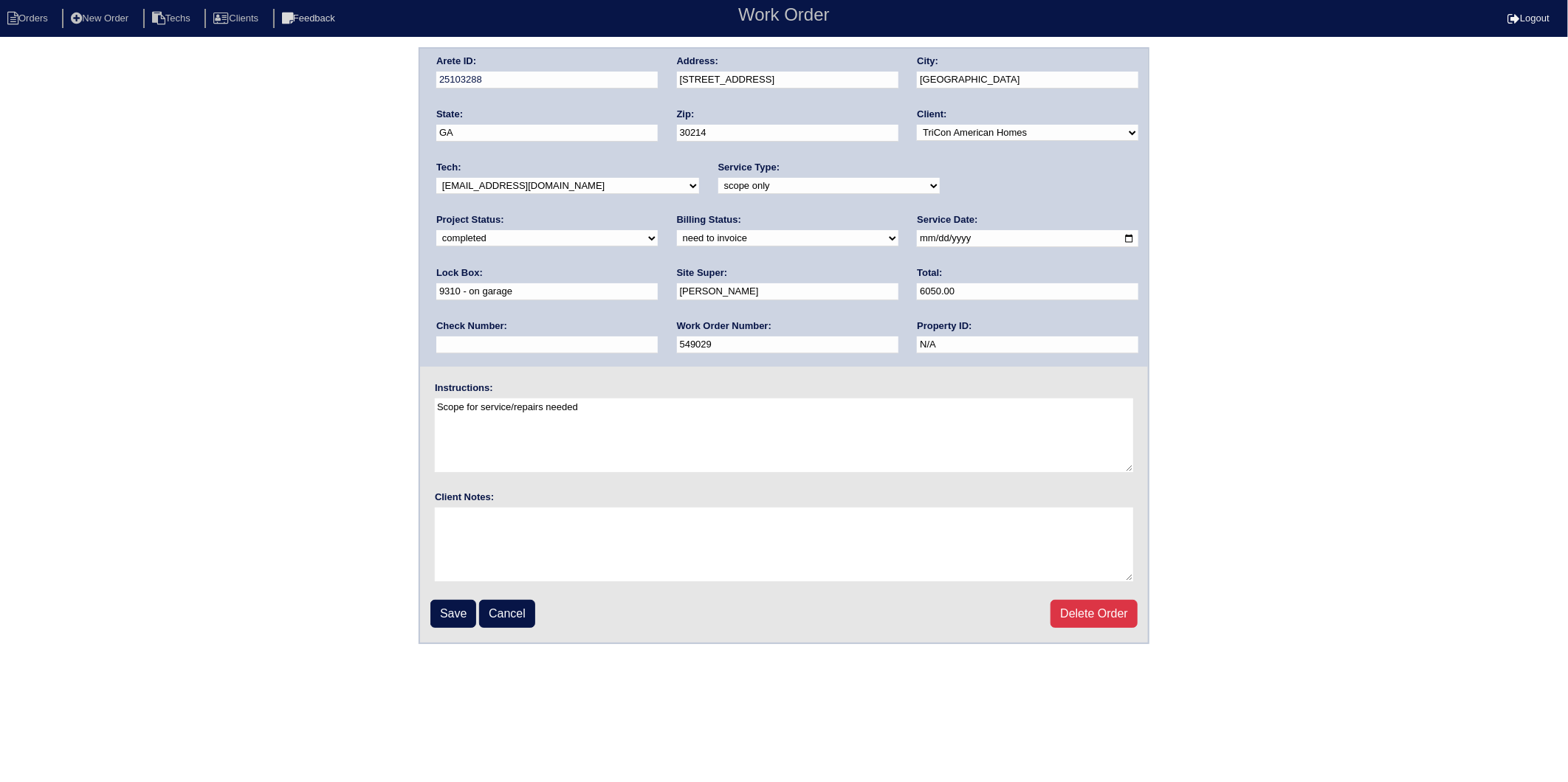
click at [677, 230] on select "need to quote quoted need to invoice invoiced paid warranty purchase order need…" at bounding box center [787, 238] width 222 height 16
click at [460, 600] on input "Save" at bounding box center [453, 613] width 45 height 28
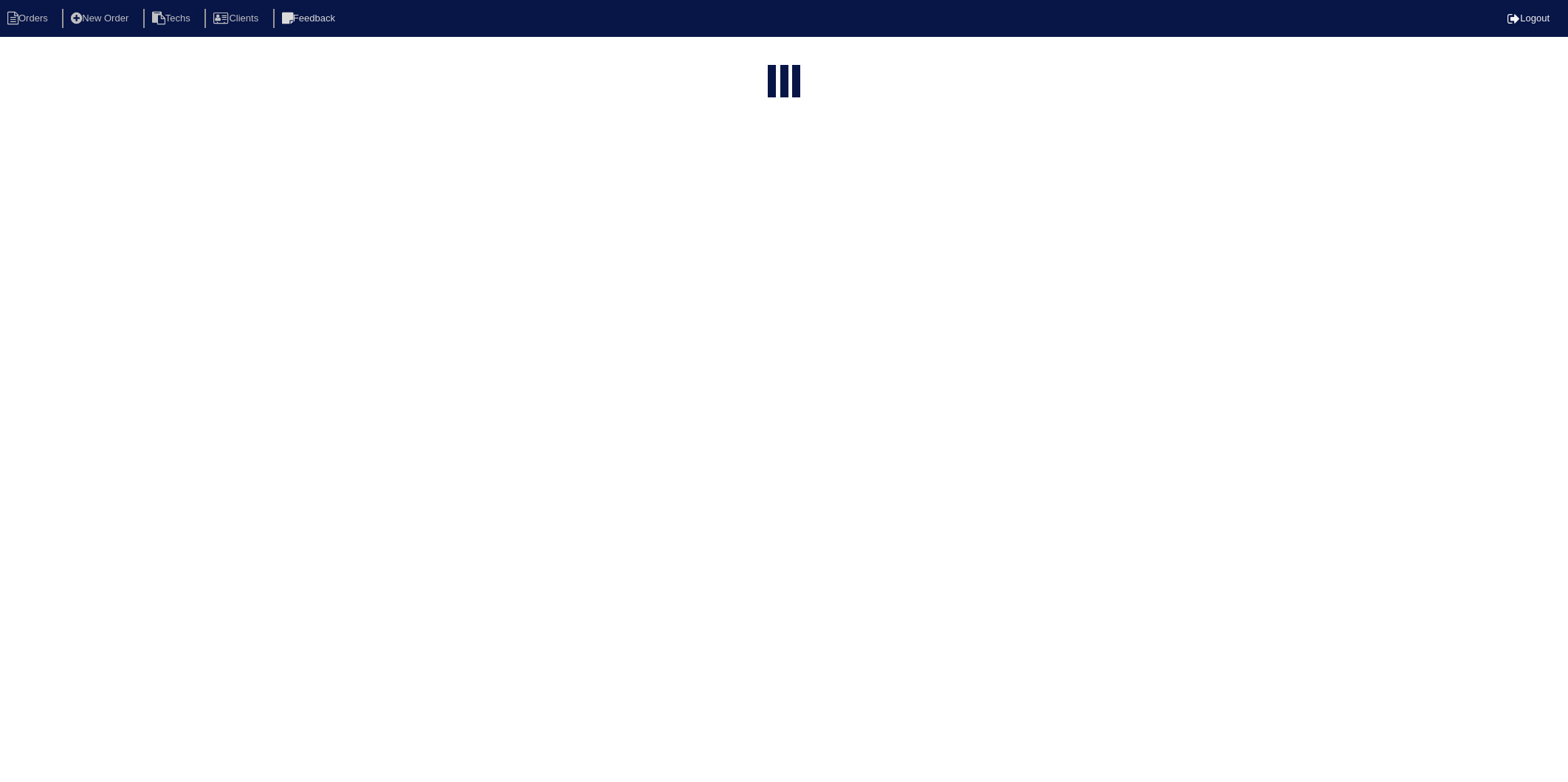
select select "15"
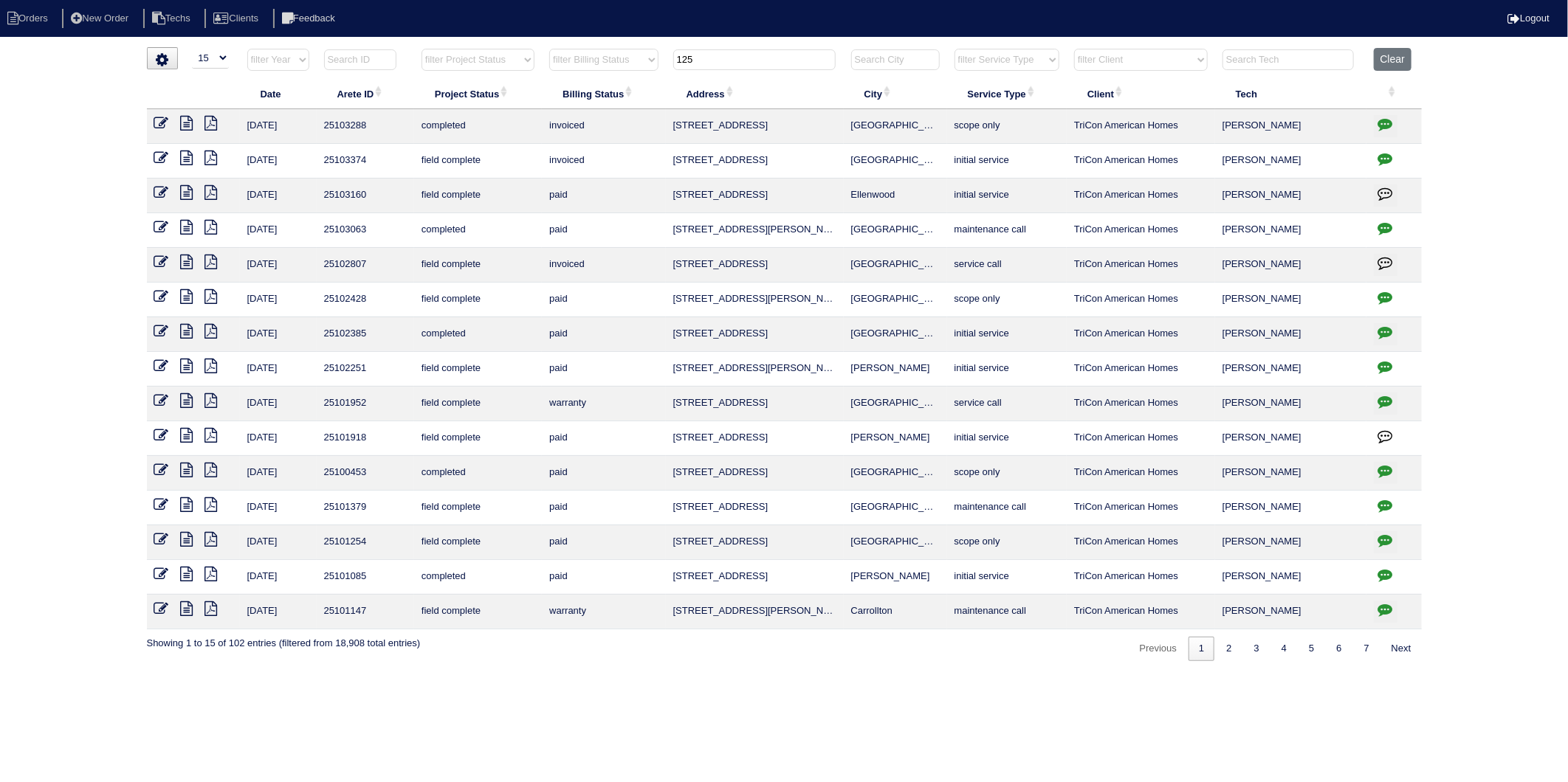
drag, startPoint x: 711, startPoint y: 56, endPoint x: 557, endPoint y: 98, distance: 159.6
click at [557, 98] on table "Date Arete ID Project Status Billing Status Address City Service Type Client Te…" at bounding box center [785, 339] width 1275 height 582
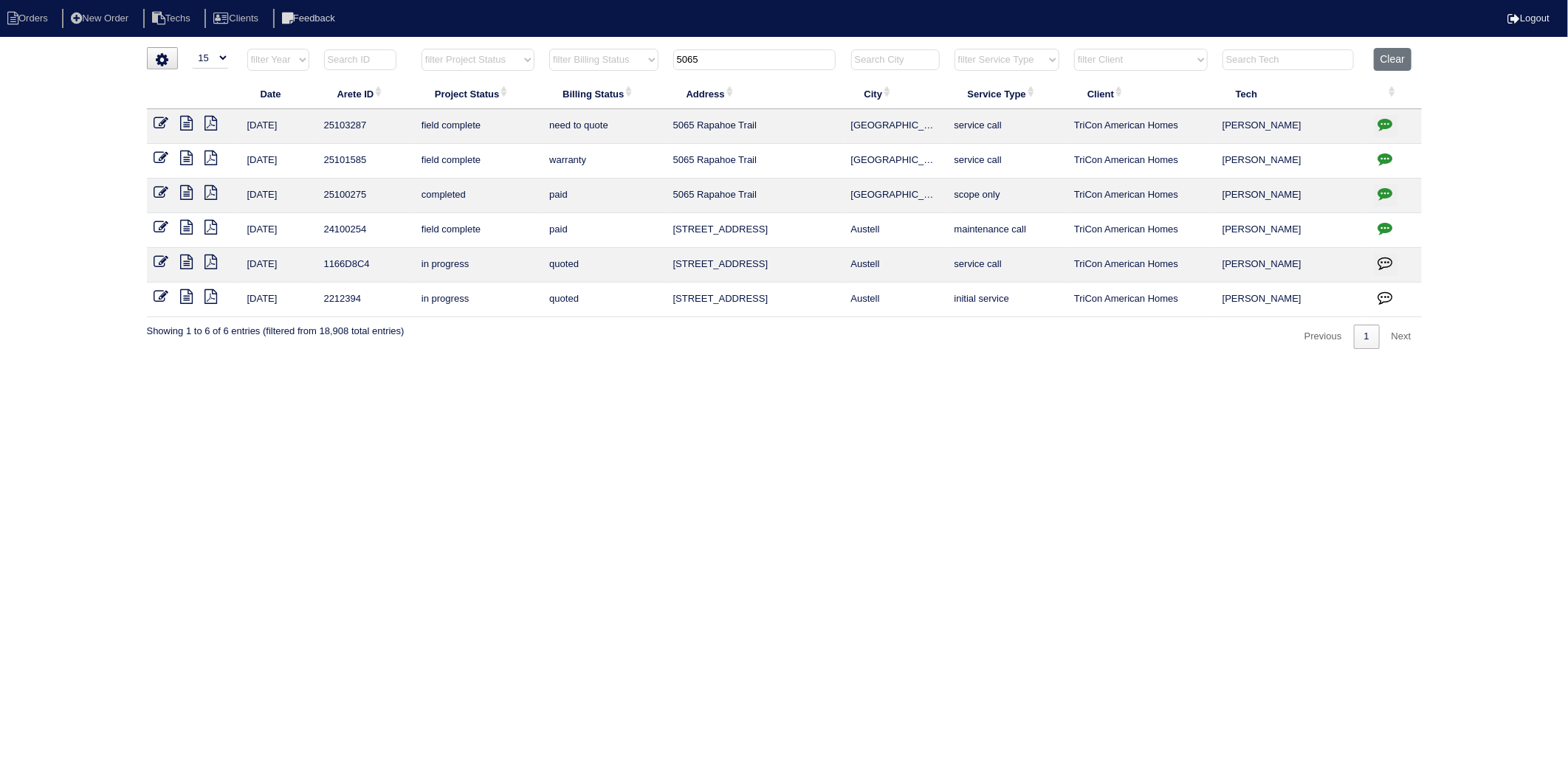
type input "5065"
click at [1381, 126] on icon "button" at bounding box center [1385, 123] width 15 height 15
type textarea "9/9/25 - Per Payton - hold off quoting - may be full warranty - rk 9/9/25 - com…"
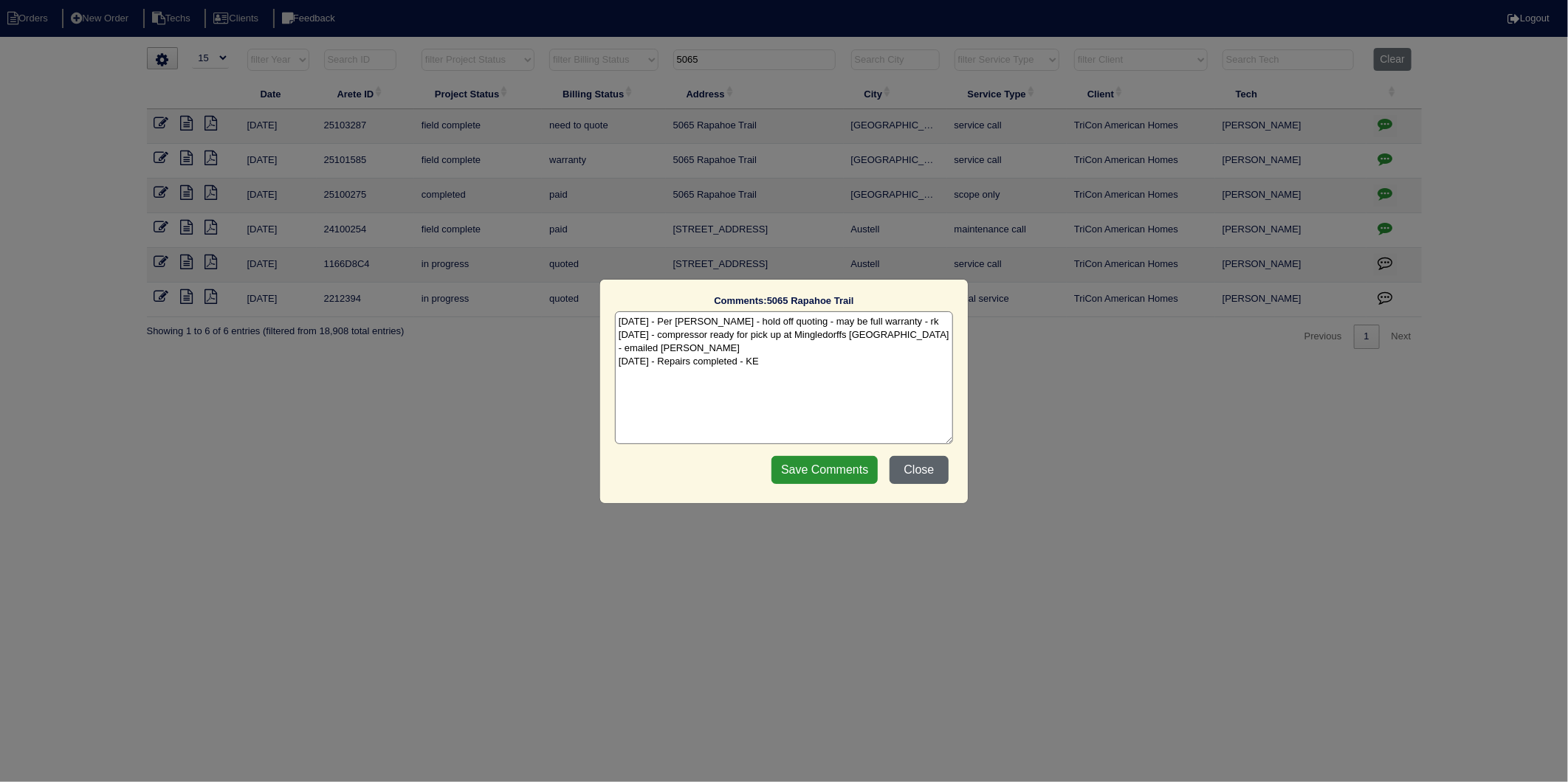
click at [910, 471] on button "Close" at bounding box center [918, 470] width 59 height 28
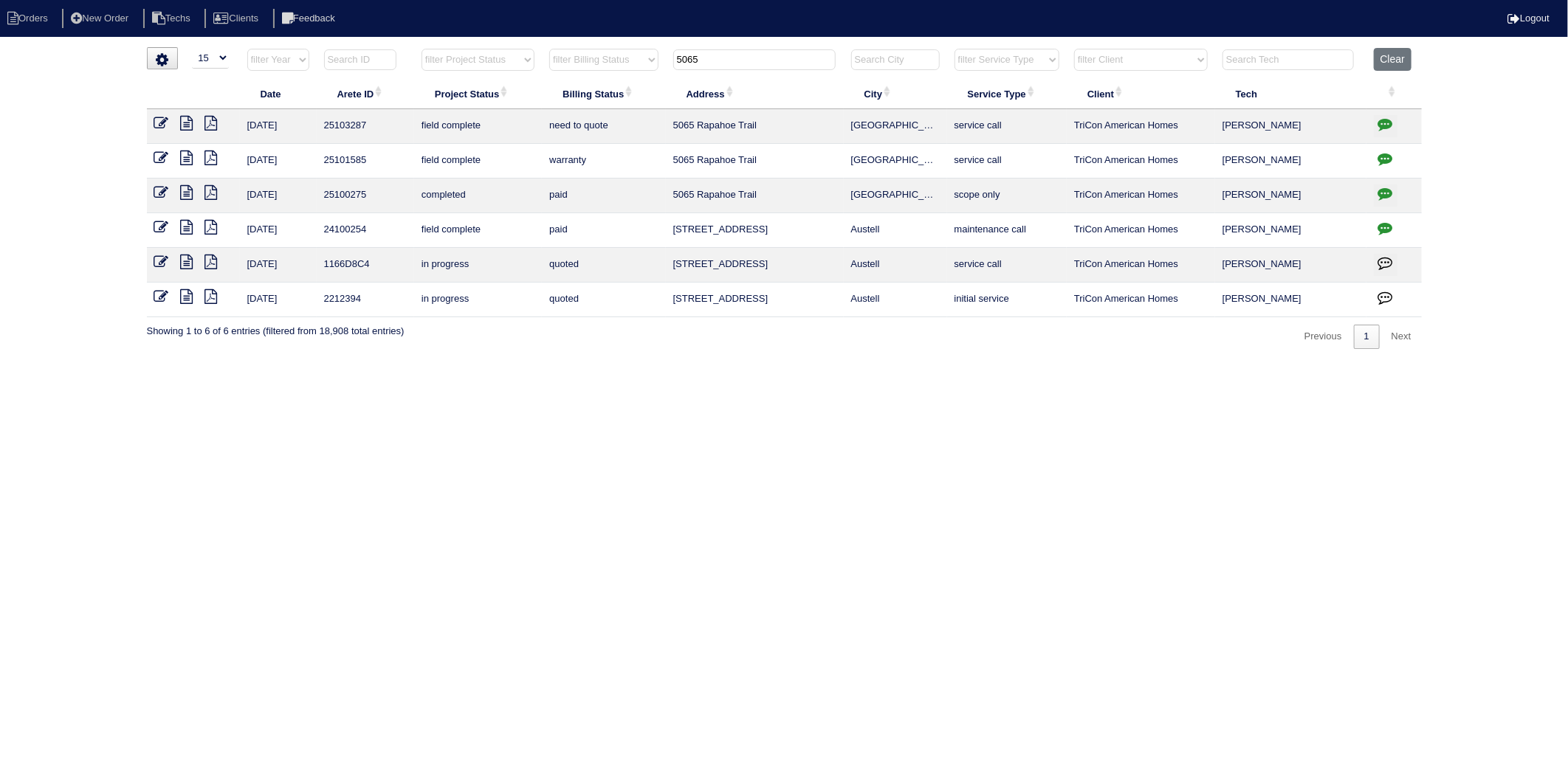
click at [190, 121] on icon at bounding box center [187, 122] width 13 height 15
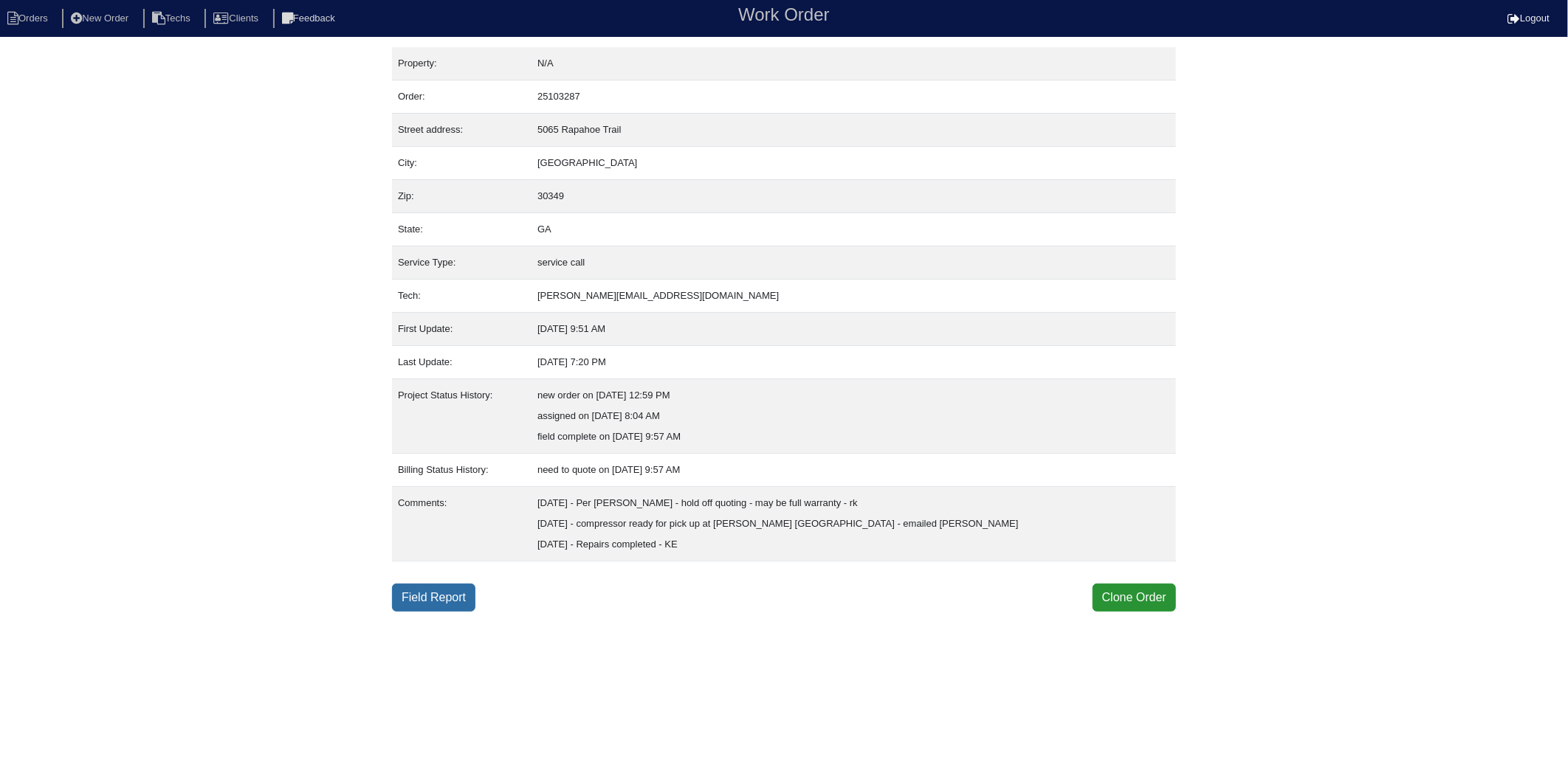
click at [448, 600] on link "Field Report" at bounding box center [433, 597] width 83 height 28
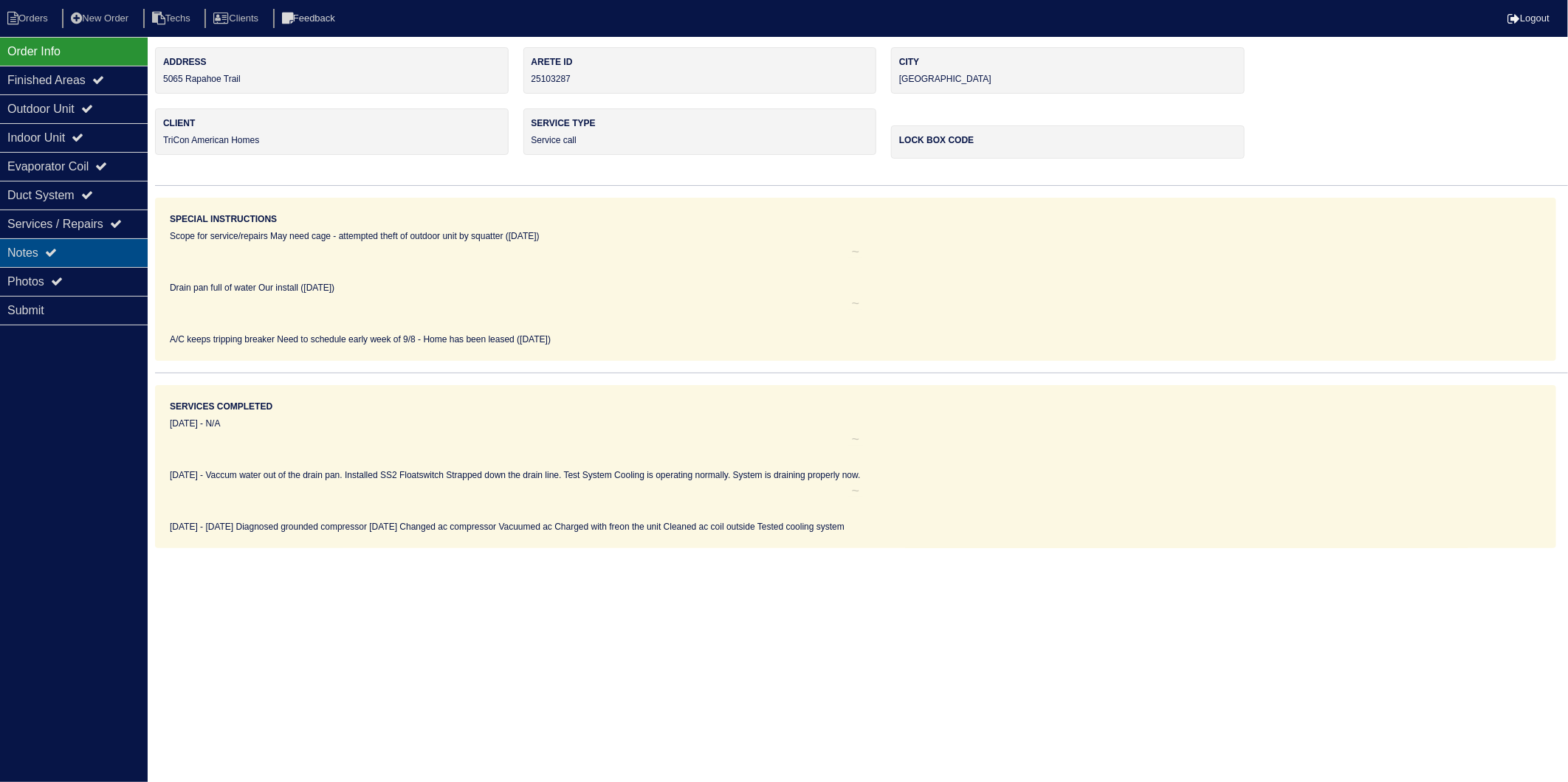
click at [32, 246] on div "Notes" at bounding box center [74, 253] width 148 height 29
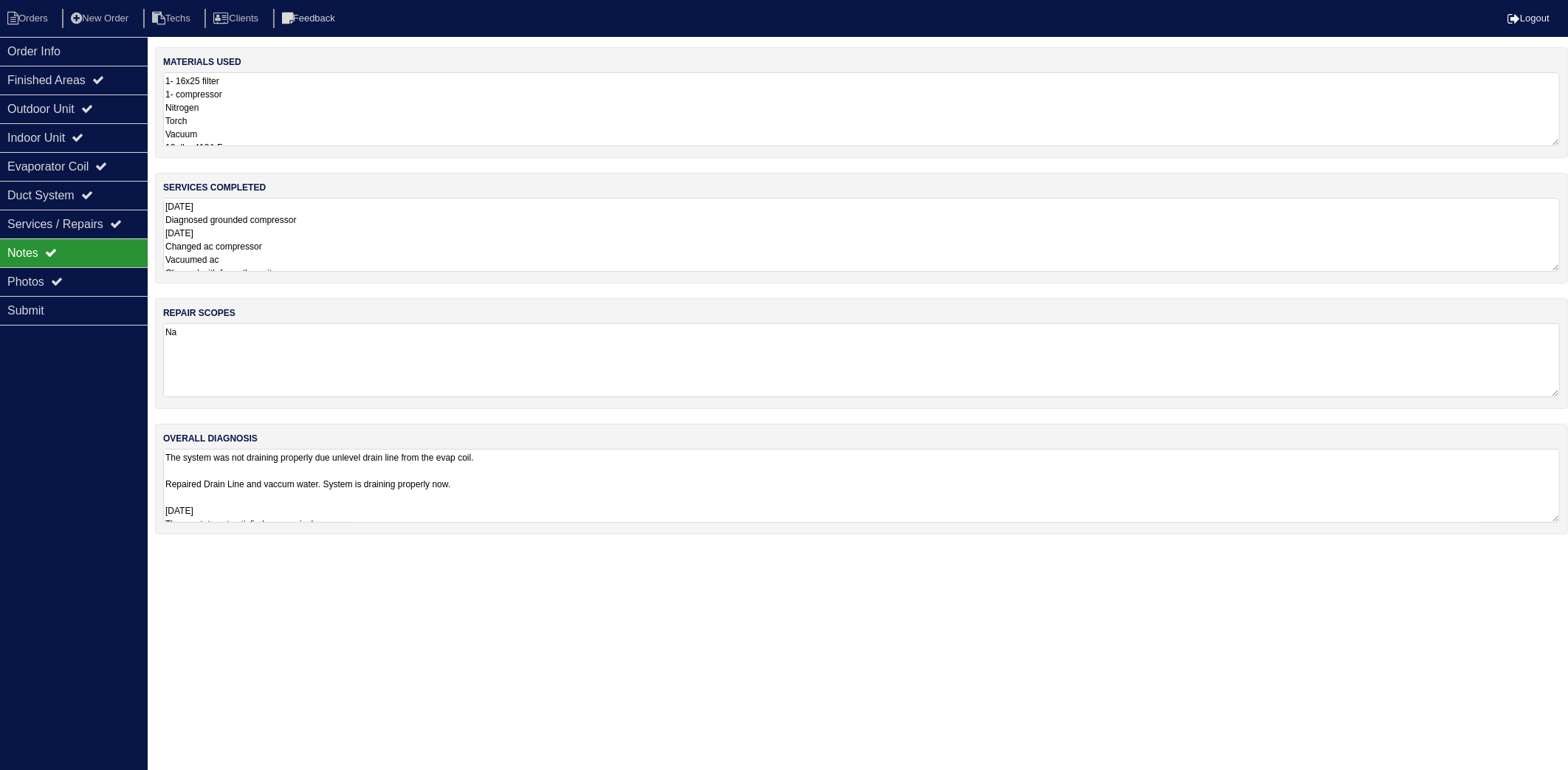
click at [267, 123] on textarea "1- 16x25 filter 1- compressor Nitrogen Torch Vacuum 10- lbs 410A Freon" at bounding box center [862, 110] width 1397 height 74
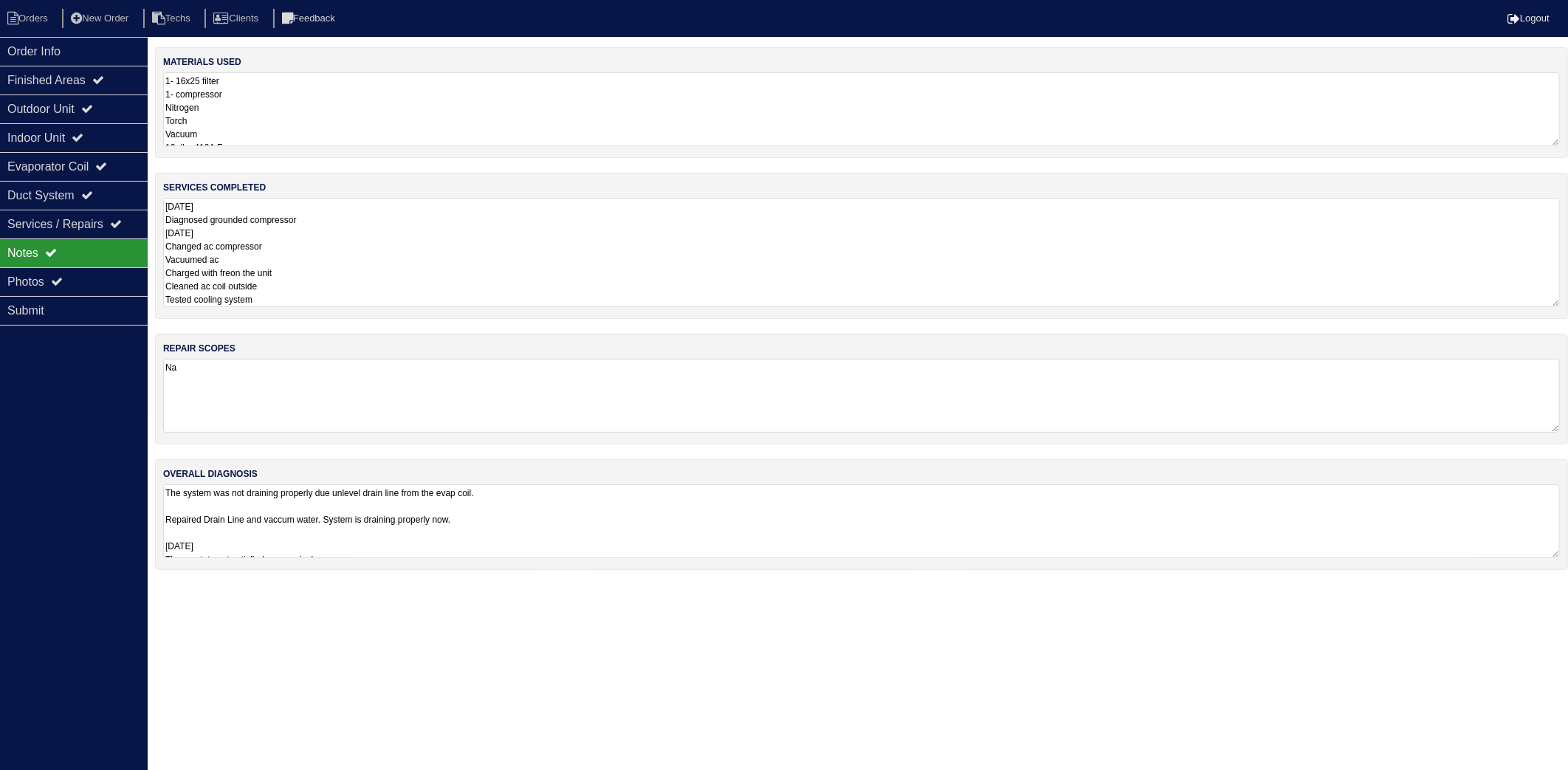
click at [347, 228] on textarea "[DATE] Diagnosed grounded compressor [DATE] Changed ac compressor Vacuumed ac C…" at bounding box center [862, 252] width 1397 height 110
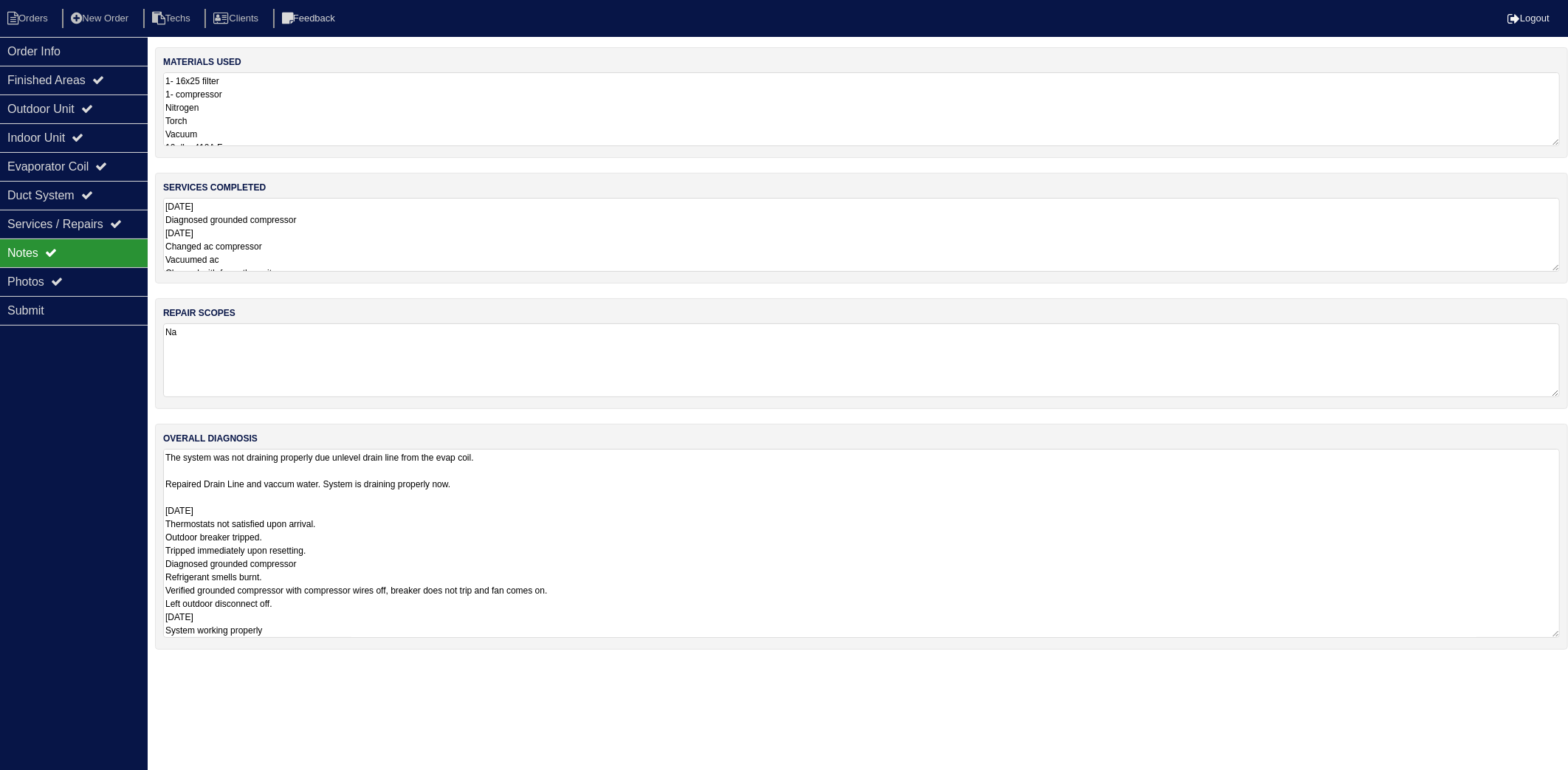
click at [536, 515] on textarea "The system was not draining properly due unlevel drain line from the evap coil.…" at bounding box center [862, 542] width 1397 height 189
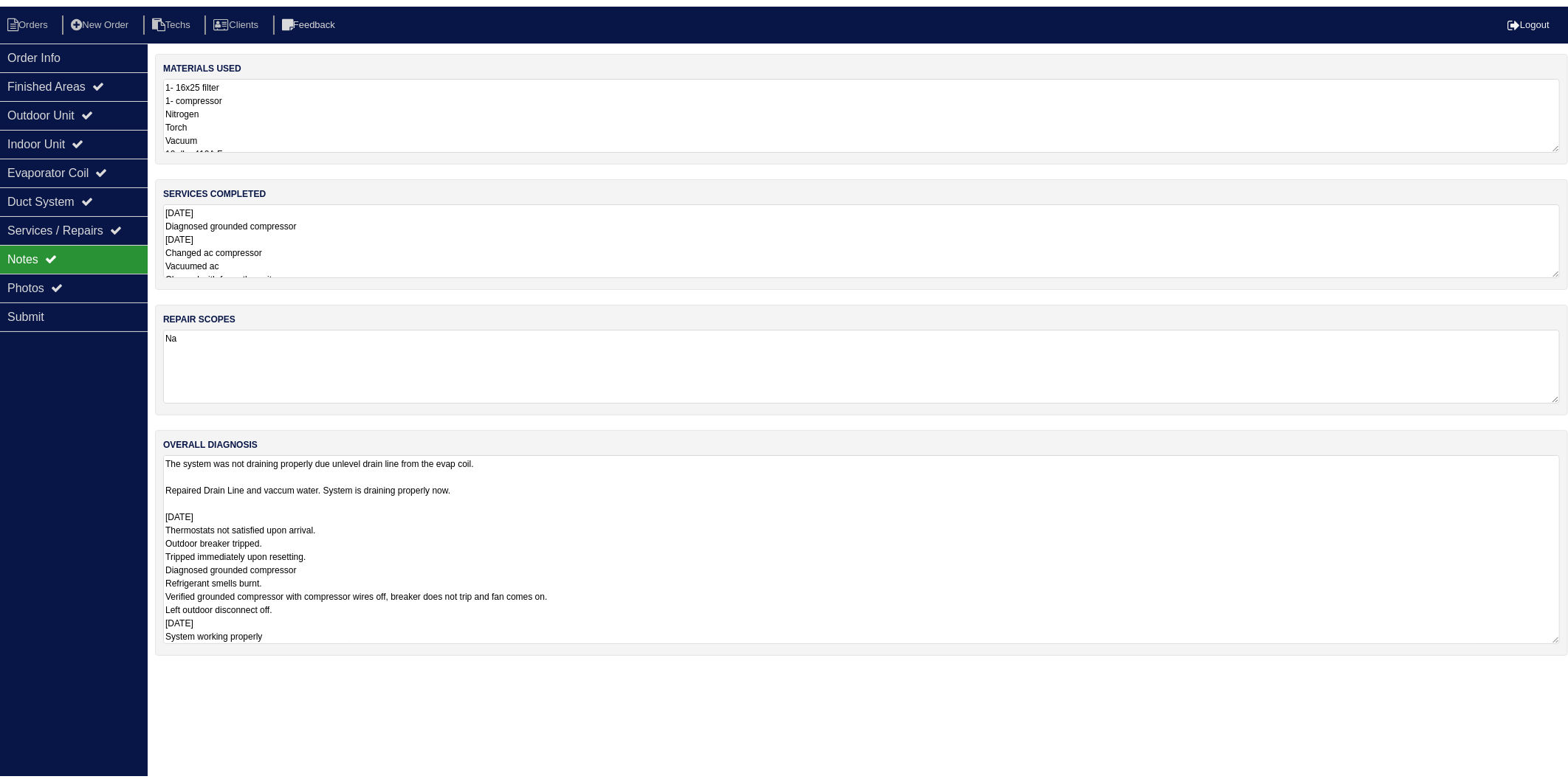
scroll to position [2, 0]
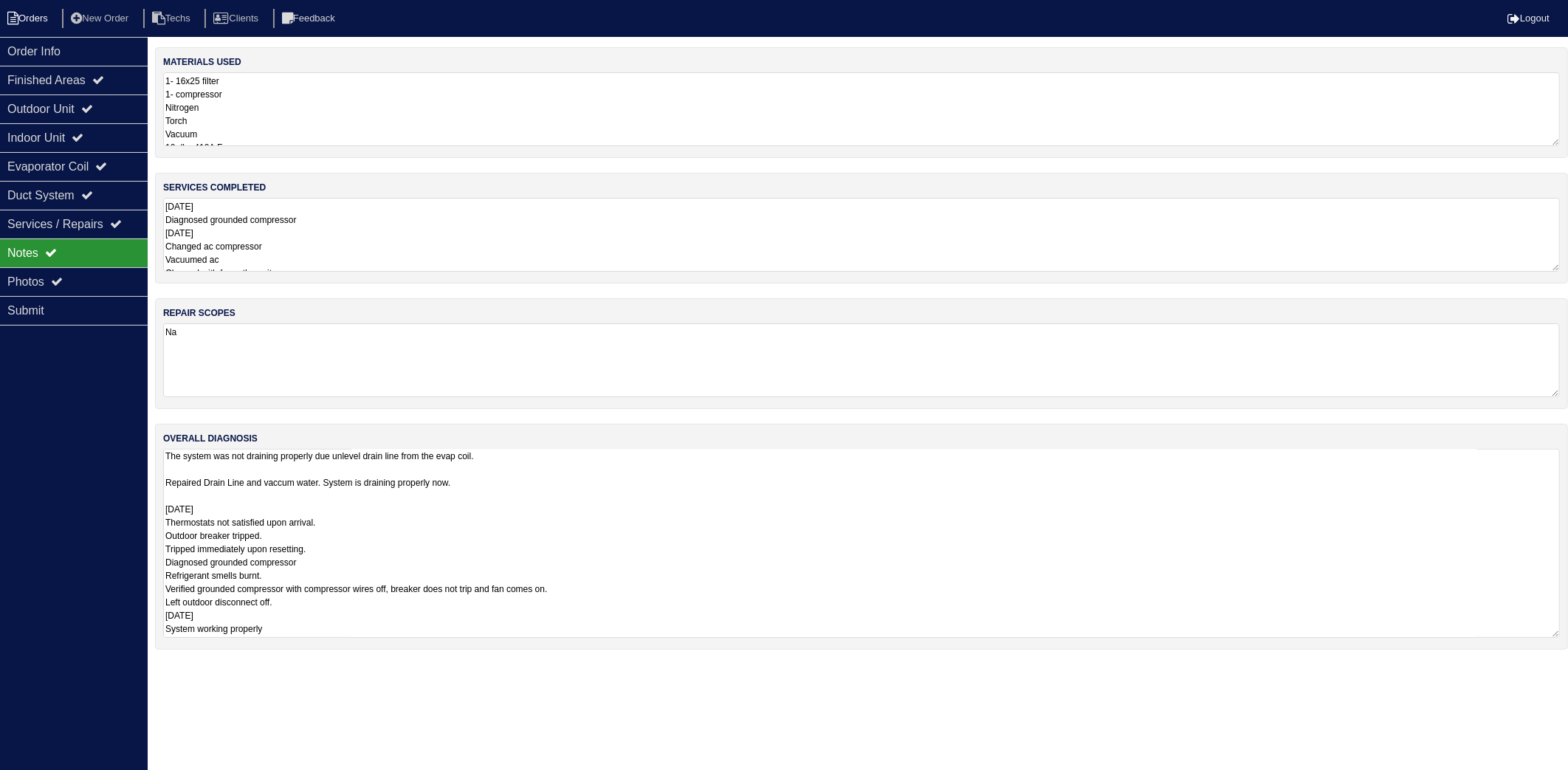
click at [50, 21] on li "Orders" at bounding box center [30, 18] width 60 height 20
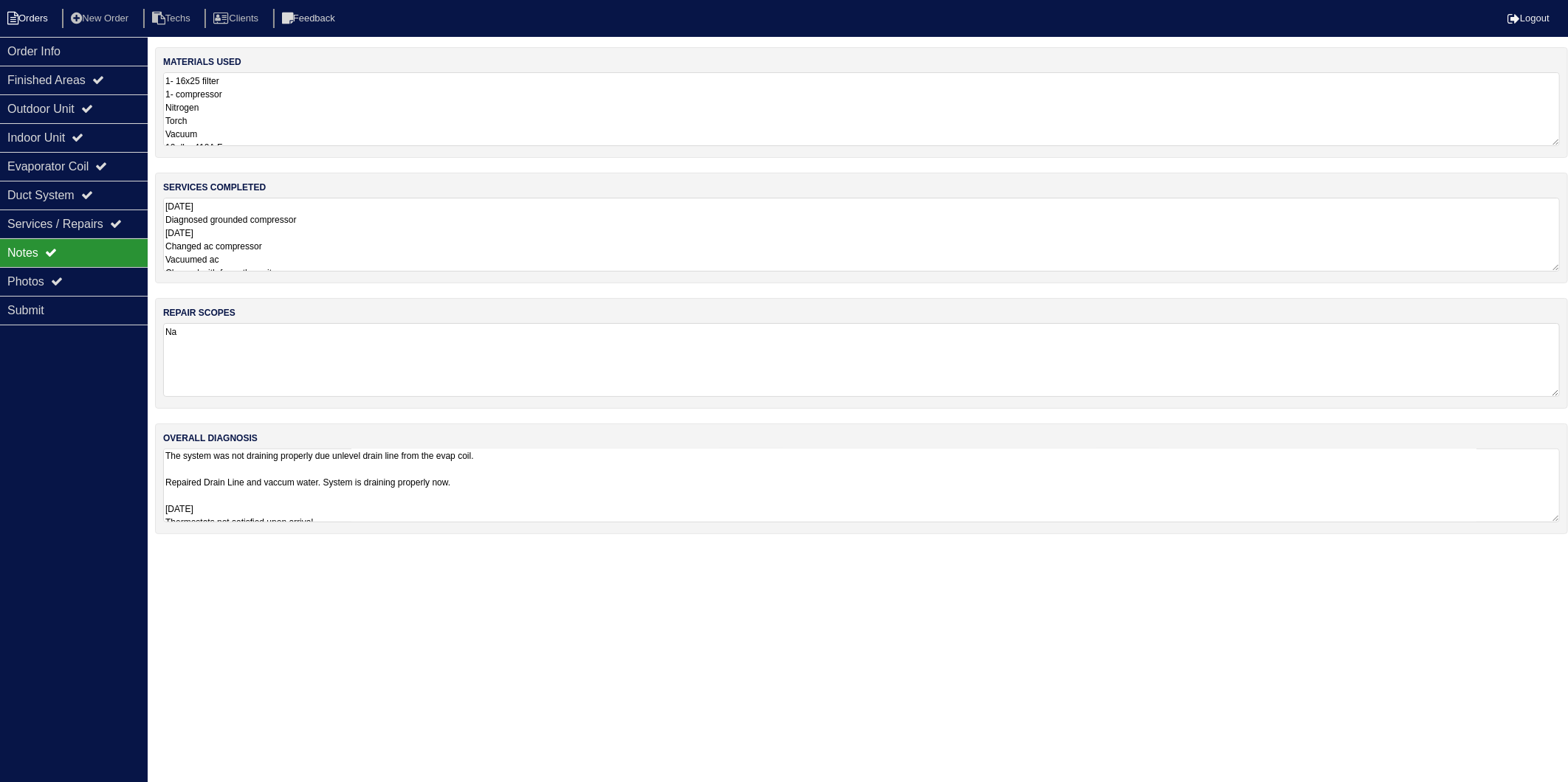
select select "15"
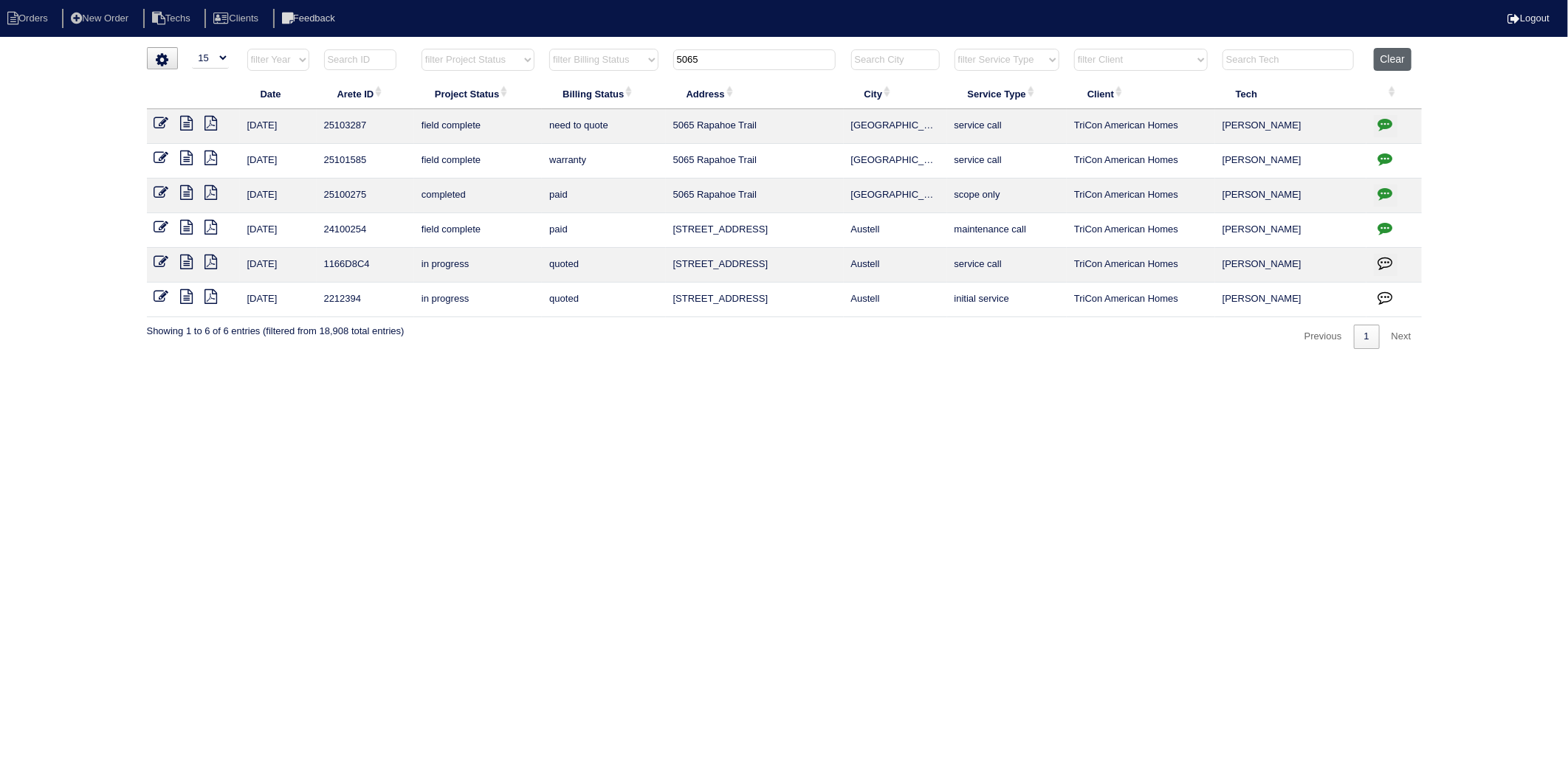
click at [1394, 56] on button "Clear" at bounding box center [1393, 59] width 38 height 23
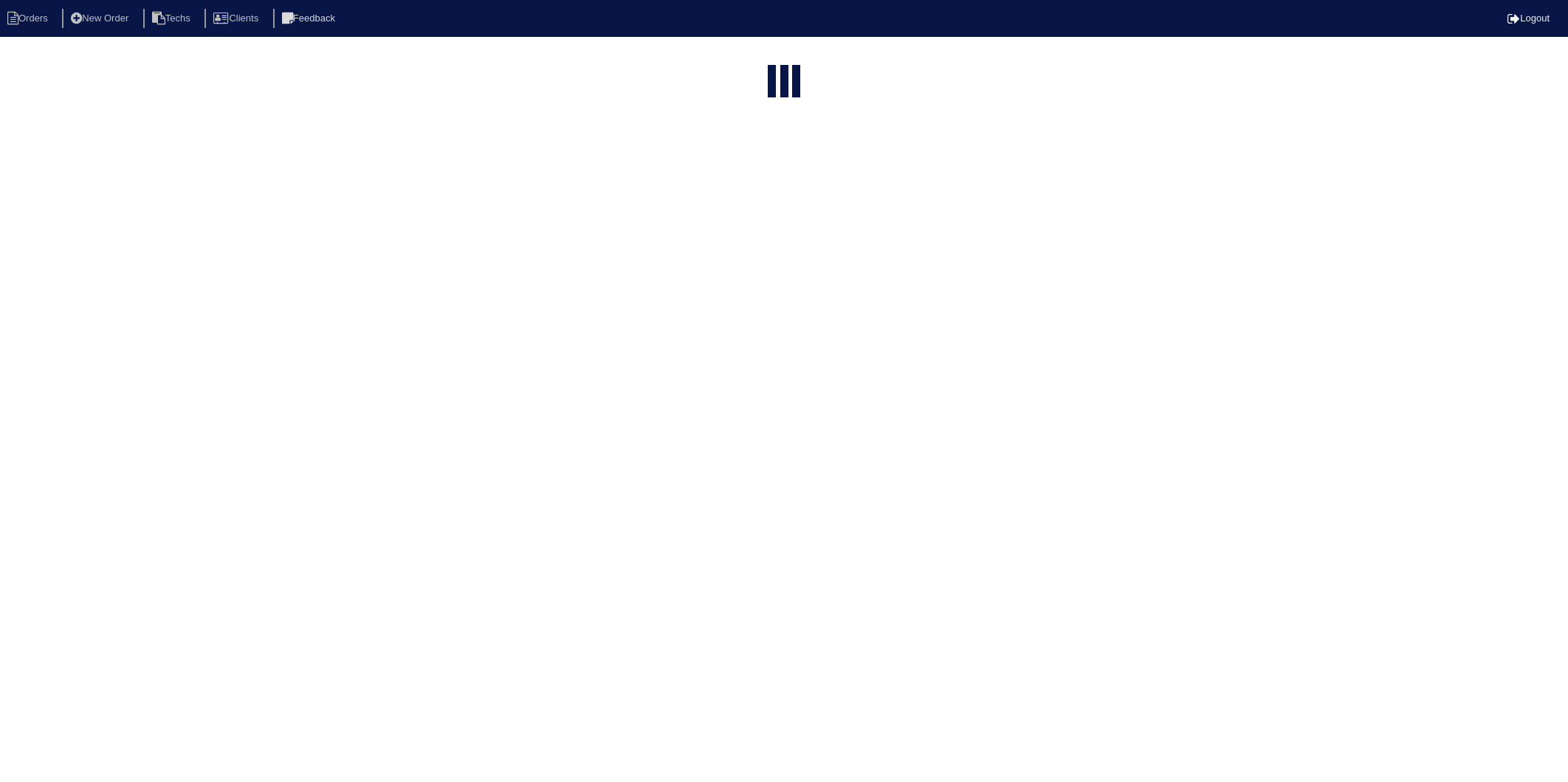
select select "15"
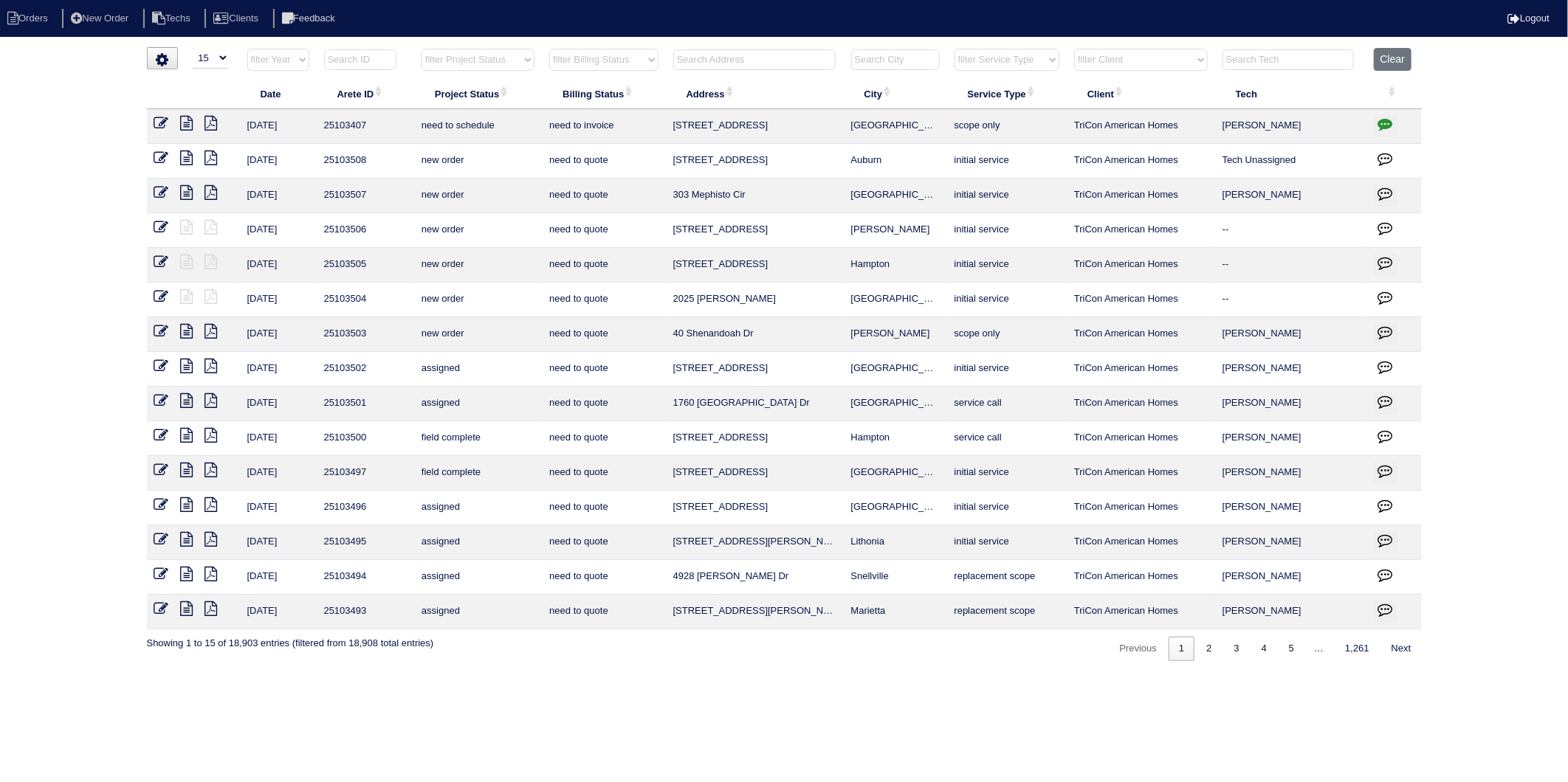
click at [700, 57] on input "text" at bounding box center [755, 60] width 163 height 21
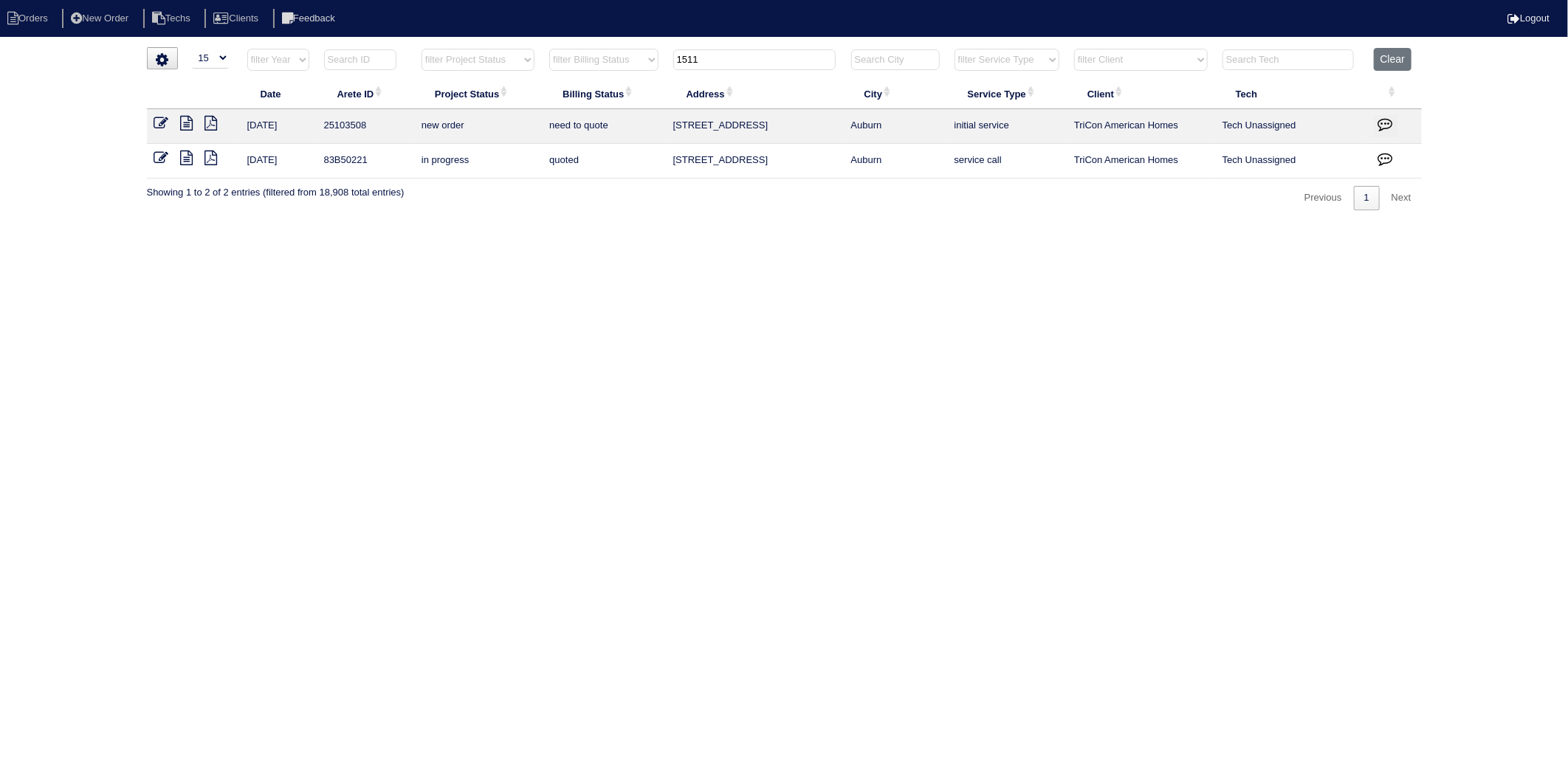
drag, startPoint x: 711, startPoint y: 60, endPoint x: 602, endPoint y: 68, distance: 109.3
click at [603, 67] on tr "filter Year -- Any Year -- 2025 2024 2023 2022 2021 2020 2019 filter Project St…" at bounding box center [785, 62] width 1275 height 30
type input "329"
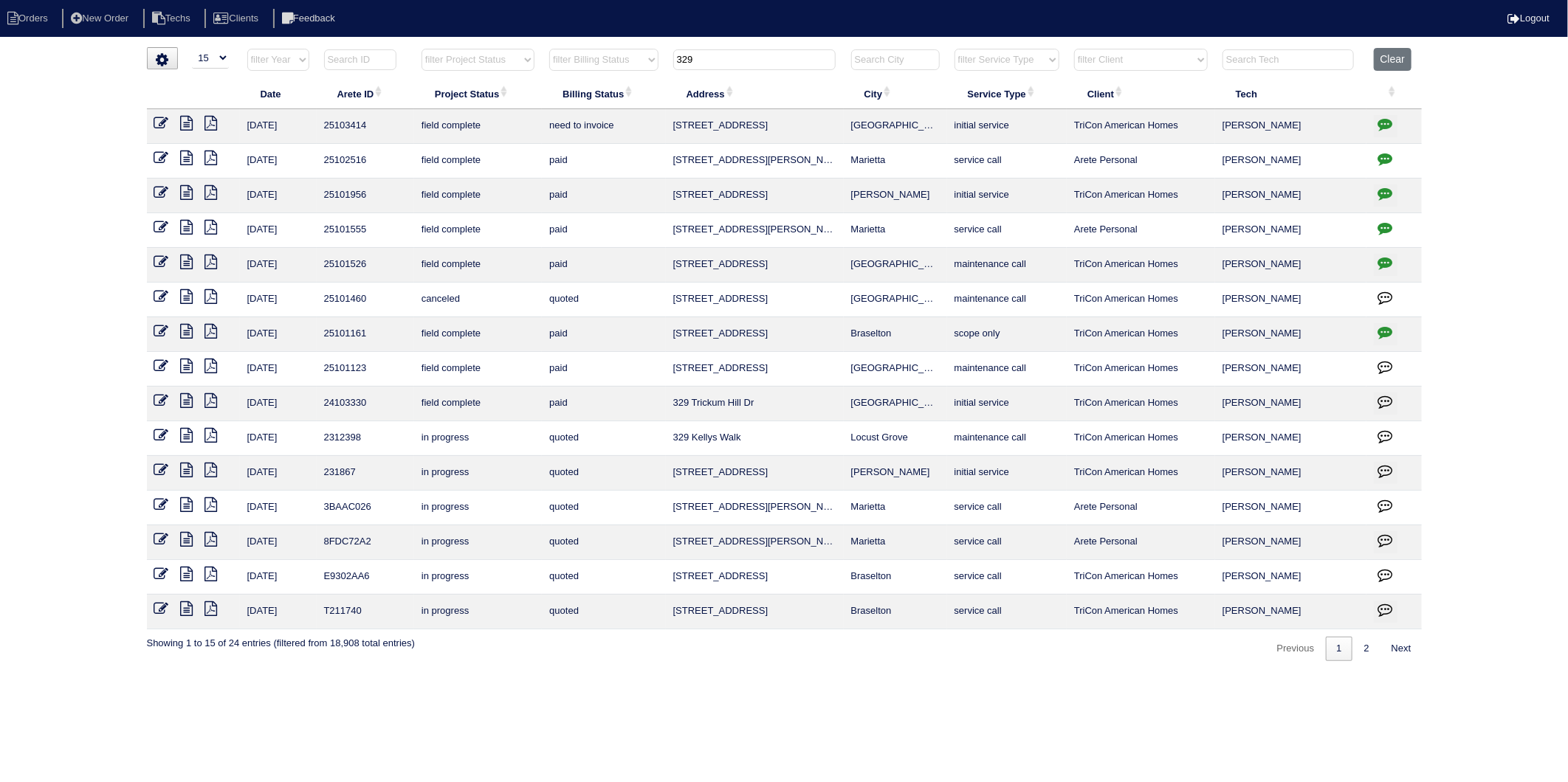
drag, startPoint x: 725, startPoint y: 63, endPoint x: 692, endPoint y: 68, distance: 33.4
click at [692, 68] on input "329" at bounding box center [755, 60] width 163 height 21
click at [160, 122] on icon at bounding box center [161, 122] width 15 height 15
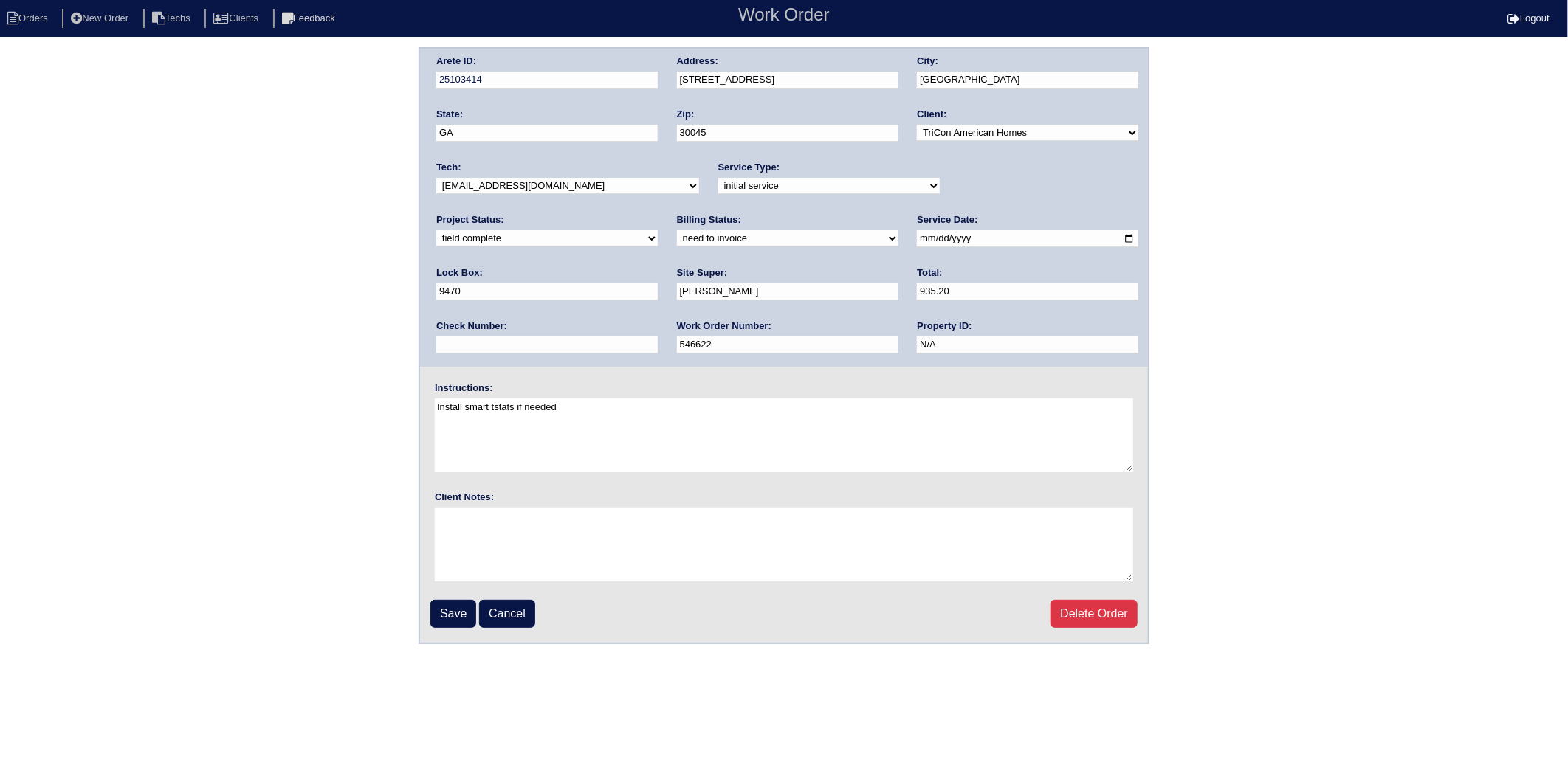
click at [677, 240] on select "need to quote quoted need to invoice invoiced paid warranty purchase order need…" at bounding box center [787, 238] width 222 height 16
select select "invoiced"
click at [677, 230] on select "need to quote quoted need to invoice invoiced paid warranty purchase order need…" at bounding box center [787, 238] width 222 height 16
click at [453, 623] on input "Save" at bounding box center [453, 613] width 45 height 28
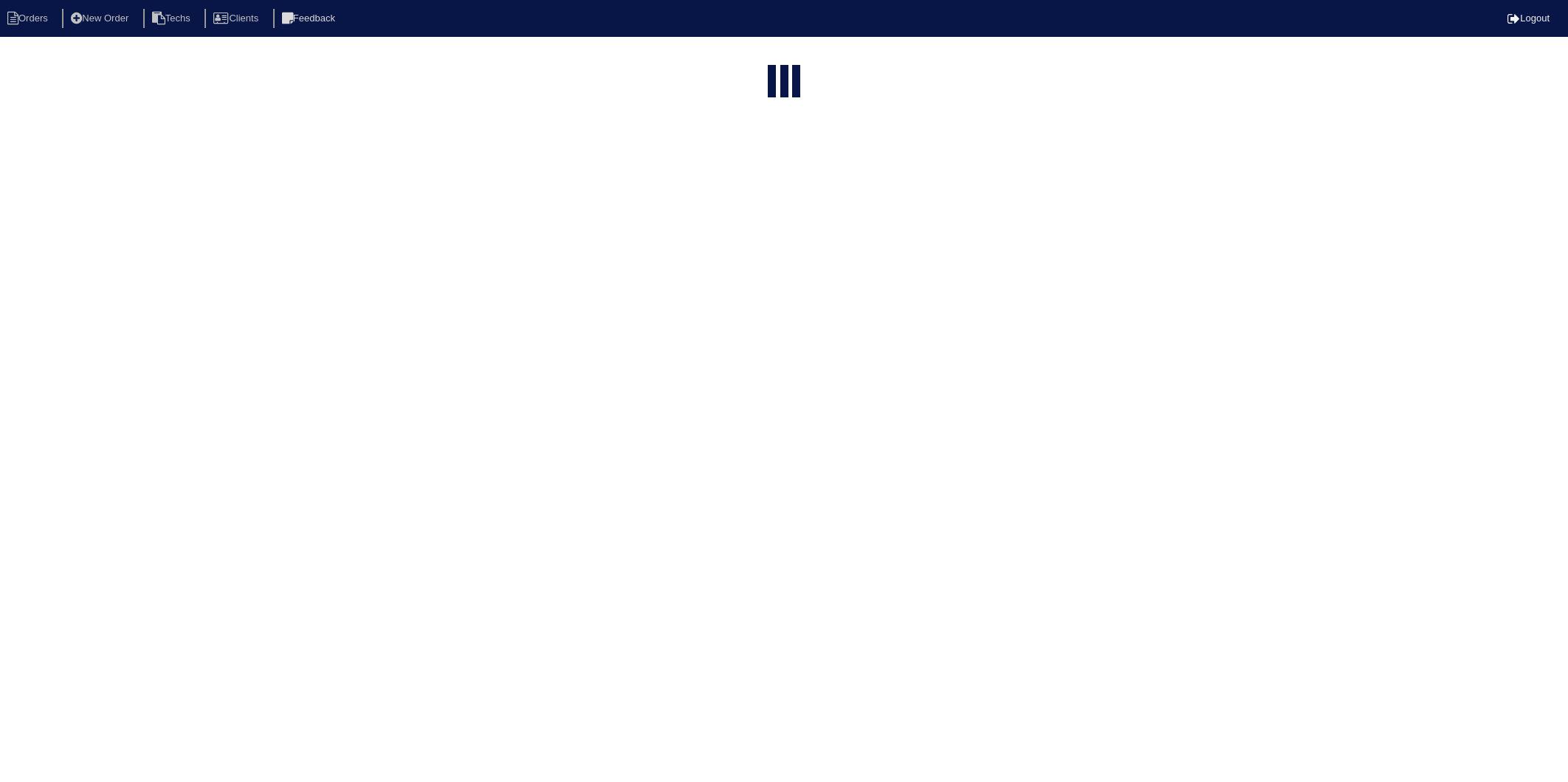
select select "15"
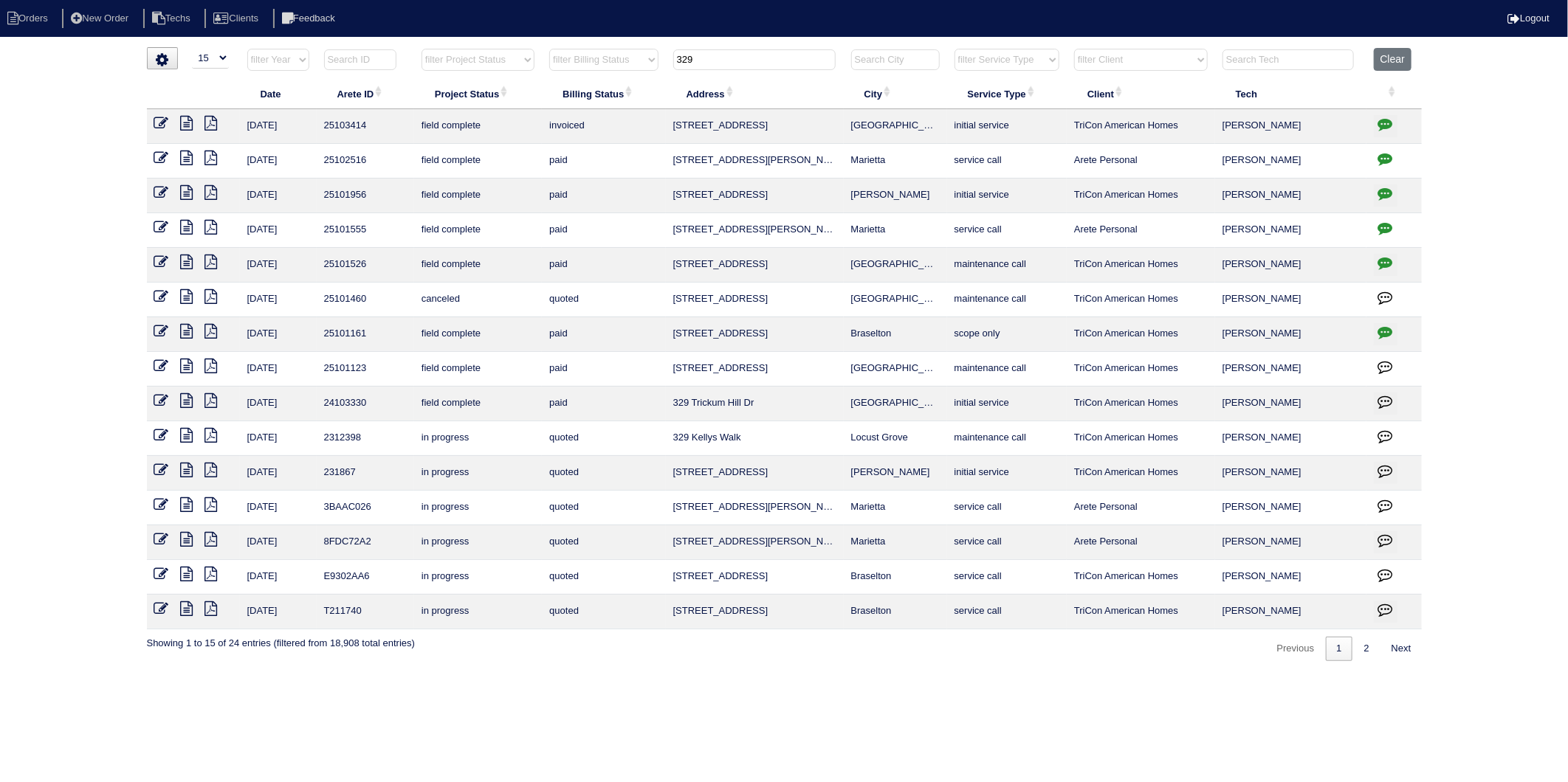
drag, startPoint x: 706, startPoint y: 56, endPoint x: 633, endPoint y: 65, distance: 73.6
click at [633, 64] on tr "filter Year -- Any Year -- 2025 2024 2023 2022 2021 2020 2019 filter Project St…" at bounding box center [785, 62] width 1275 height 30
type input "817"
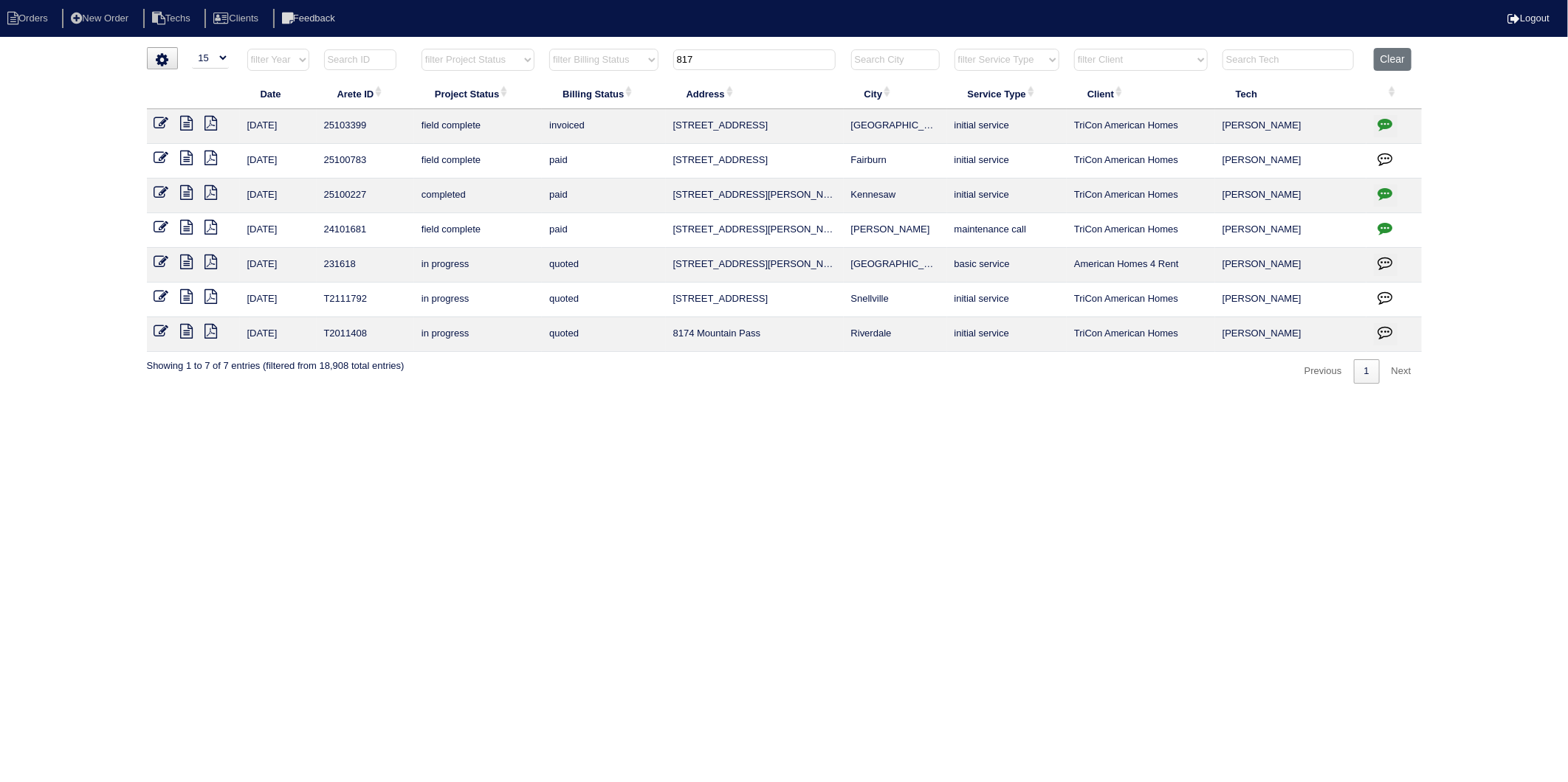
click at [160, 124] on icon at bounding box center [161, 122] width 15 height 15
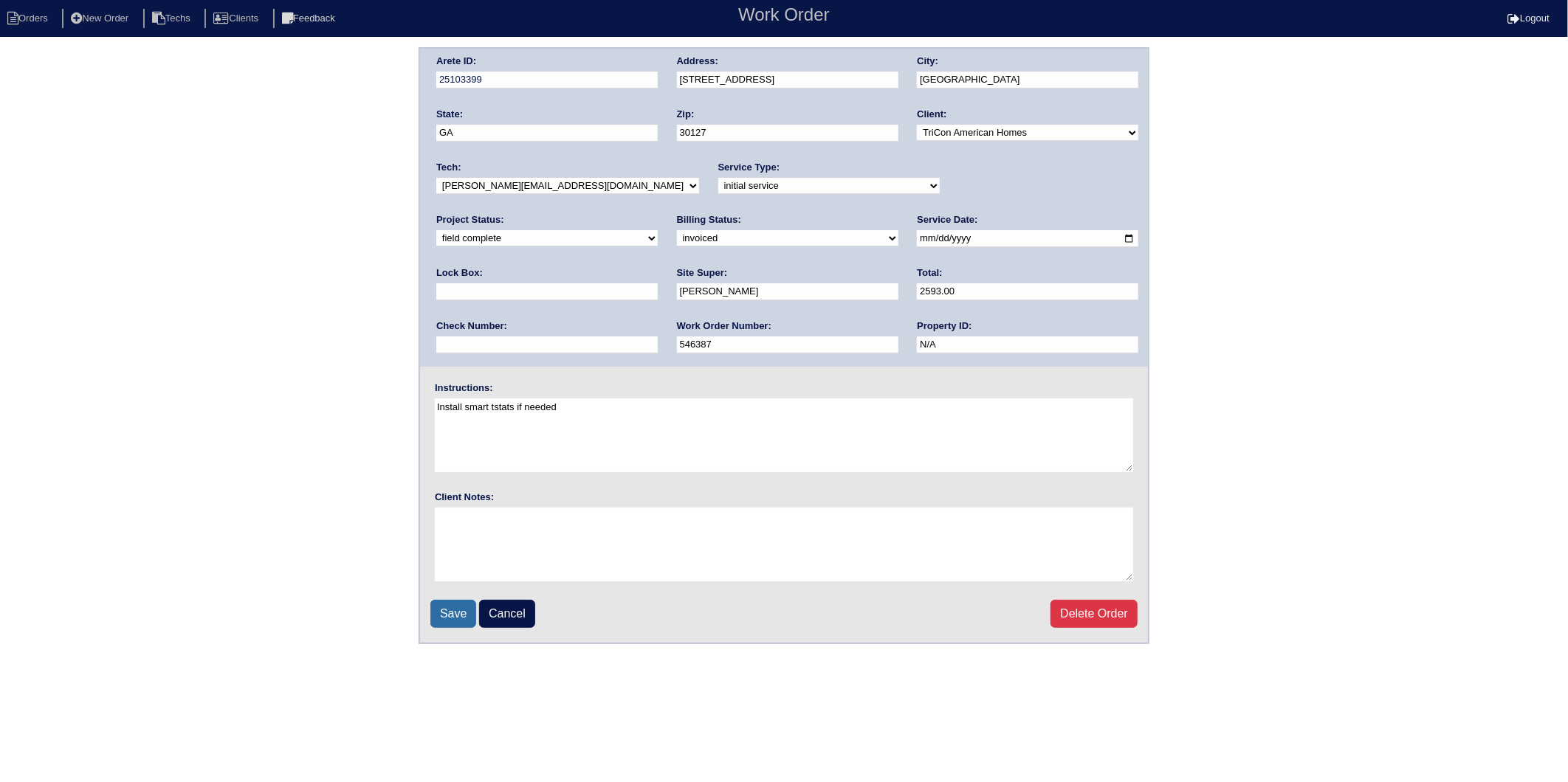
click at [439, 611] on input "Save" at bounding box center [453, 613] width 45 height 28
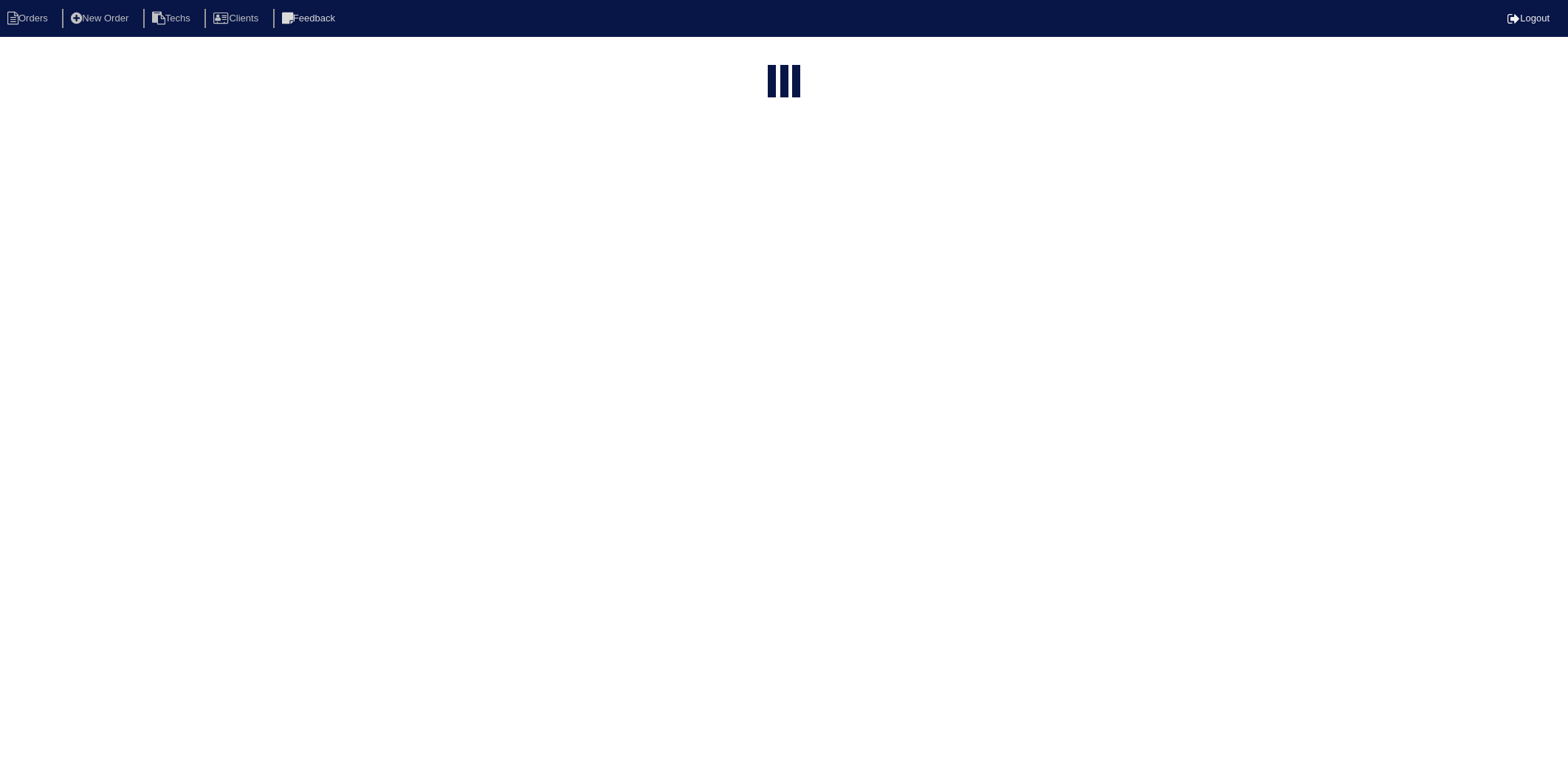
select select "15"
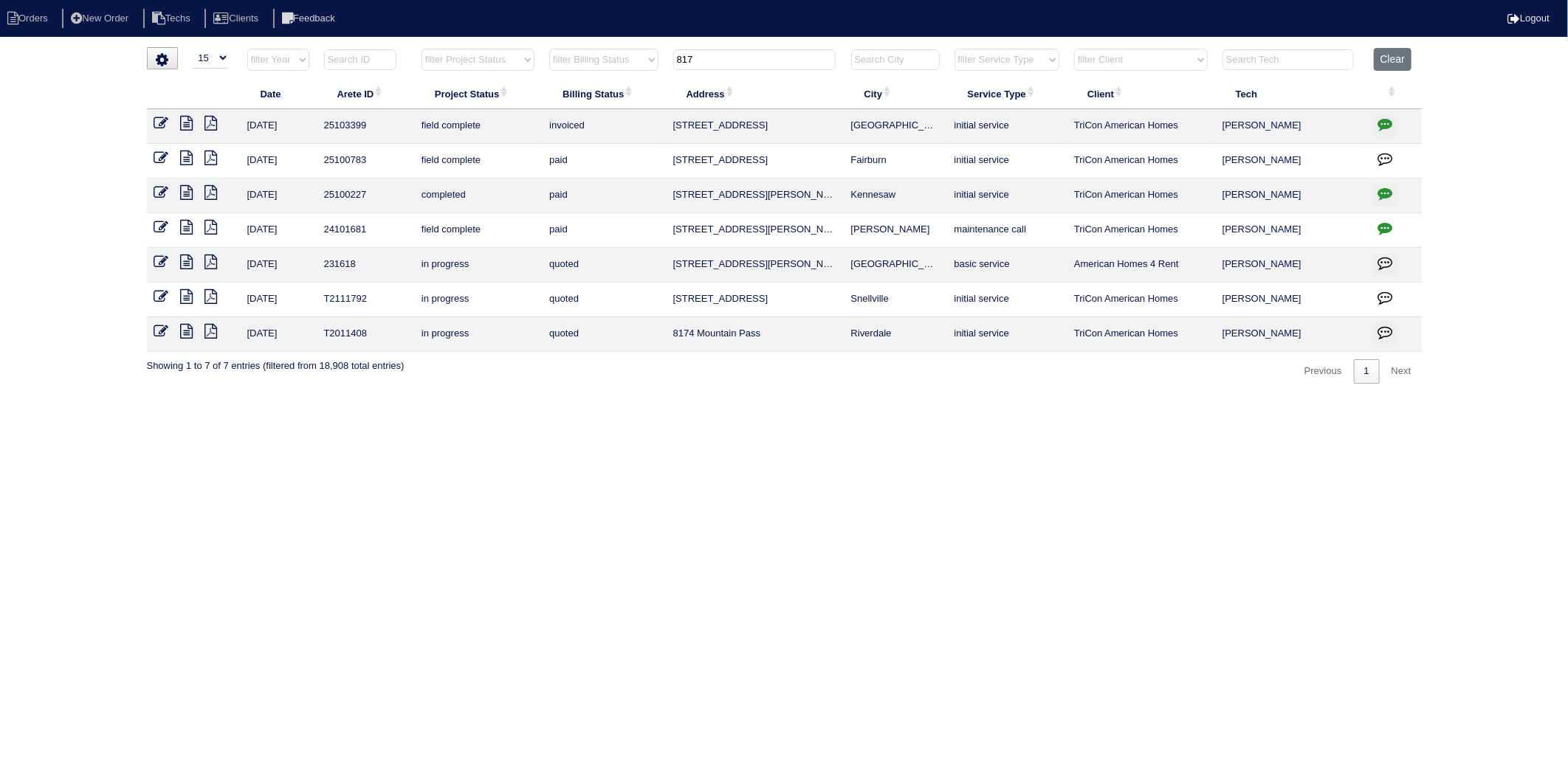
drag, startPoint x: 712, startPoint y: 56, endPoint x: 635, endPoint y: 71, distance: 78.4
click at [635, 71] on tr "filter Year -- Any Year -- 2025 2024 2023 2022 2021 2020 2019 filter Project St…" at bounding box center [785, 62] width 1275 height 30
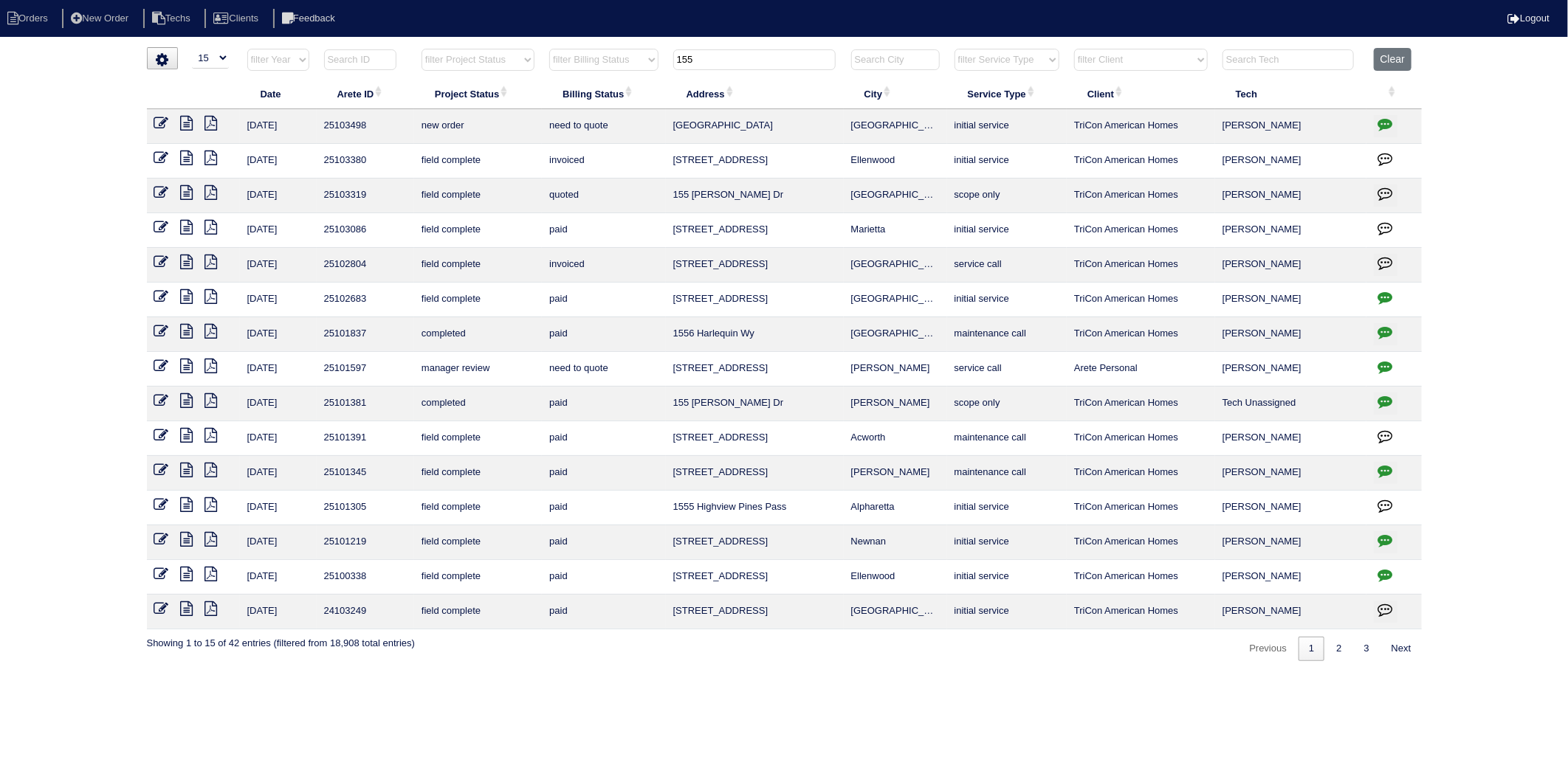
type input "155"
click at [187, 196] on icon at bounding box center [187, 193] width 13 height 15
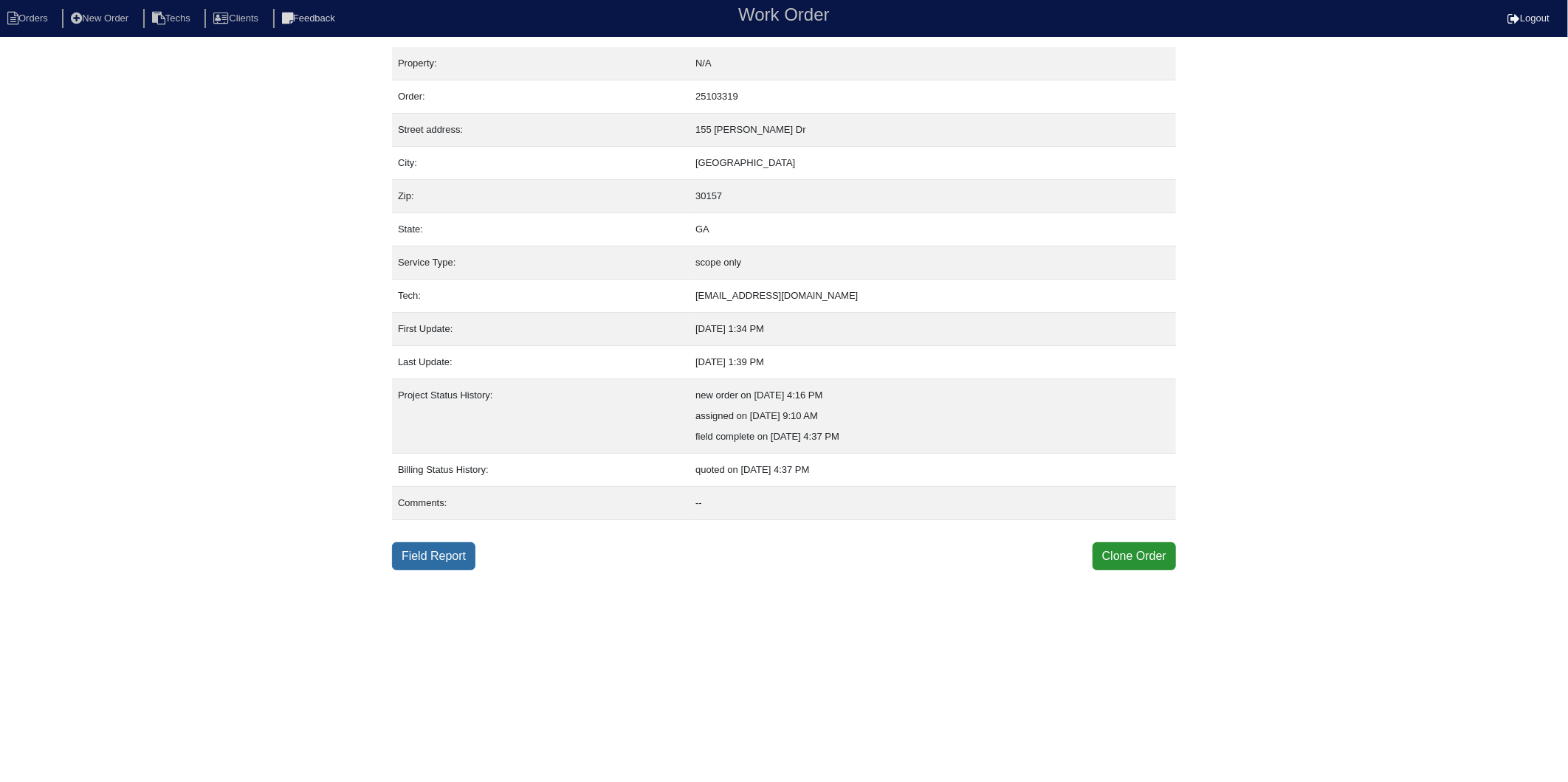
click at [443, 561] on link "Field Report" at bounding box center [433, 556] width 83 height 28
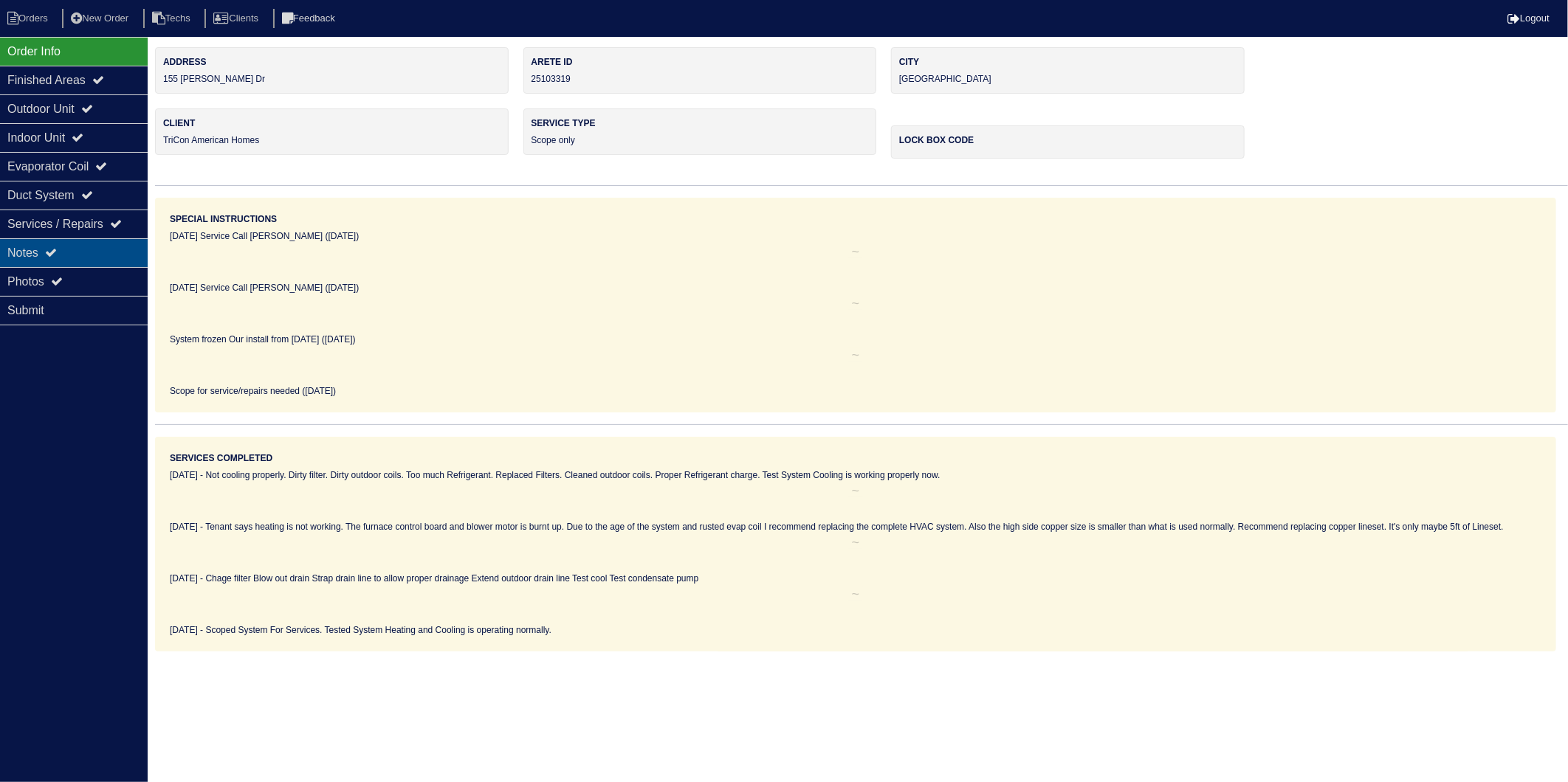
click at [38, 256] on div "Notes" at bounding box center [74, 253] width 148 height 29
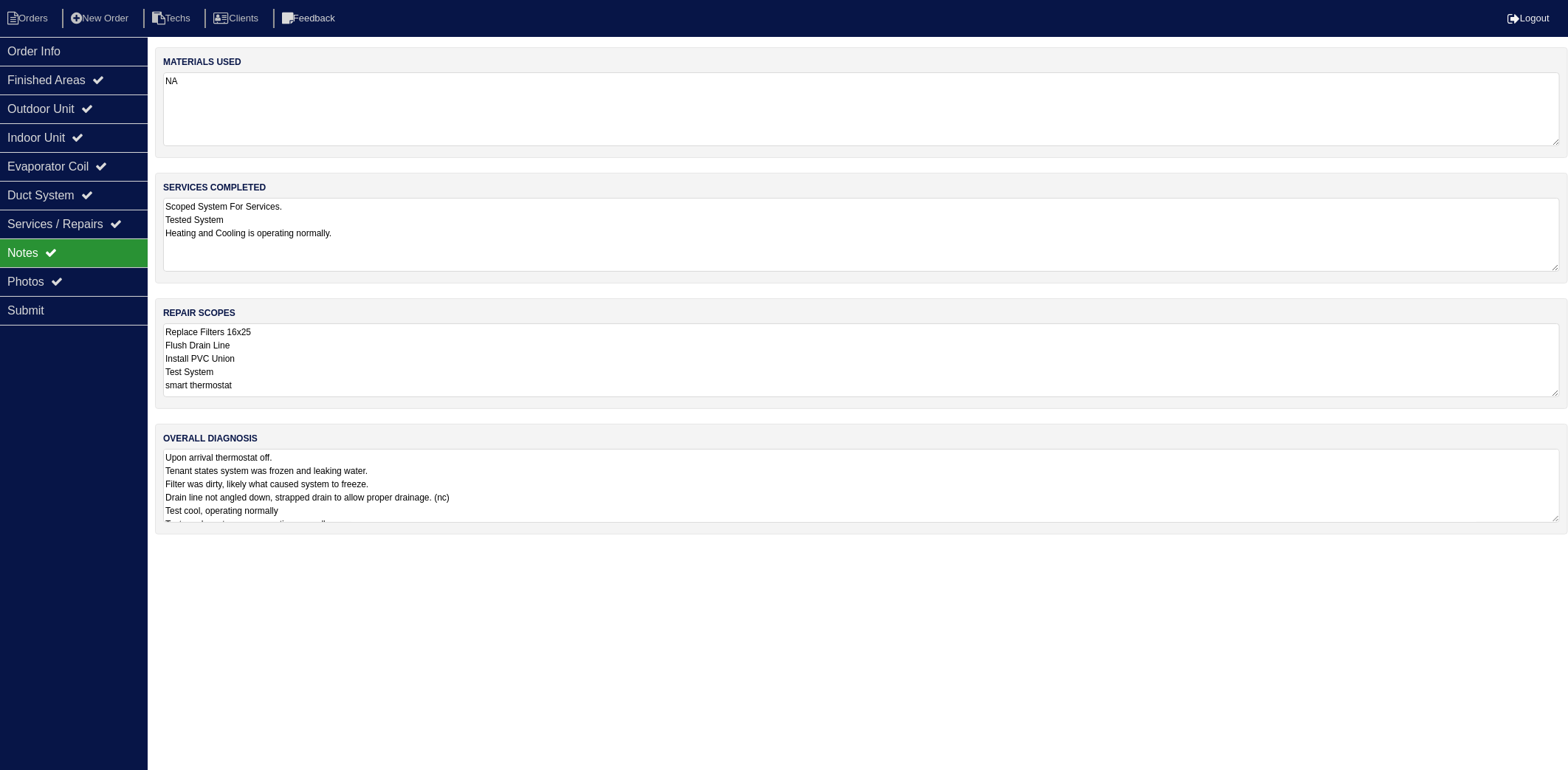
click at [279, 120] on textarea "NA" at bounding box center [862, 110] width 1397 height 74
click at [345, 231] on textarea "Scoped System For Services. Tested System Heating and Cooling is operating norm…" at bounding box center [862, 233] width 1397 height 74
click at [38, 9] on li "Orders" at bounding box center [30, 18] width 60 height 20
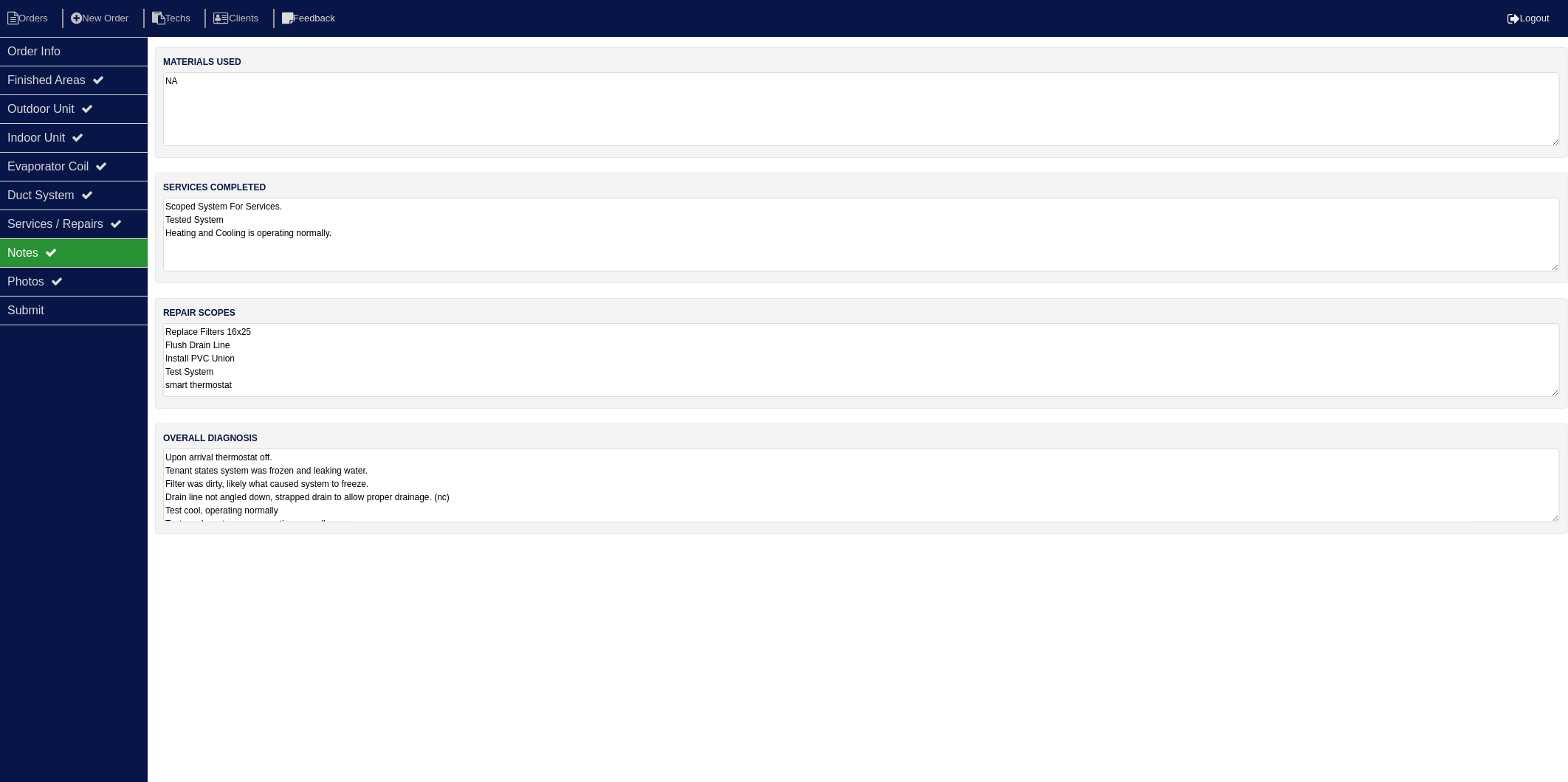
select select "15"
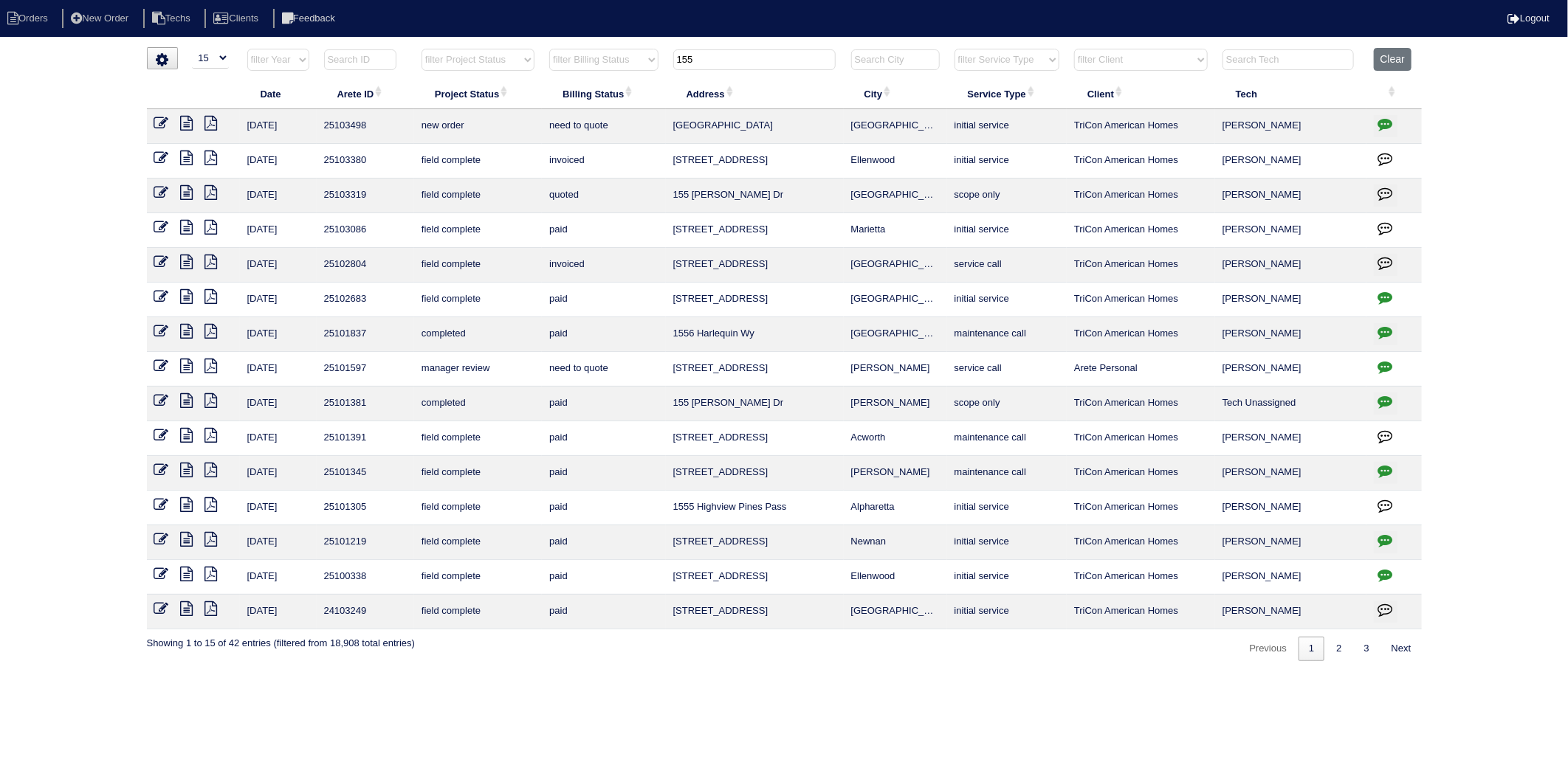
drag, startPoint x: 719, startPoint y: 62, endPoint x: 642, endPoint y: 76, distance: 78.3
click at [642, 76] on tr "filter Year -- Any Year -- 2025 2024 2023 2022 2021 2020 2019 filter Project St…" at bounding box center [785, 62] width 1275 height 30
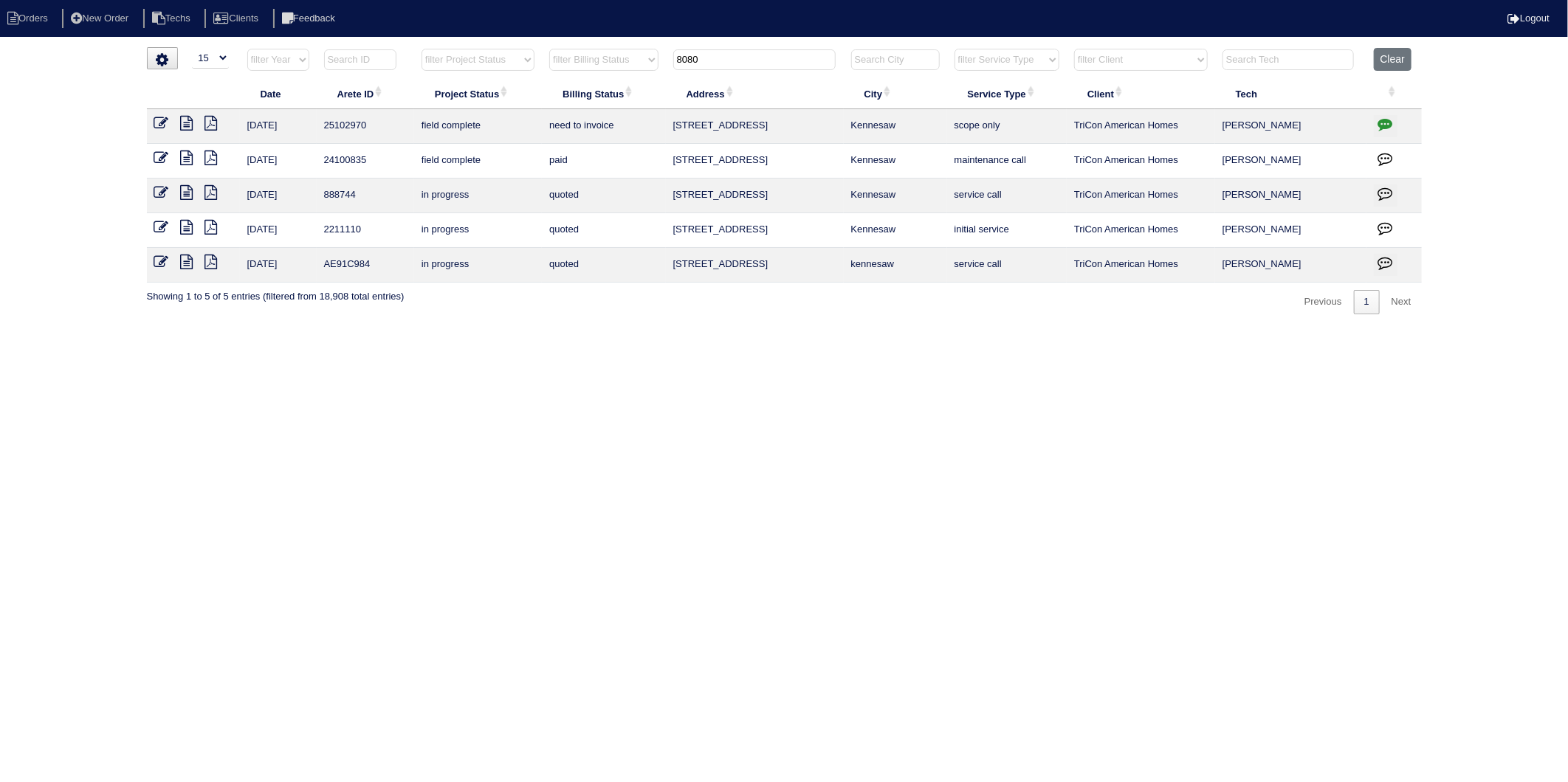
type input "8080"
click at [160, 120] on icon at bounding box center [161, 122] width 15 height 15
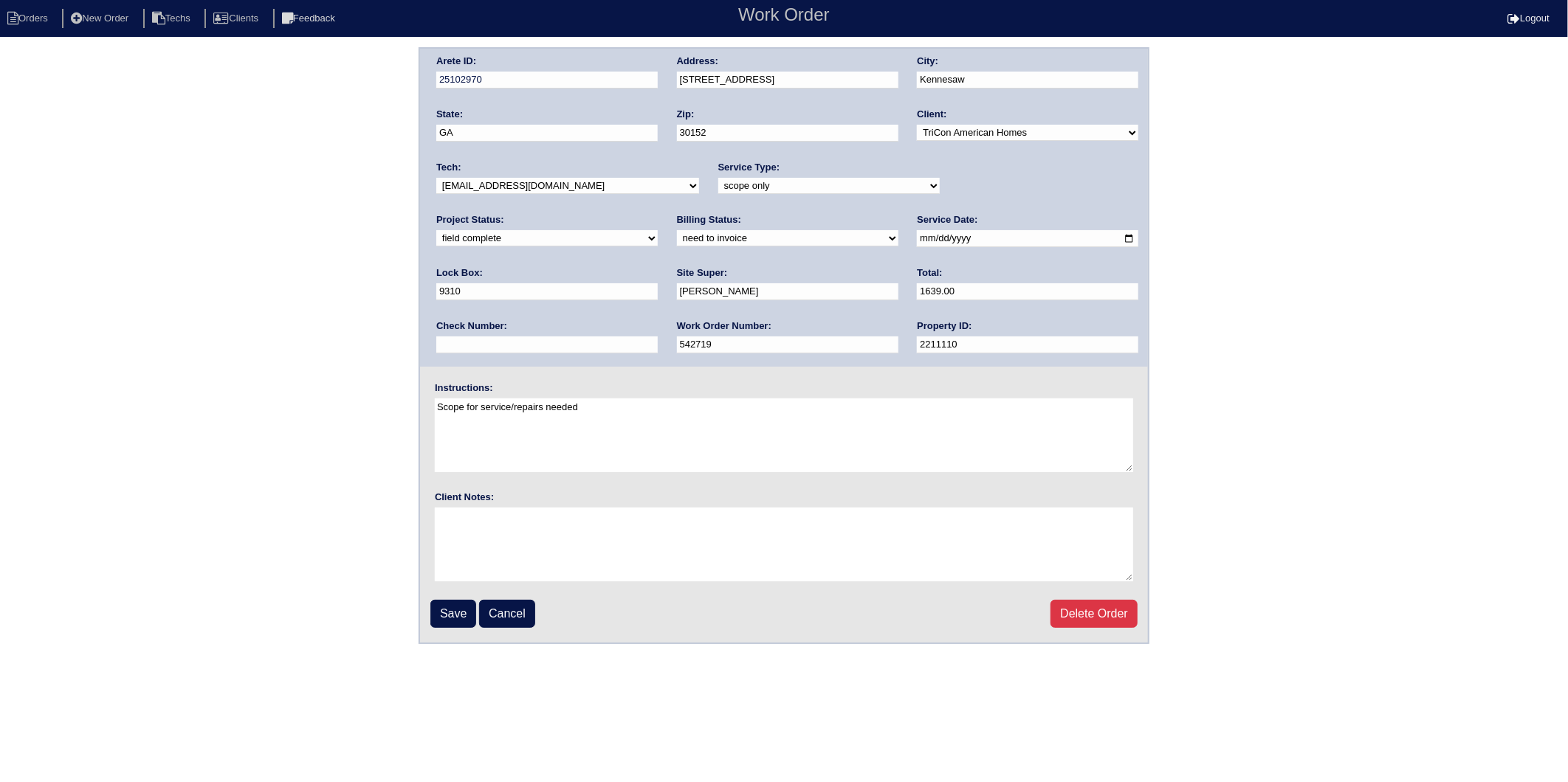
drag, startPoint x: 734, startPoint y: 288, endPoint x: 632, endPoint y: 299, distance: 102.6
click at [632, 299] on div "Arete ID: 25102970 Address: [STREET_ADDRESS] City: [GEOGRAPHIC_DATA] State: [GE…" at bounding box center [784, 208] width 728 height 318
type input "1647.96"
click at [677, 237] on select "need to quote quoted need to invoice invoiced paid warranty purchase order need…" at bounding box center [787, 238] width 222 height 16
select select "invoiced"
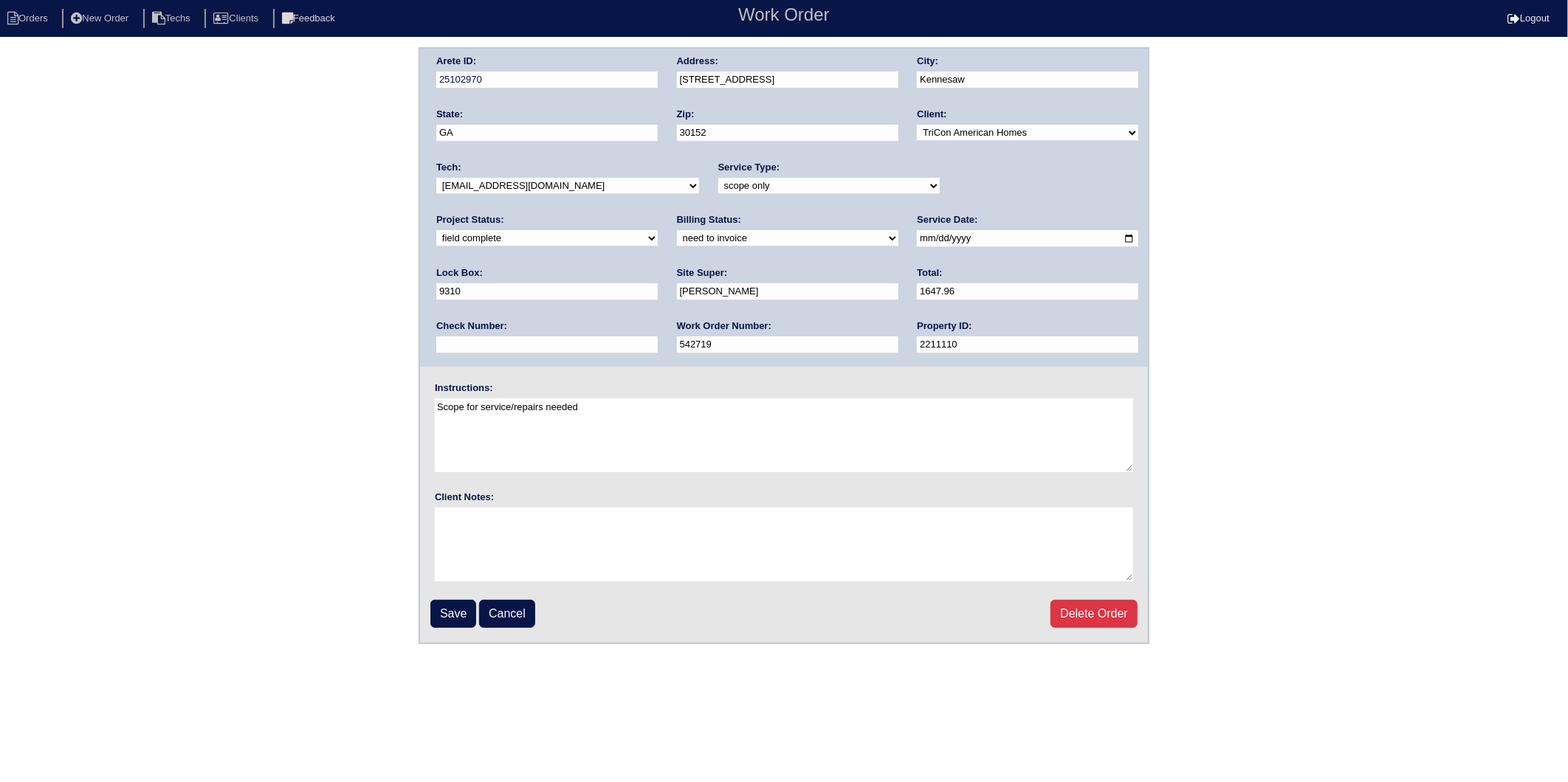
click at [677, 230] on select "need to quote quoted need to invoice invoiced paid warranty purchase order need…" at bounding box center [787, 238] width 222 height 16
click at [460, 603] on input "Save" at bounding box center [453, 613] width 45 height 28
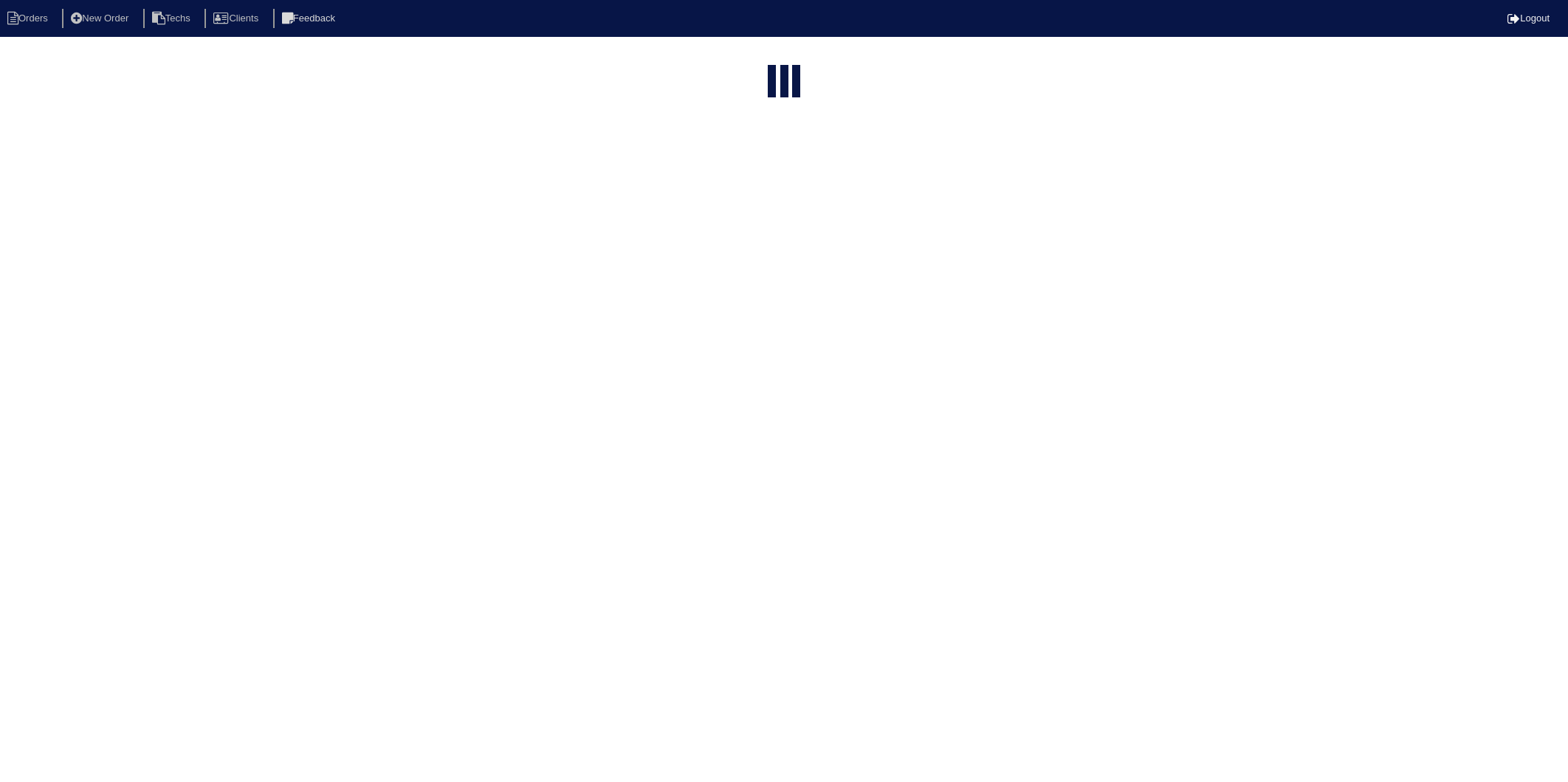
select select "15"
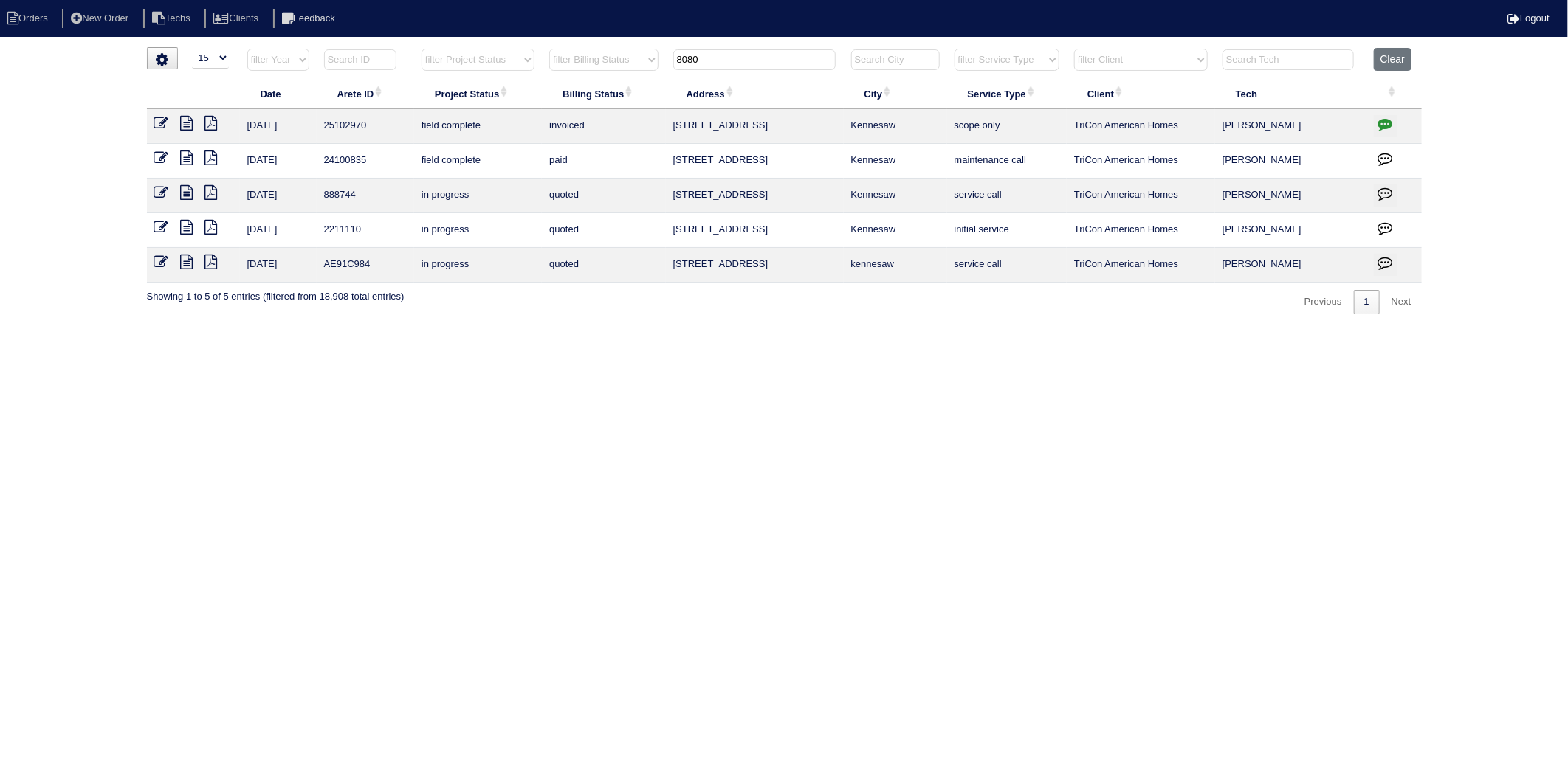
drag, startPoint x: 727, startPoint y: 56, endPoint x: 513, endPoint y: 114, distance: 221.7
click at [513, 114] on table "Date Arete ID Project Status Billing Status Address City Service Type Client Te…" at bounding box center [785, 165] width 1275 height 234
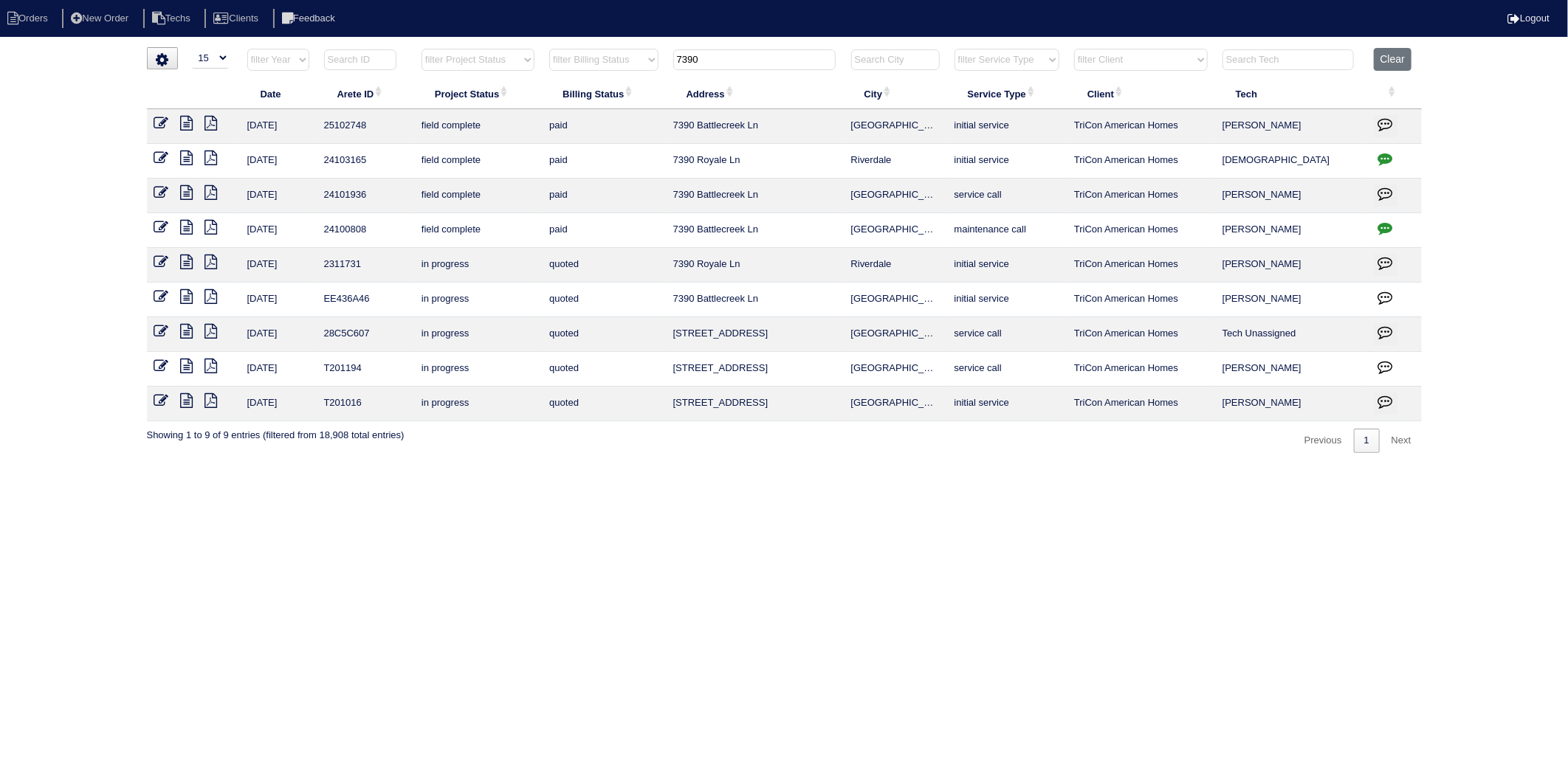
click at [630, 468] on html "Orders New Order Techs Clients Feedback Logout Orders New Order Users Clients M…" at bounding box center [784, 234] width 1568 height 468
click at [23, 6] on nav "Orders New Order Techs Clients Feedback Logout" at bounding box center [784, 18] width 1568 height 37
drag, startPoint x: 728, startPoint y: 64, endPoint x: 613, endPoint y: 86, distance: 117.1
click at [613, 86] on table "Date Arete ID Project Status Billing Status Address City Service Type Client Te…" at bounding box center [785, 234] width 1275 height 373
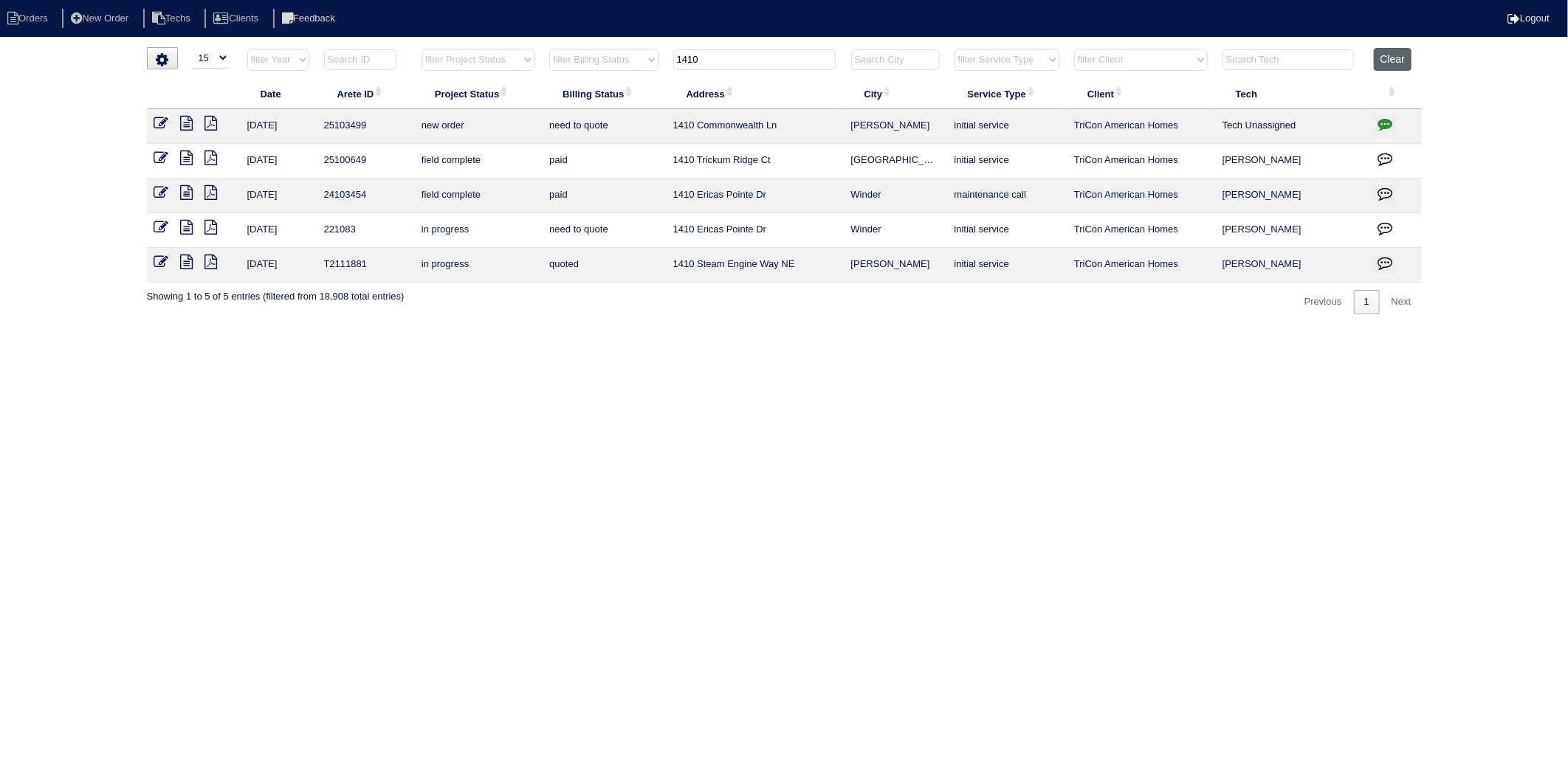
type input "1410"
click at [1408, 59] on button "Clear" at bounding box center [1393, 59] width 38 height 23
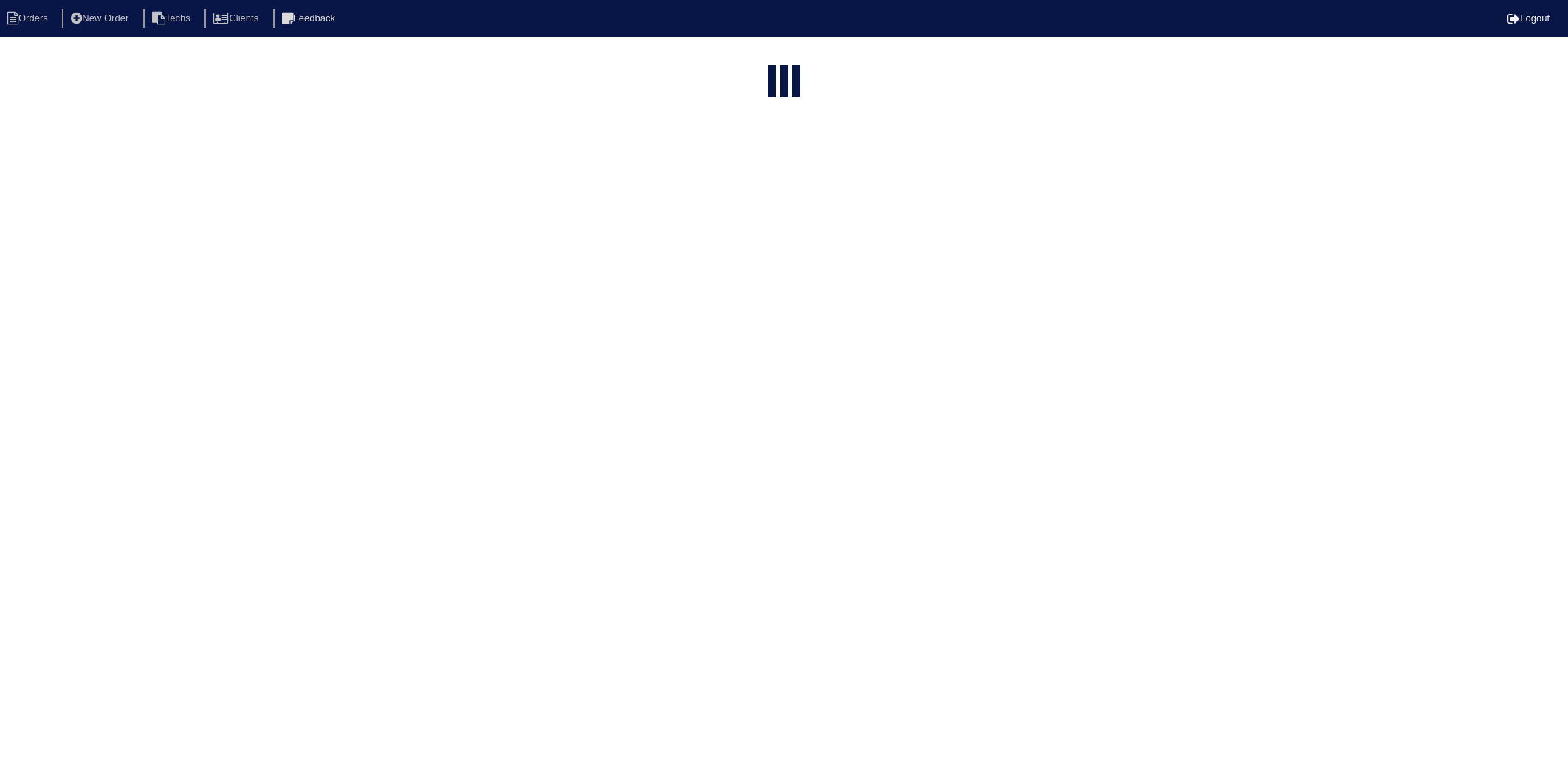
select select "15"
